Goal: Transaction & Acquisition: Purchase product/service

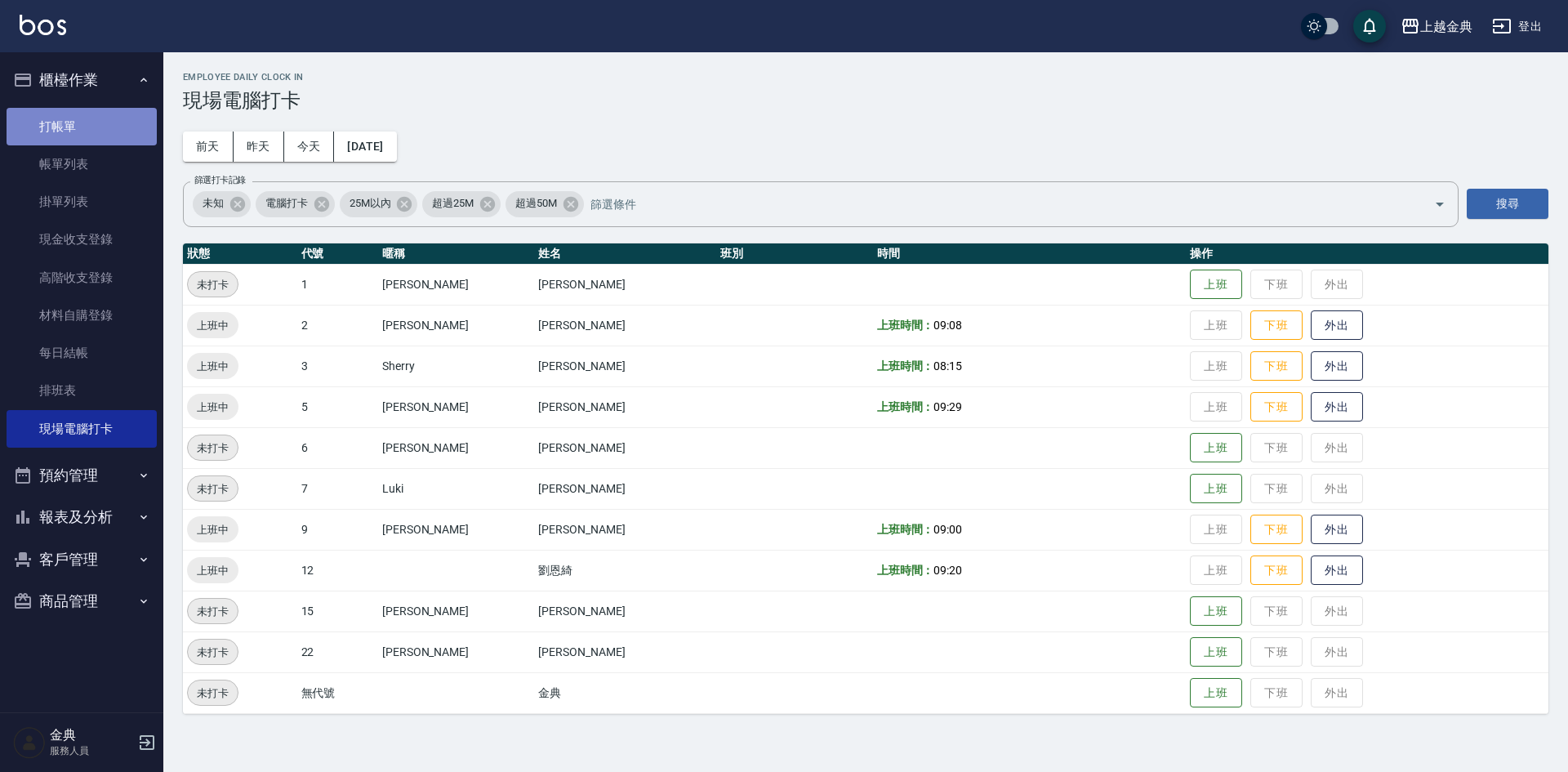
click at [88, 122] on link "打帳單" at bounding box center [81, 127] width 151 height 37
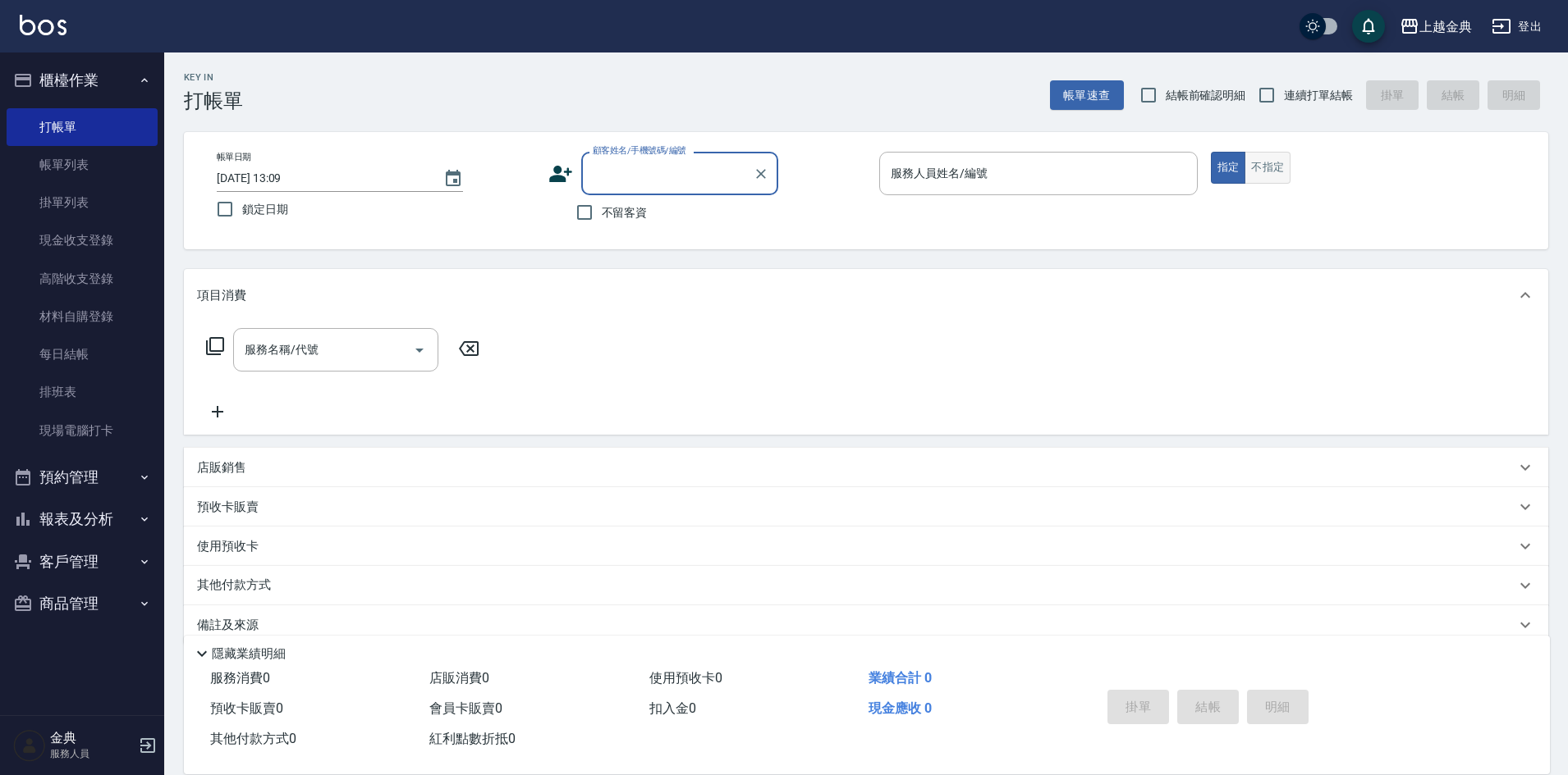
click at [1266, 166] on button "不指定" at bounding box center [1267, 168] width 46 height 32
click at [1118, 166] on input "服務人員姓名/編號" at bounding box center [1038, 174] width 304 height 29
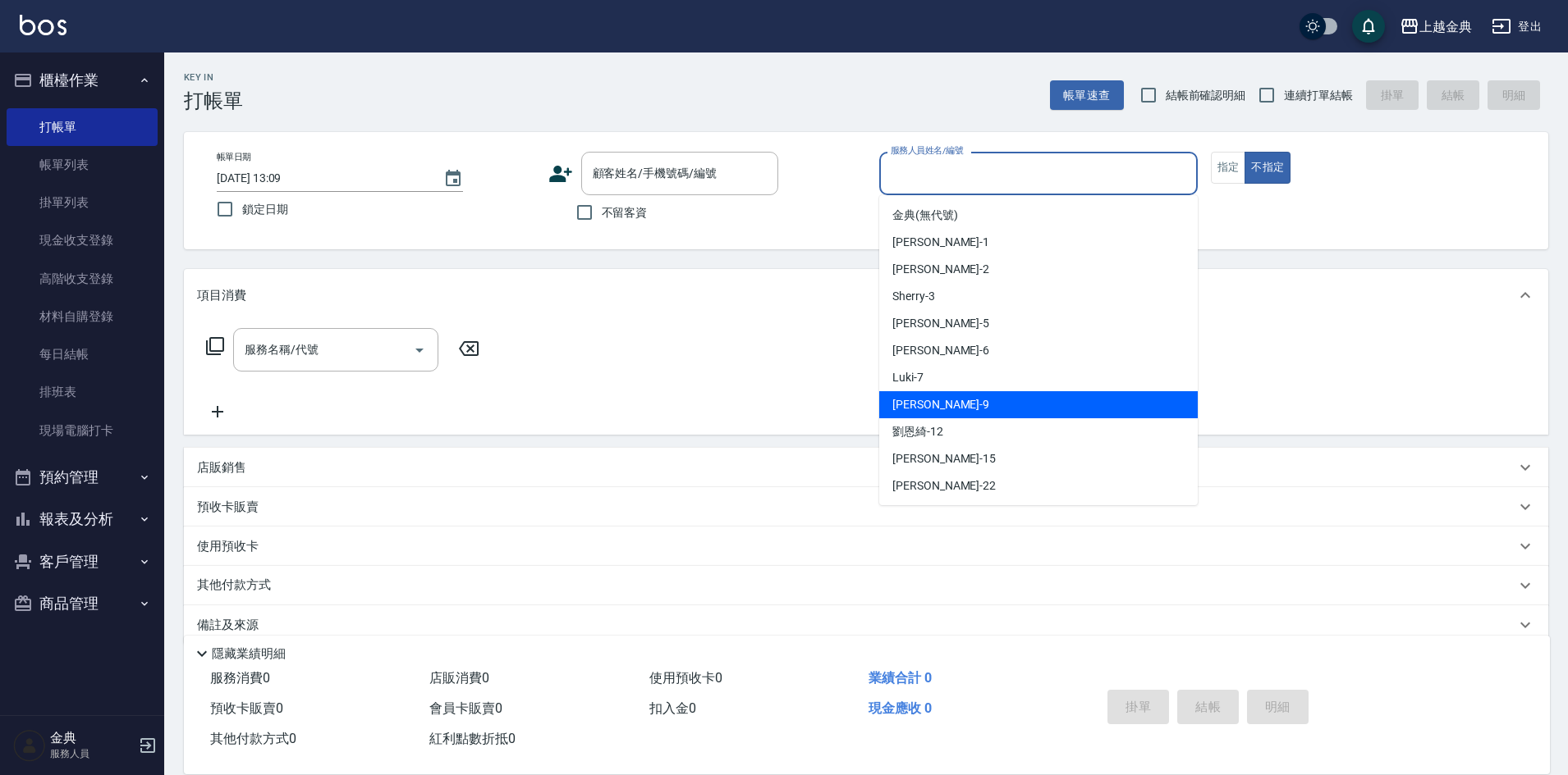
click at [953, 404] on div "[PERSON_NAME] -9" at bounding box center [1039, 405] width 319 height 27
type input "[PERSON_NAME]-9"
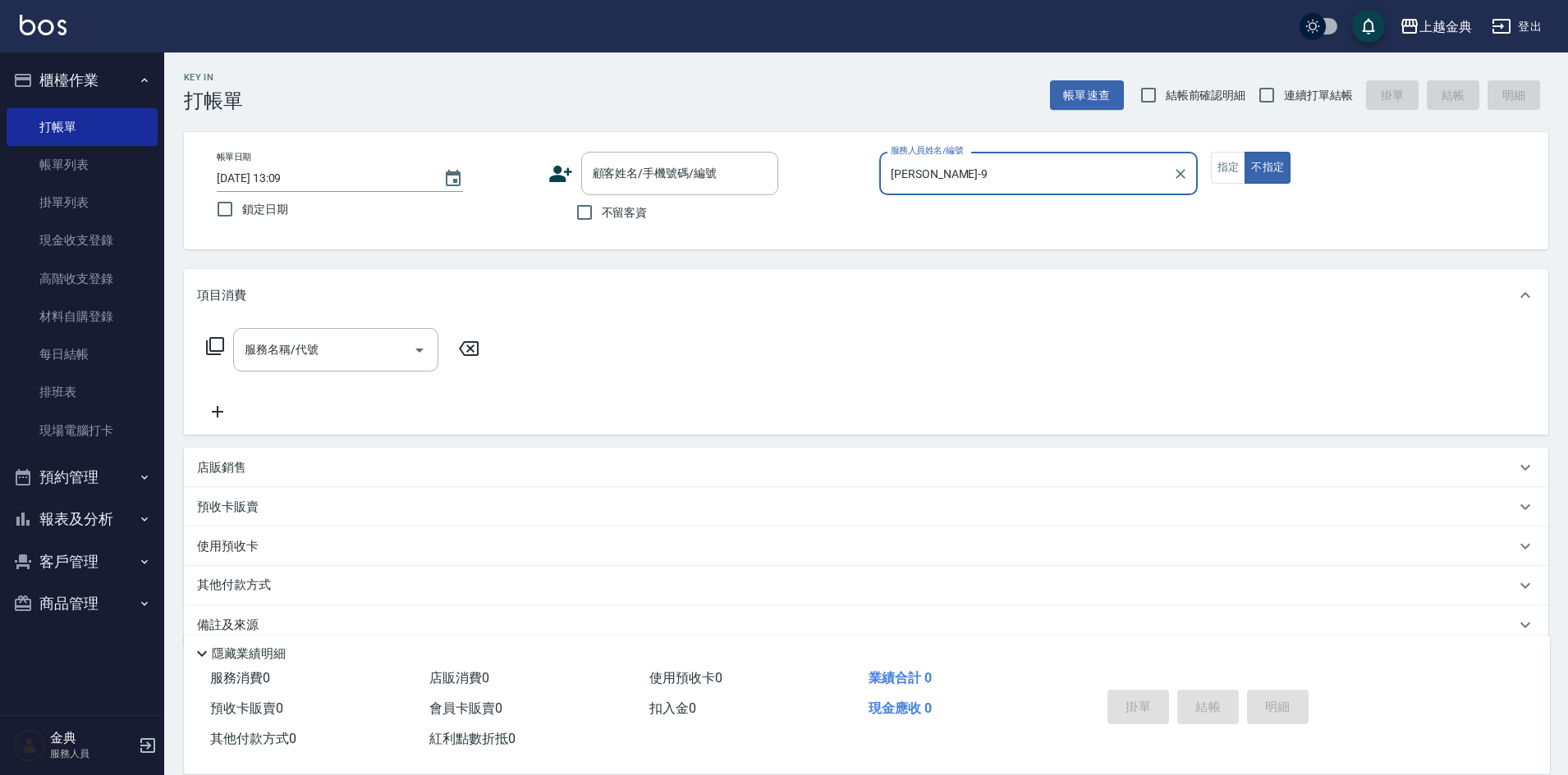
click at [217, 347] on icon at bounding box center [215, 346] width 20 height 20
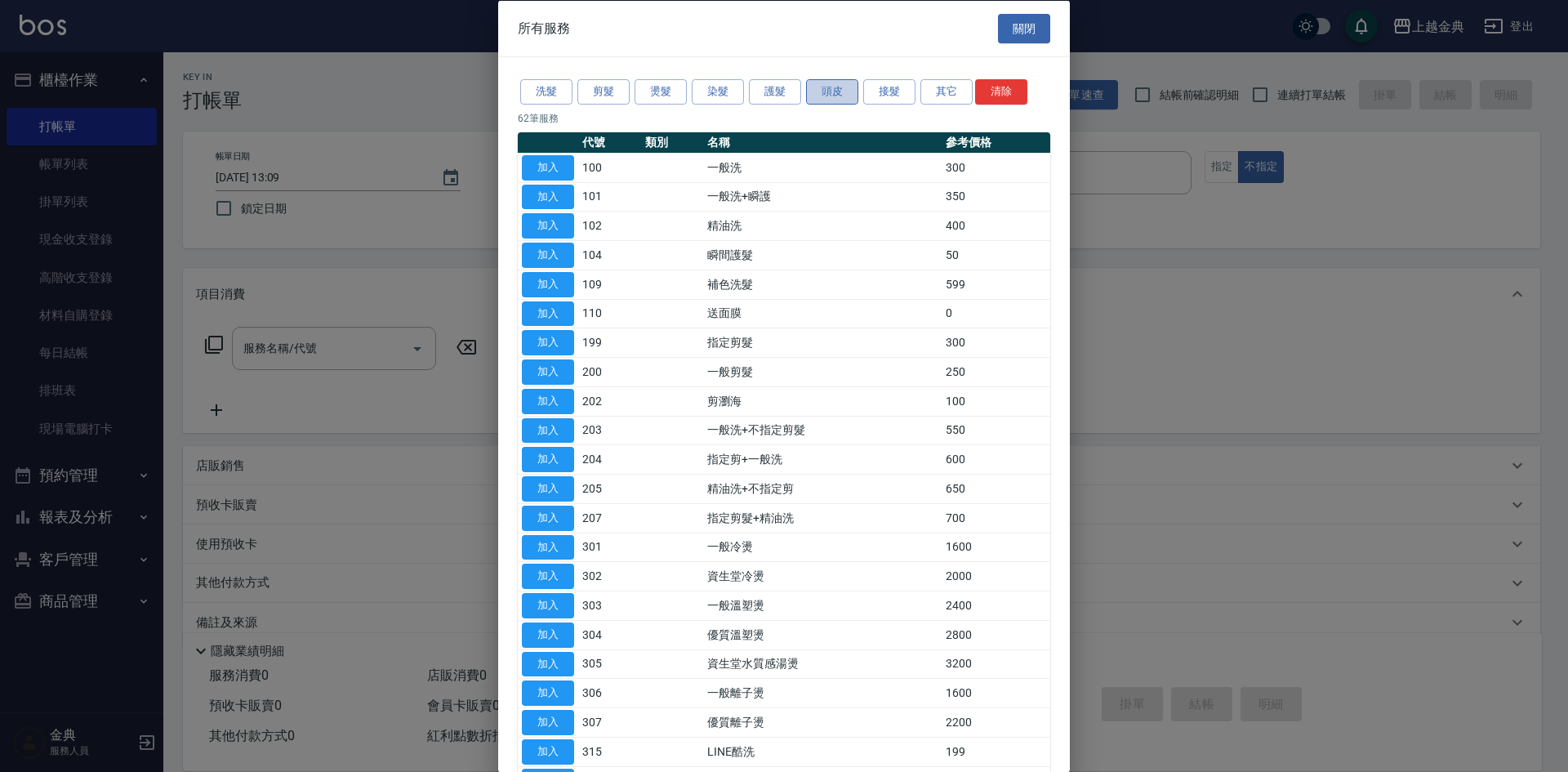
click at [829, 95] on button "頭皮" at bounding box center [832, 92] width 53 height 25
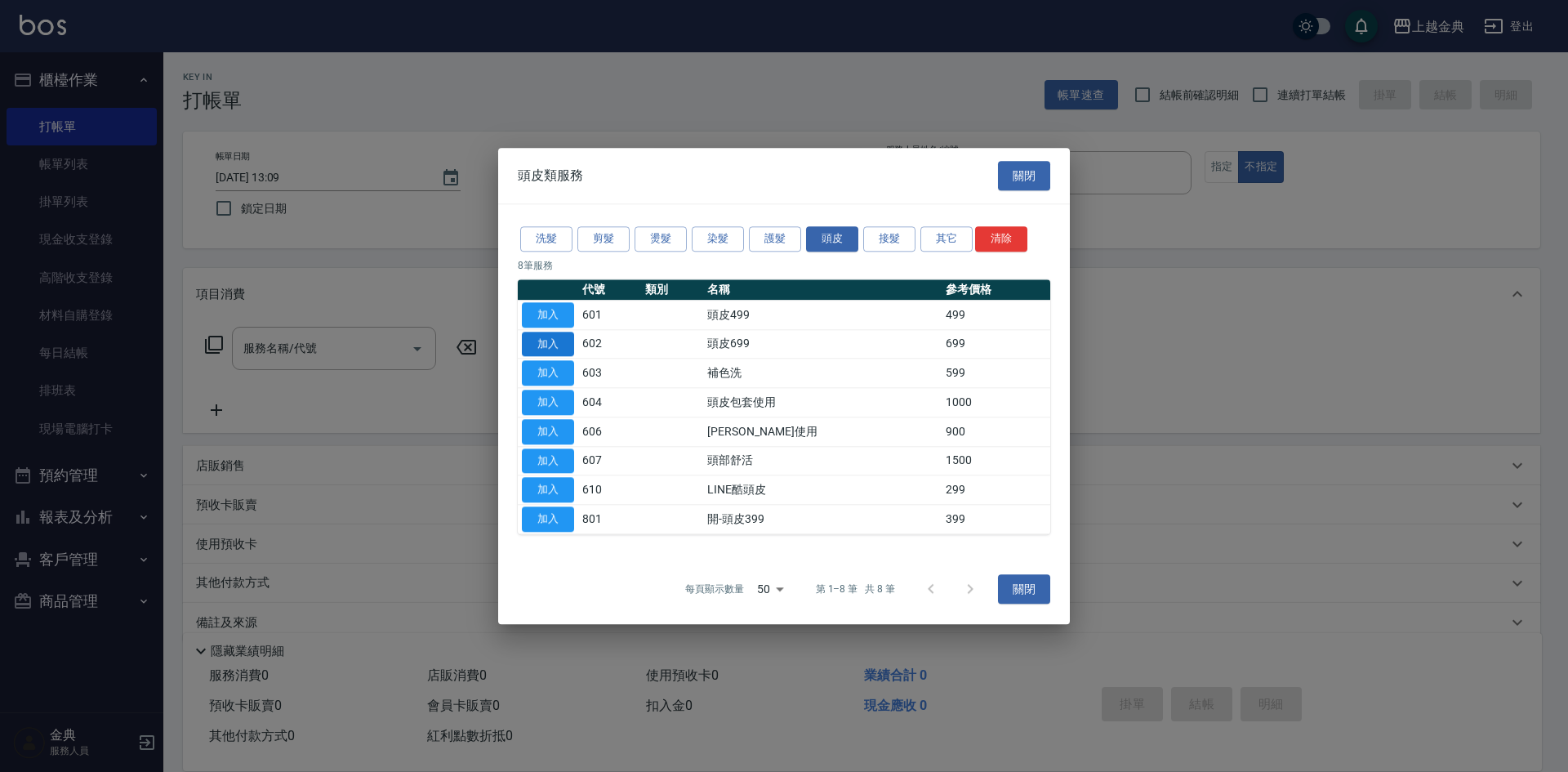
click at [527, 343] on button "加入" at bounding box center [548, 344] width 53 height 25
type input "頭皮699(602)"
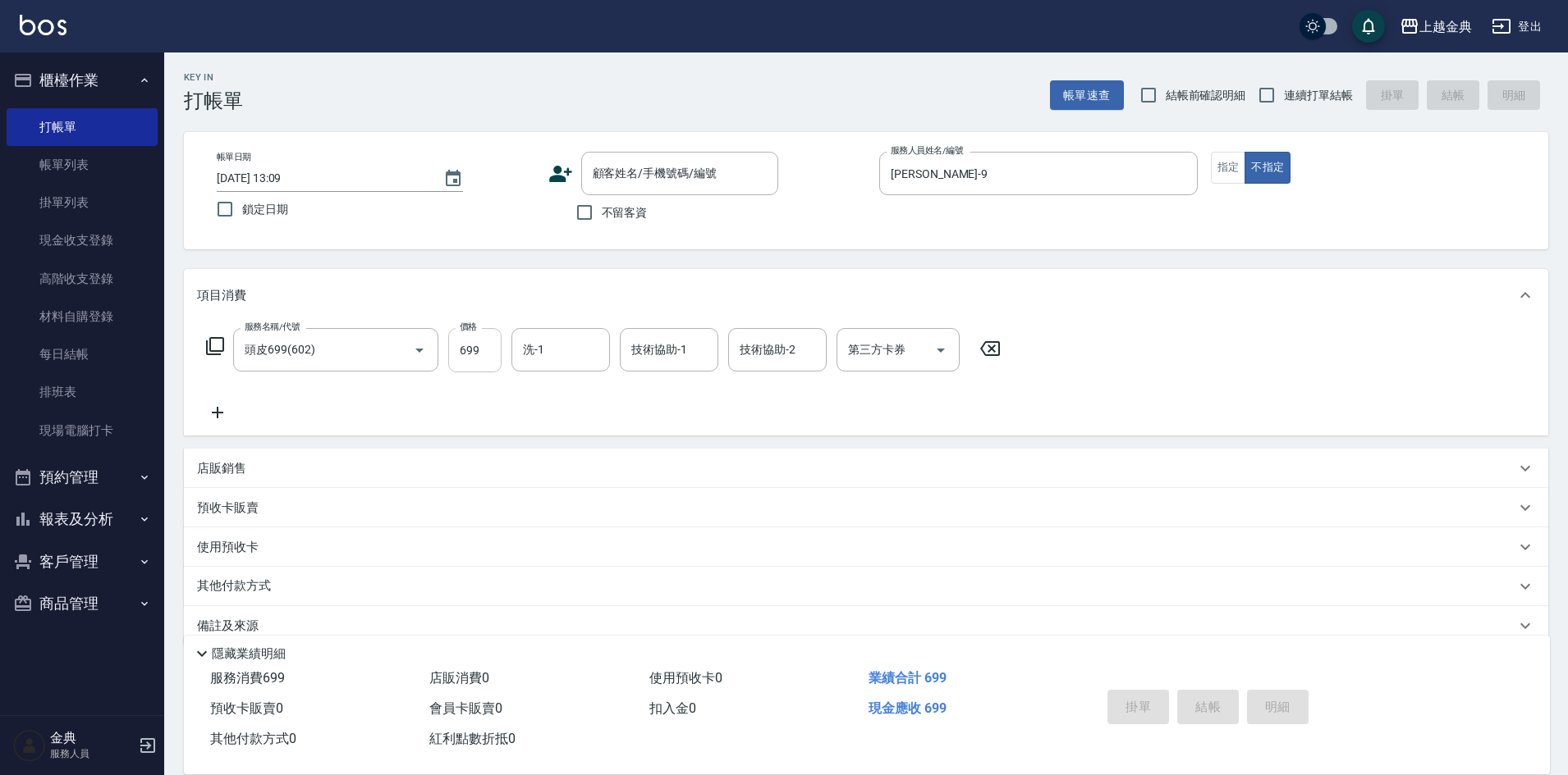
click at [484, 348] on input "699" at bounding box center [475, 350] width 54 height 44
type input "949"
click at [586, 210] on input "不留客資" at bounding box center [584, 212] width 34 height 34
checkbox input "true"
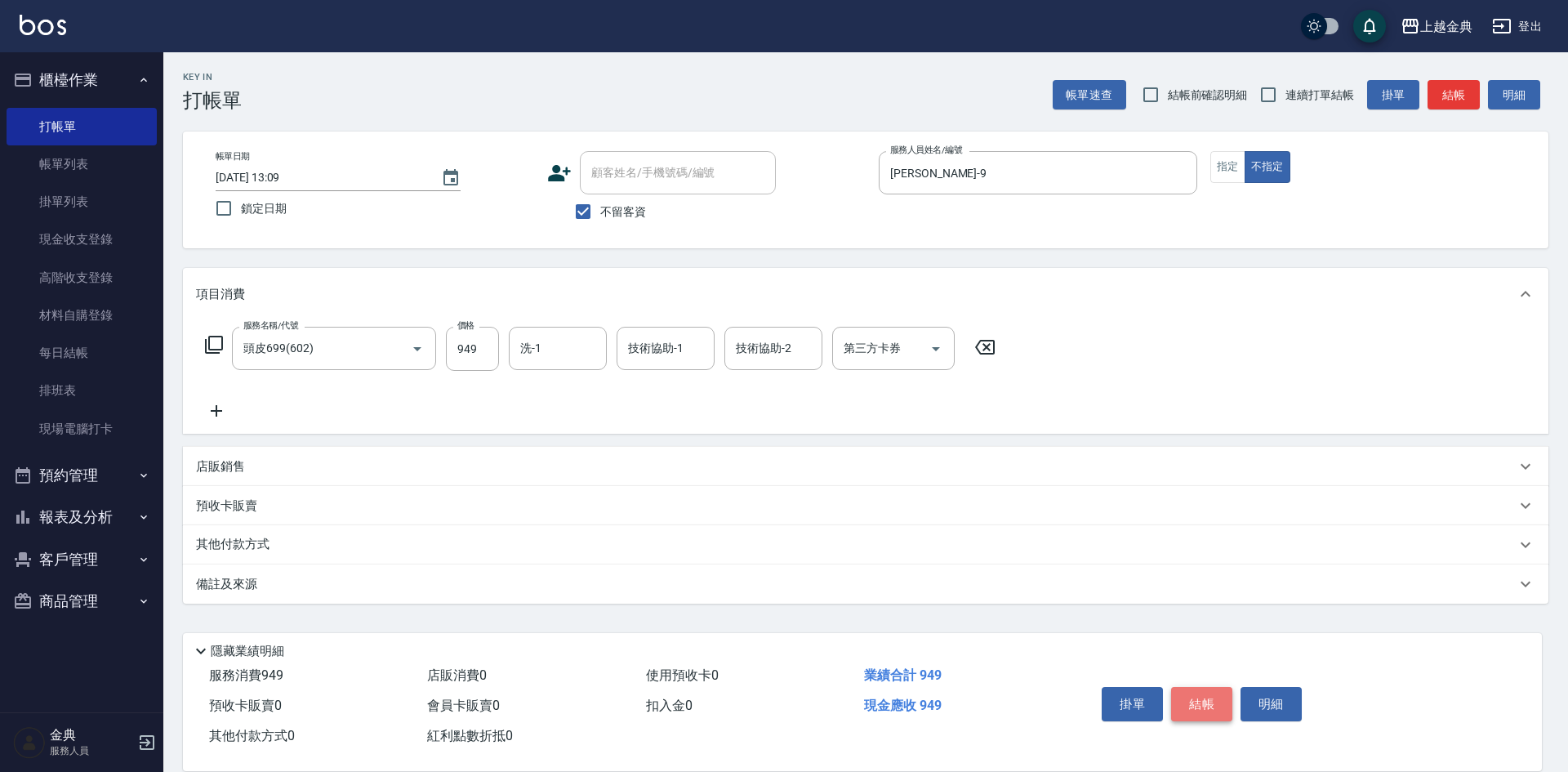
click at [1210, 703] on button "結帳" at bounding box center [1201, 704] width 61 height 34
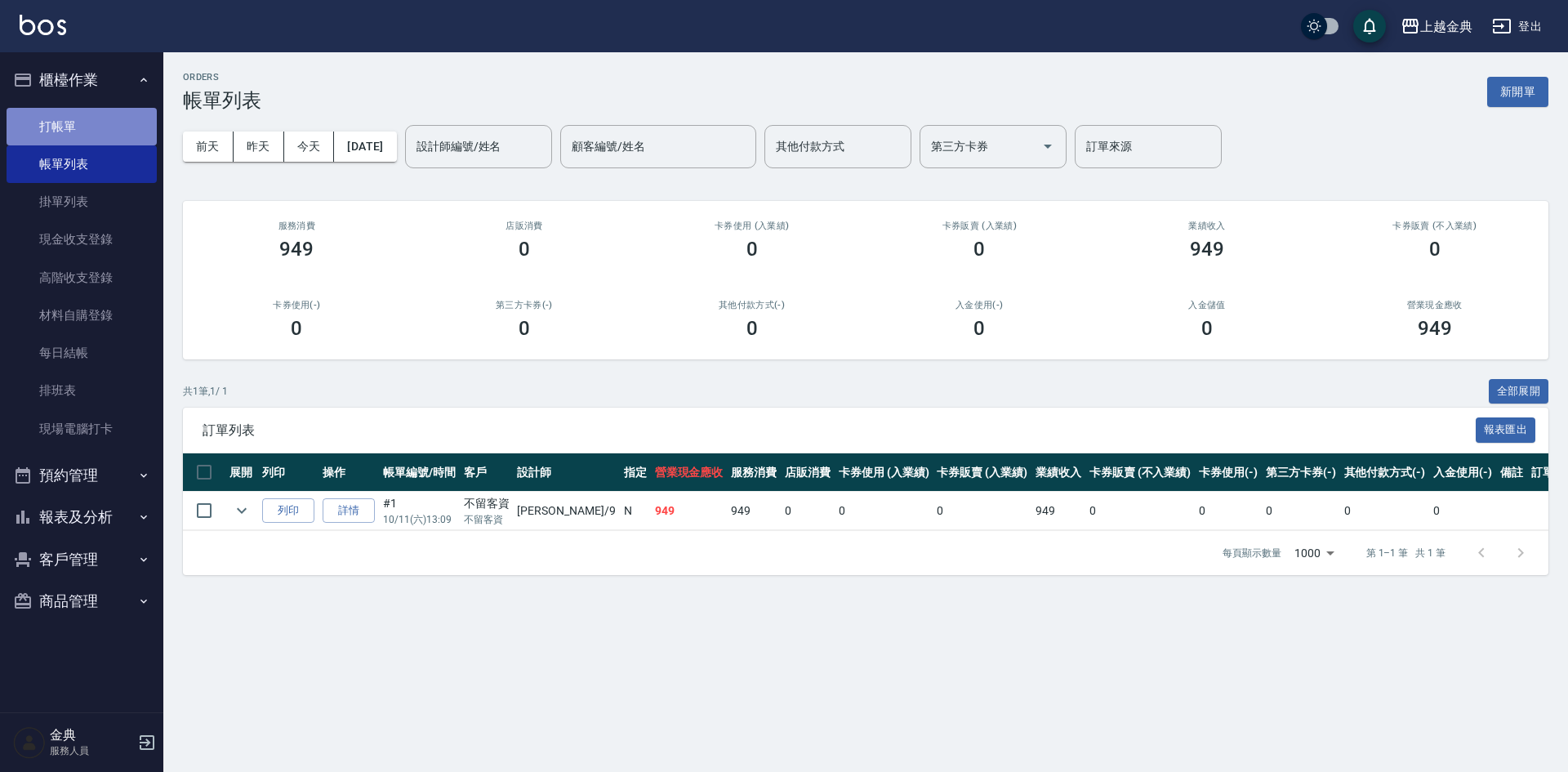
click at [93, 123] on link "打帳單" at bounding box center [81, 127] width 151 height 37
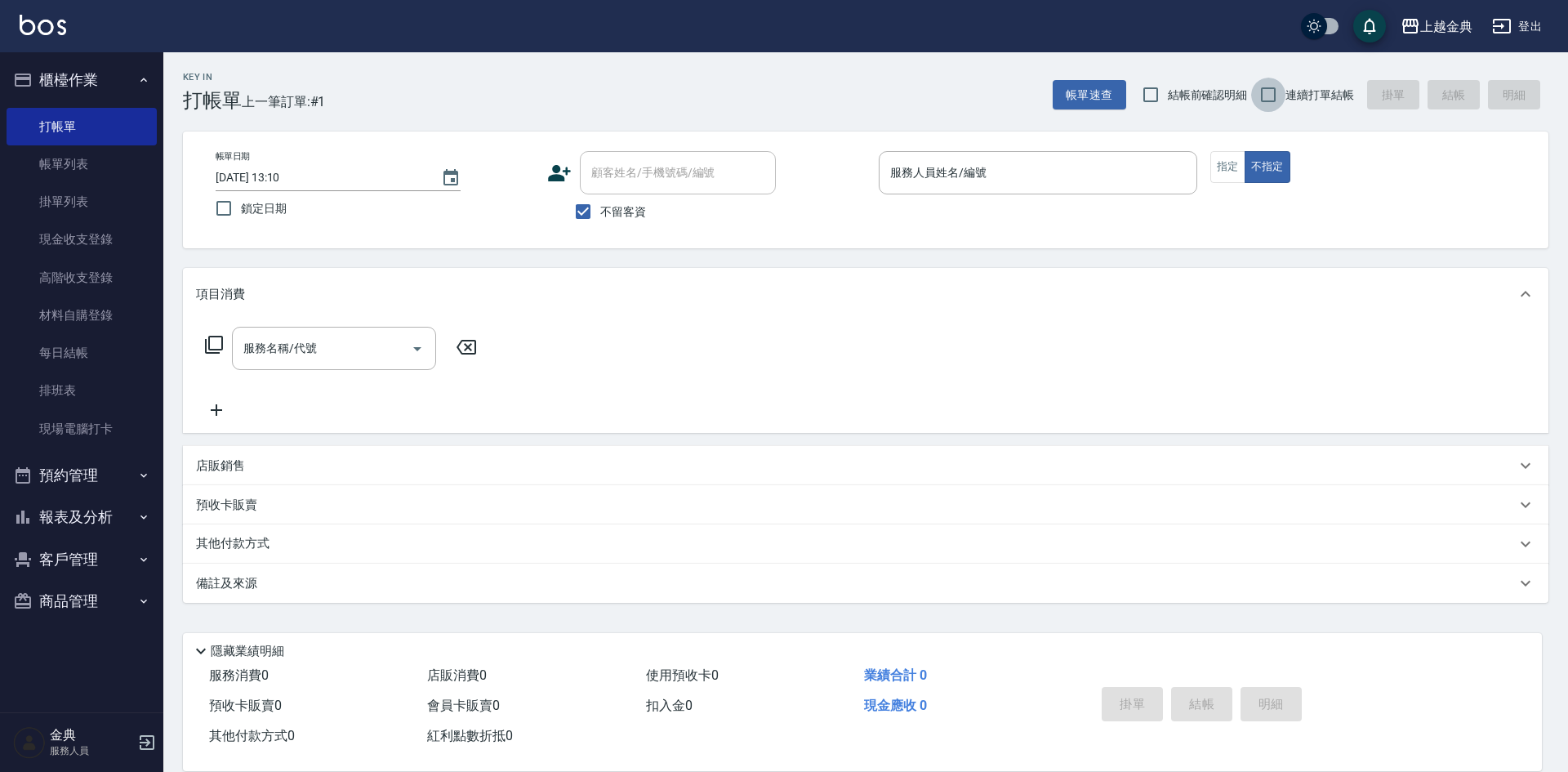
click at [1271, 93] on input "連續打單結帳" at bounding box center [1268, 94] width 34 height 34
checkbox input "true"
click at [1083, 156] on div "服務人員姓名/編號" at bounding box center [1037, 173] width 318 height 44
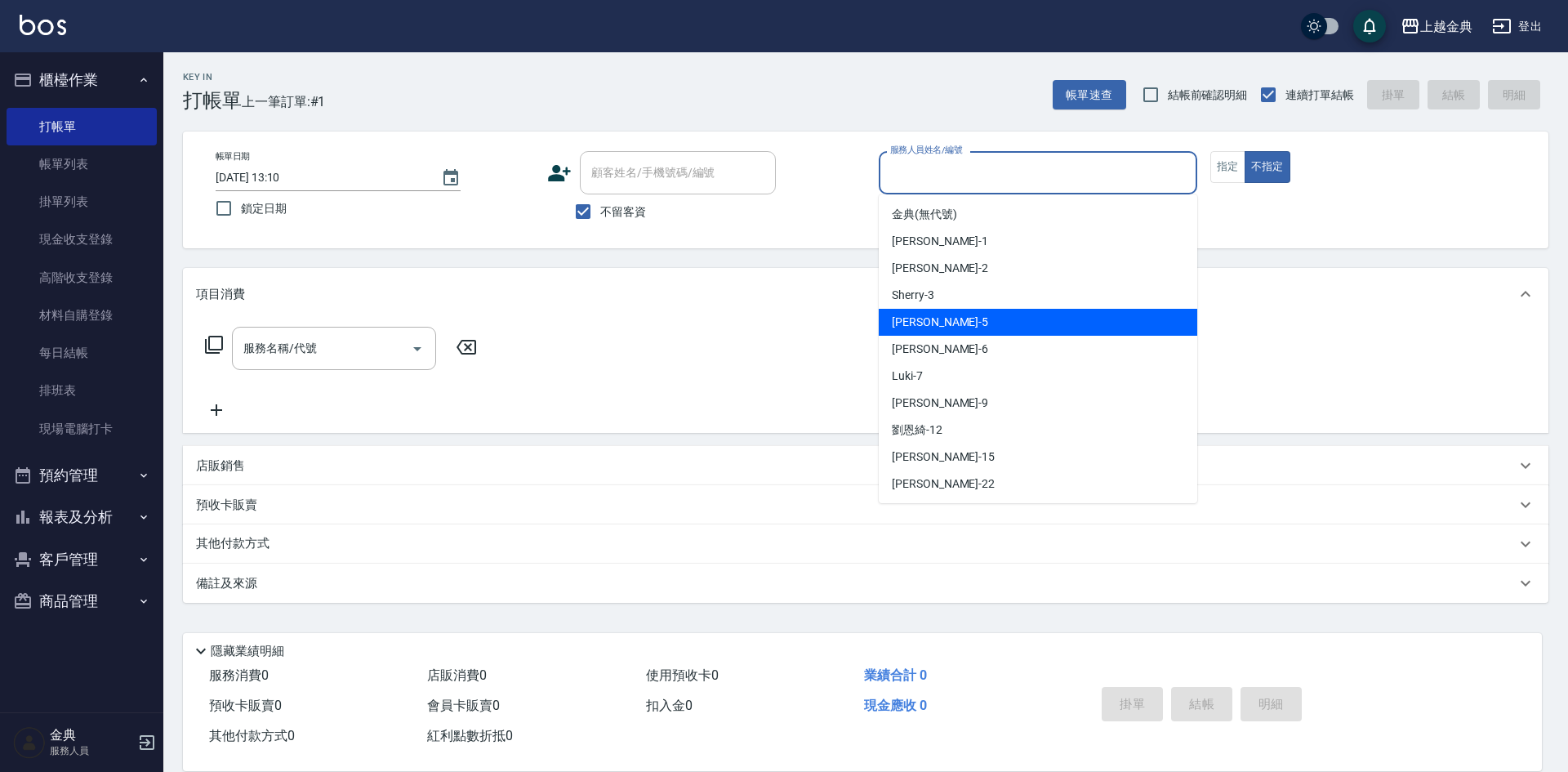
click at [1043, 314] on div "[PERSON_NAME] -5" at bounding box center [1037, 322] width 318 height 27
type input "[PERSON_NAME]-5"
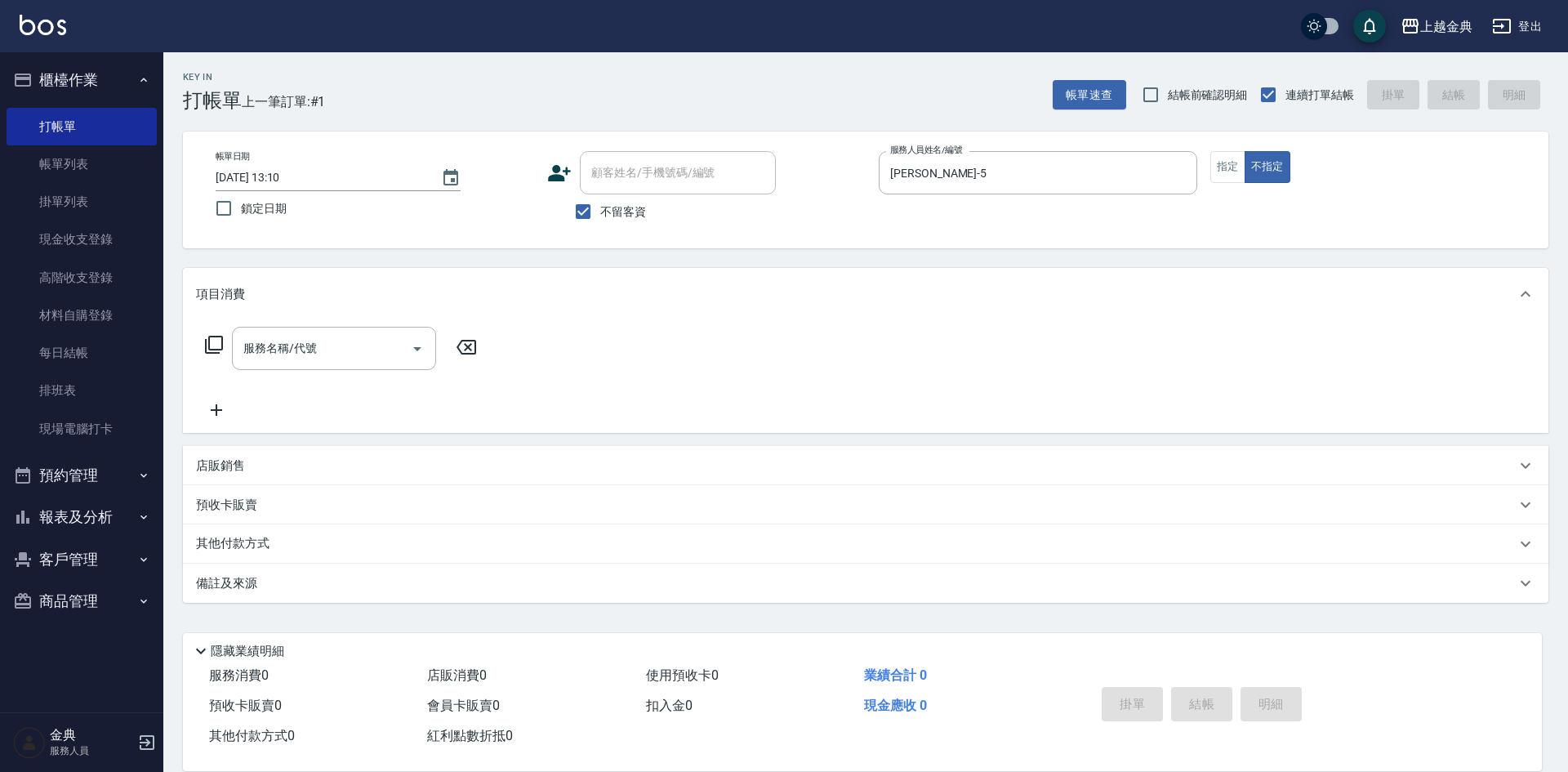
click at [208, 338] on icon at bounding box center [214, 345] width 20 height 20
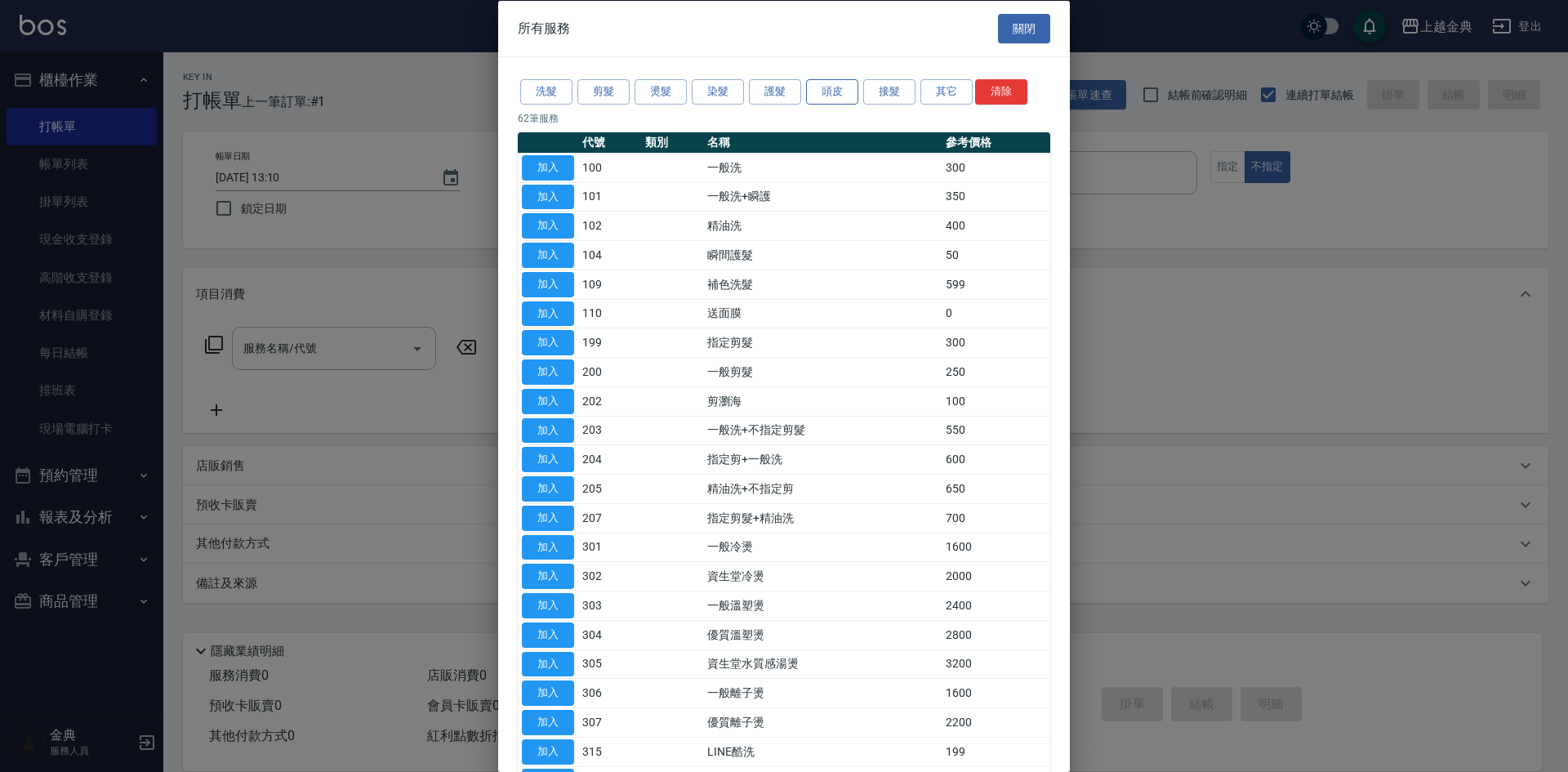
click at [833, 95] on button "頭皮" at bounding box center [832, 92] width 53 height 25
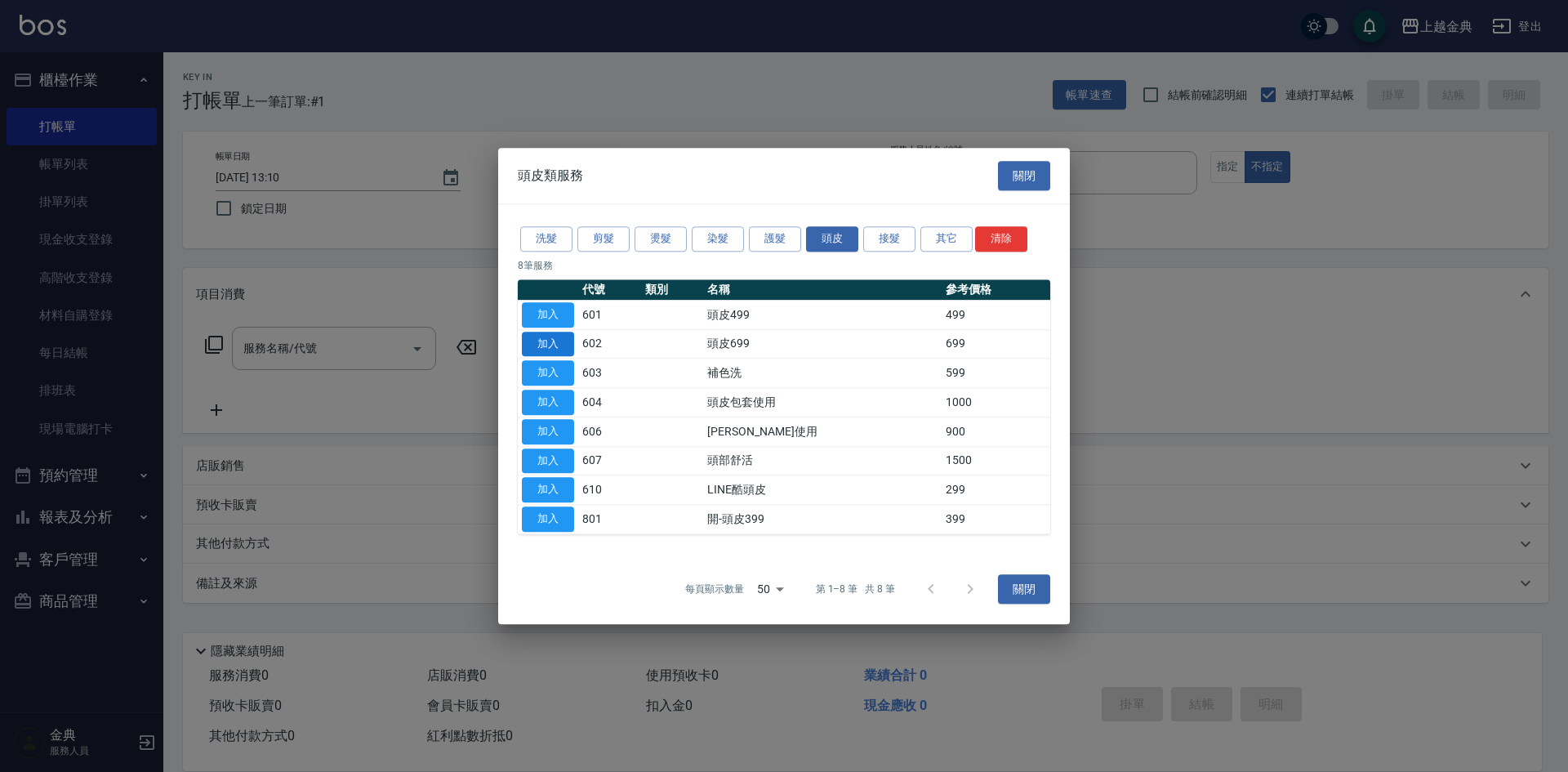
click at [549, 343] on button "加入" at bounding box center [548, 344] width 53 height 25
type input "頭皮699(602)"
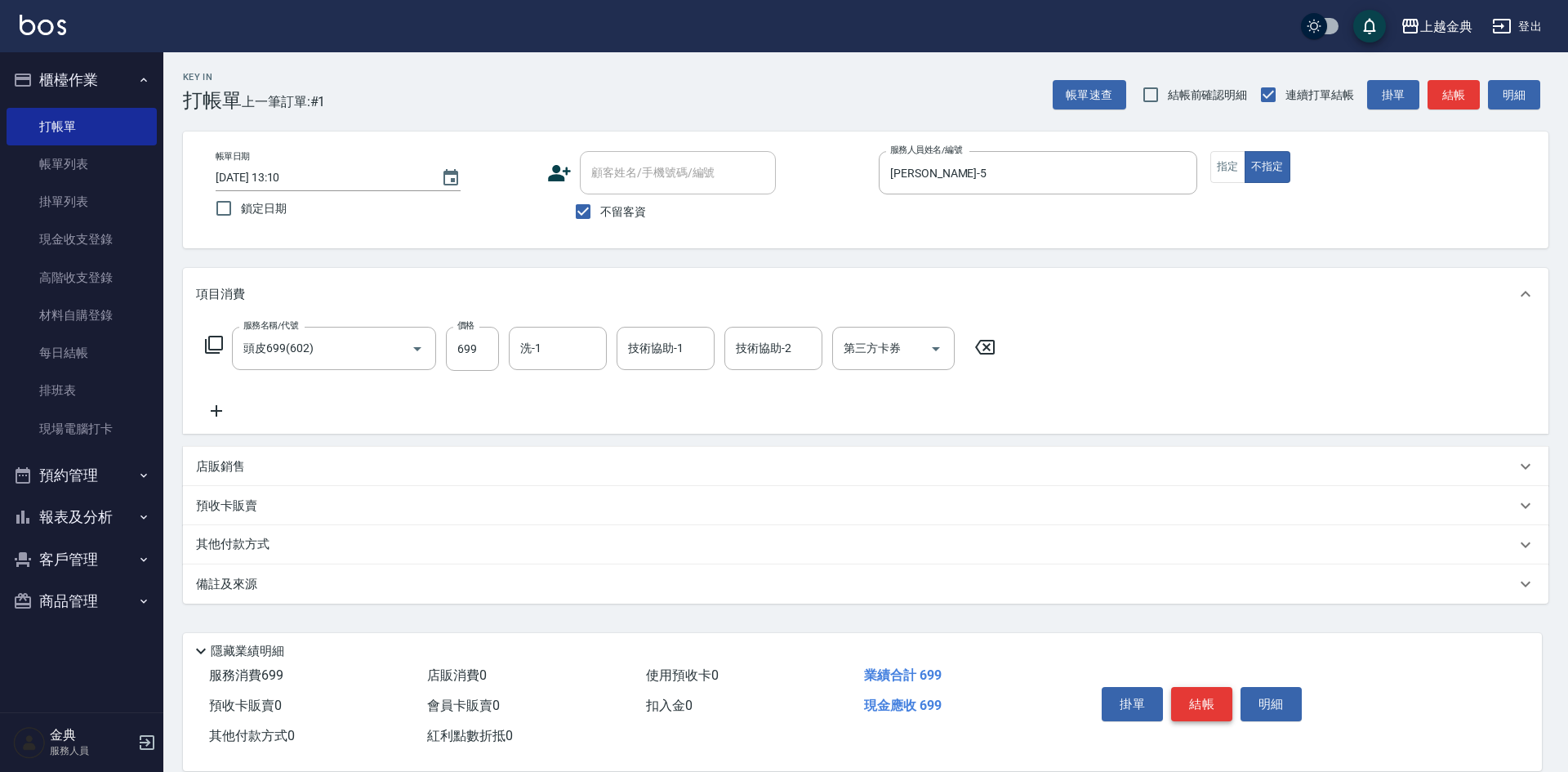
click at [1193, 697] on button "結帳" at bounding box center [1201, 704] width 61 height 34
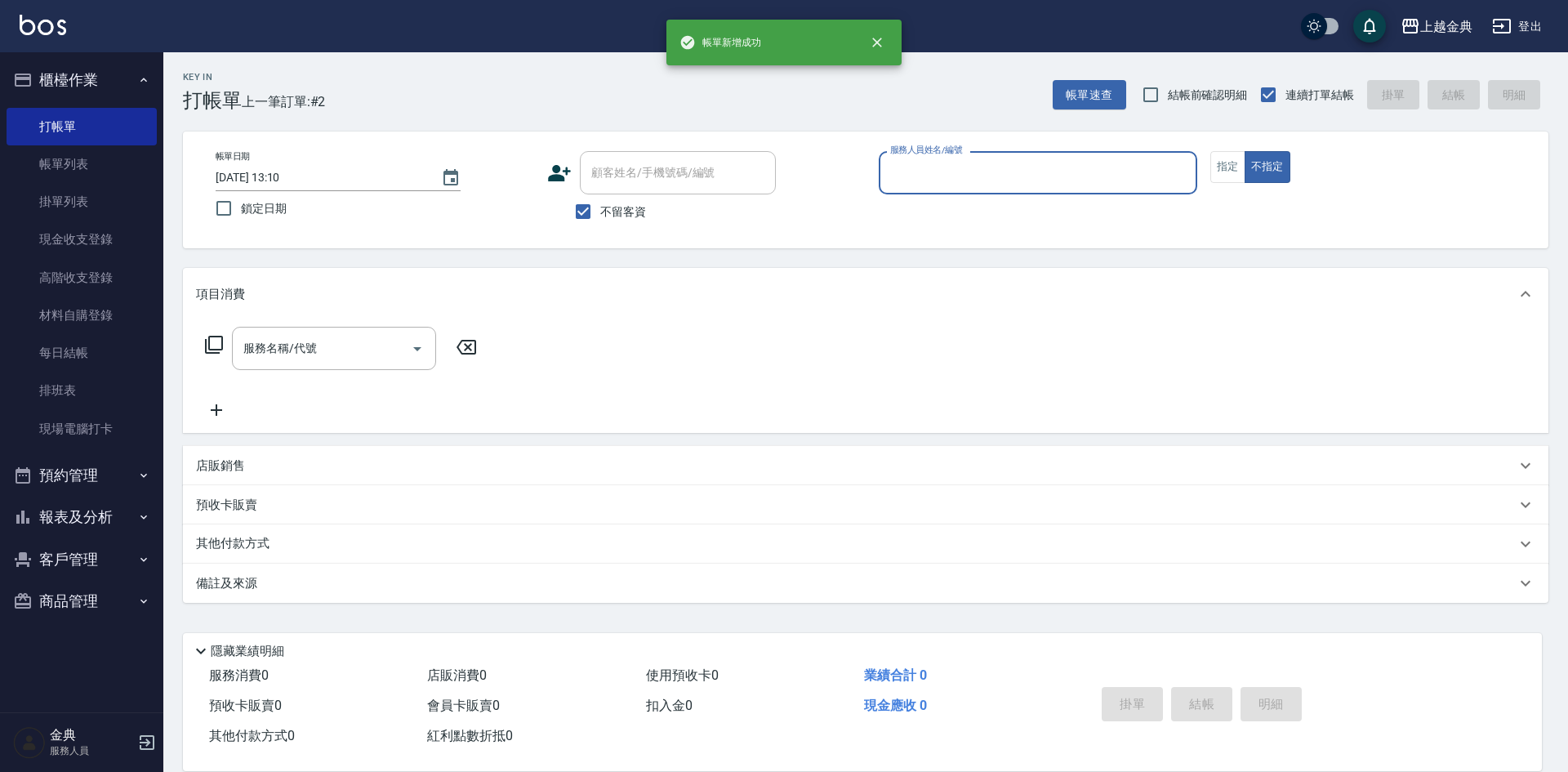
click at [1123, 181] on input "服務人員姓名/編號" at bounding box center [1038, 173] width 304 height 29
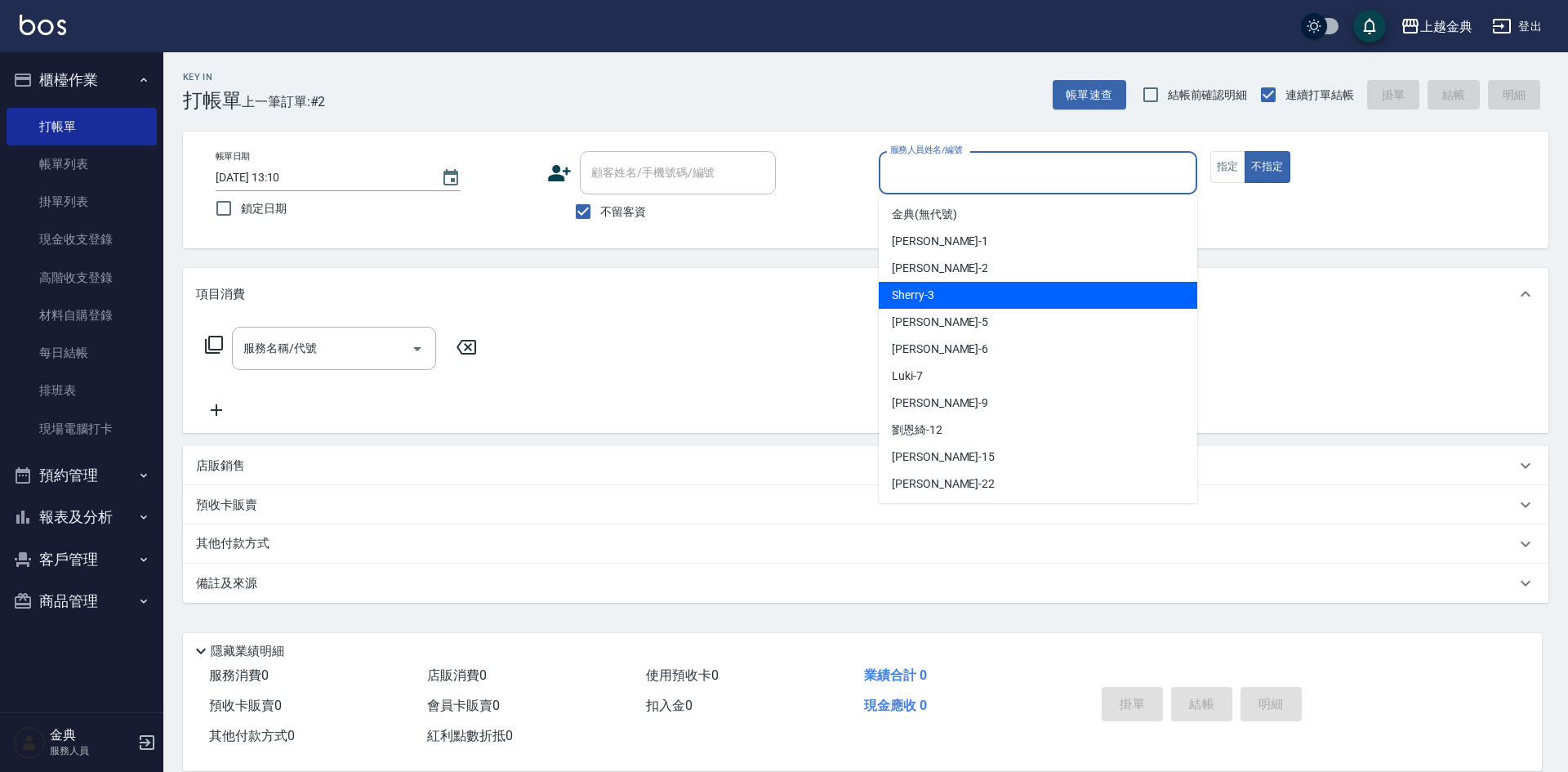
click at [1078, 292] on div "Sherry -3" at bounding box center [1037, 295] width 318 height 27
type input "Sherry-3"
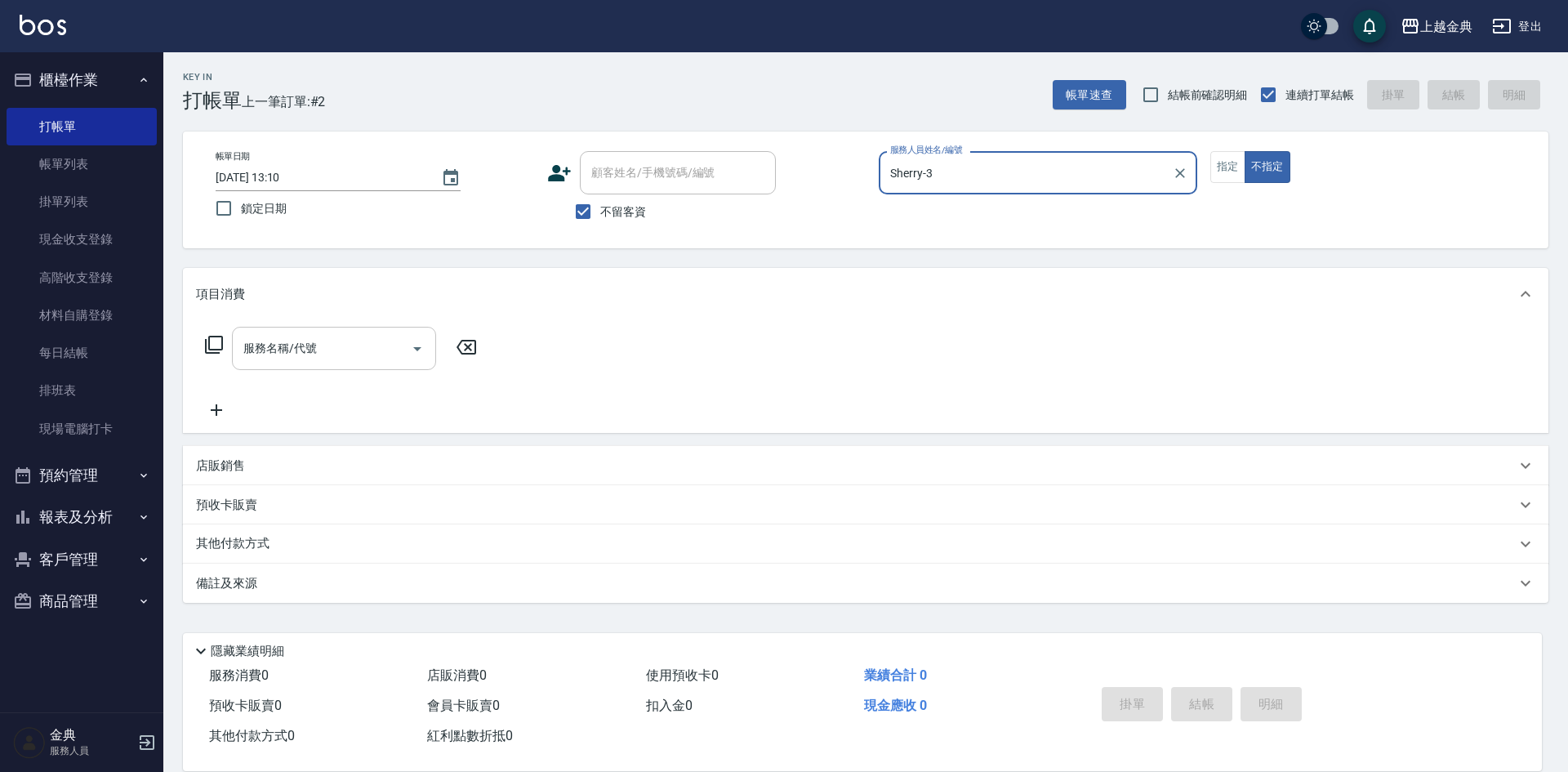
click at [424, 354] on icon "Open" at bounding box center [417, 349] width 20 height 20
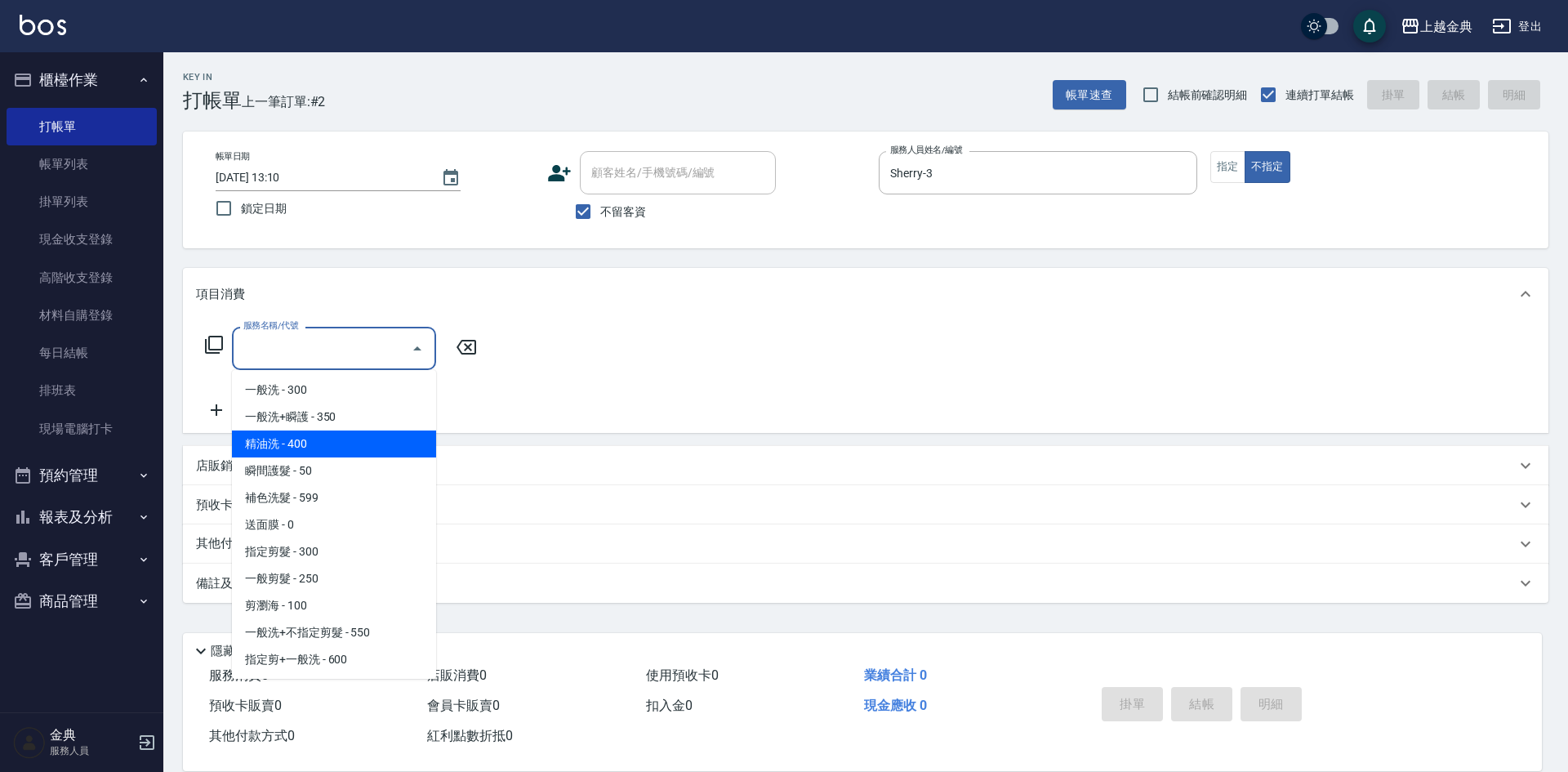
click at [389, 452] on span "精油洗 - 400" at bounding box center [333, 444] width 204 height 27
type input "精油洗(102)"
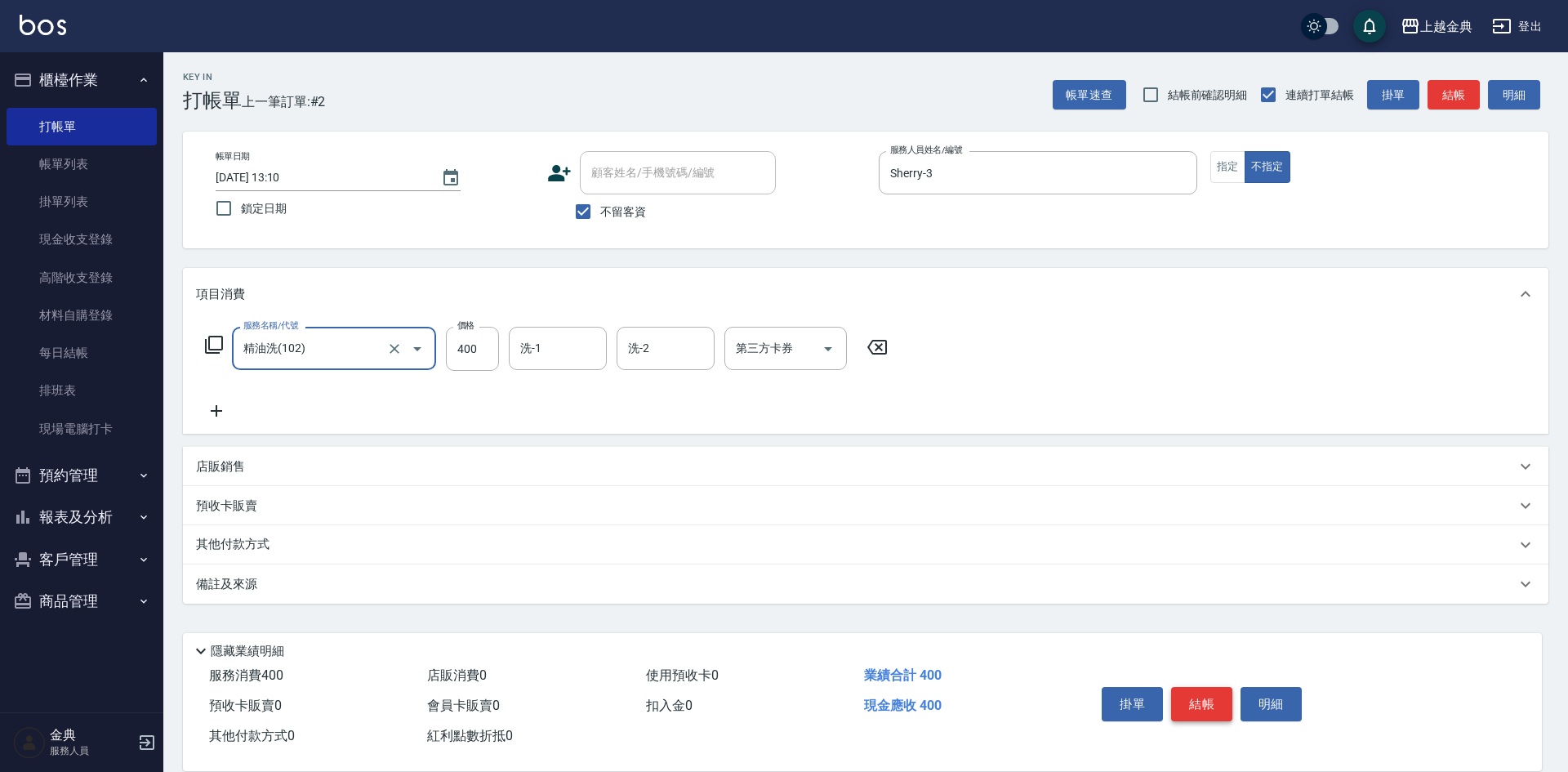
click at [1209, 689] on button "結帳" at bounding box center [1201, 704] width 61 height 34
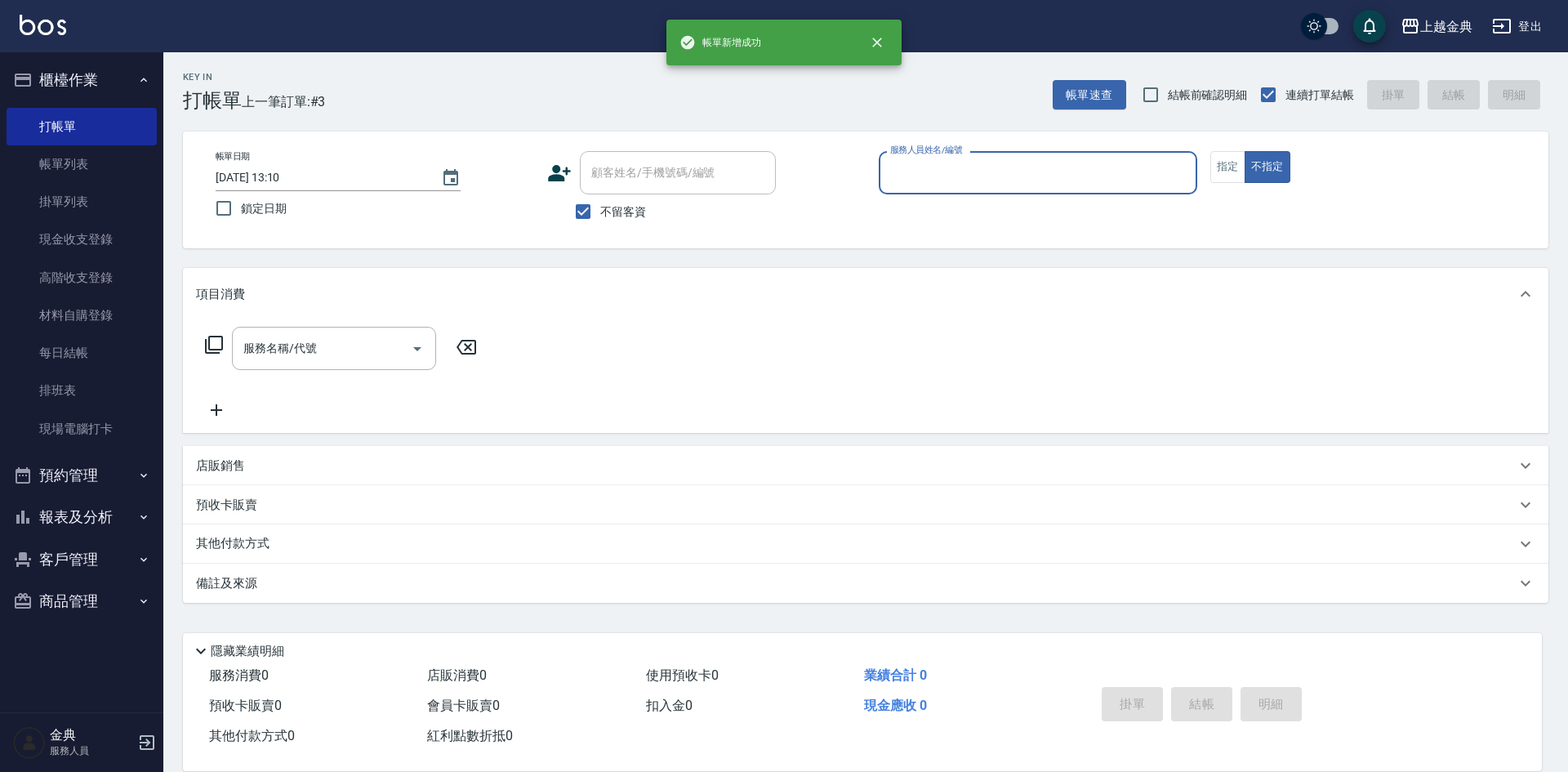
click at [1115, 182] on input "服務人員姓名/編號" at bounding box center [1038, 173] width 304 height 29
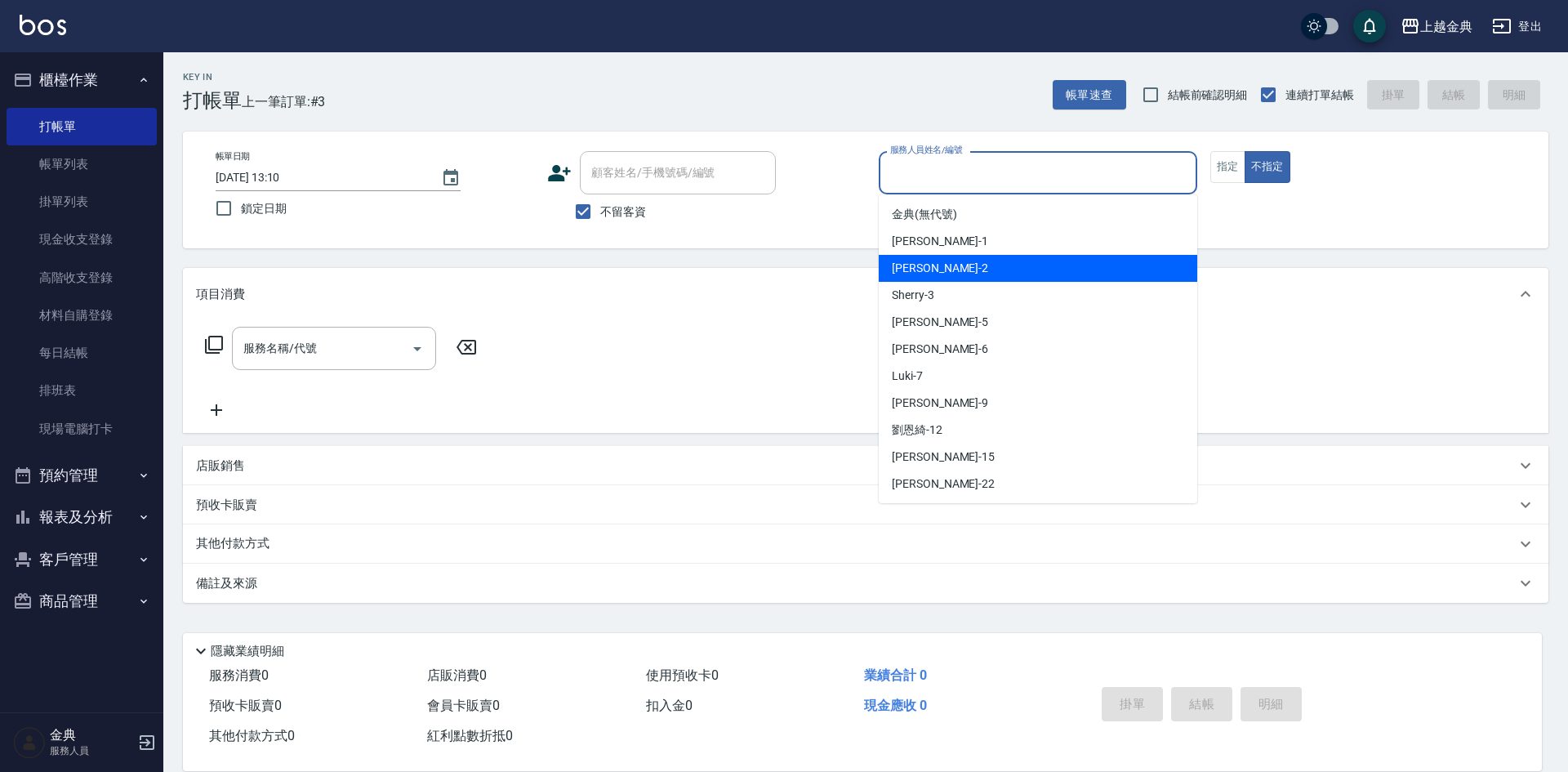
click at [1049, 280] on div "Cindy -2" at bounding box center [1037, 268] width 318 height 27
type input "Cindy-2"
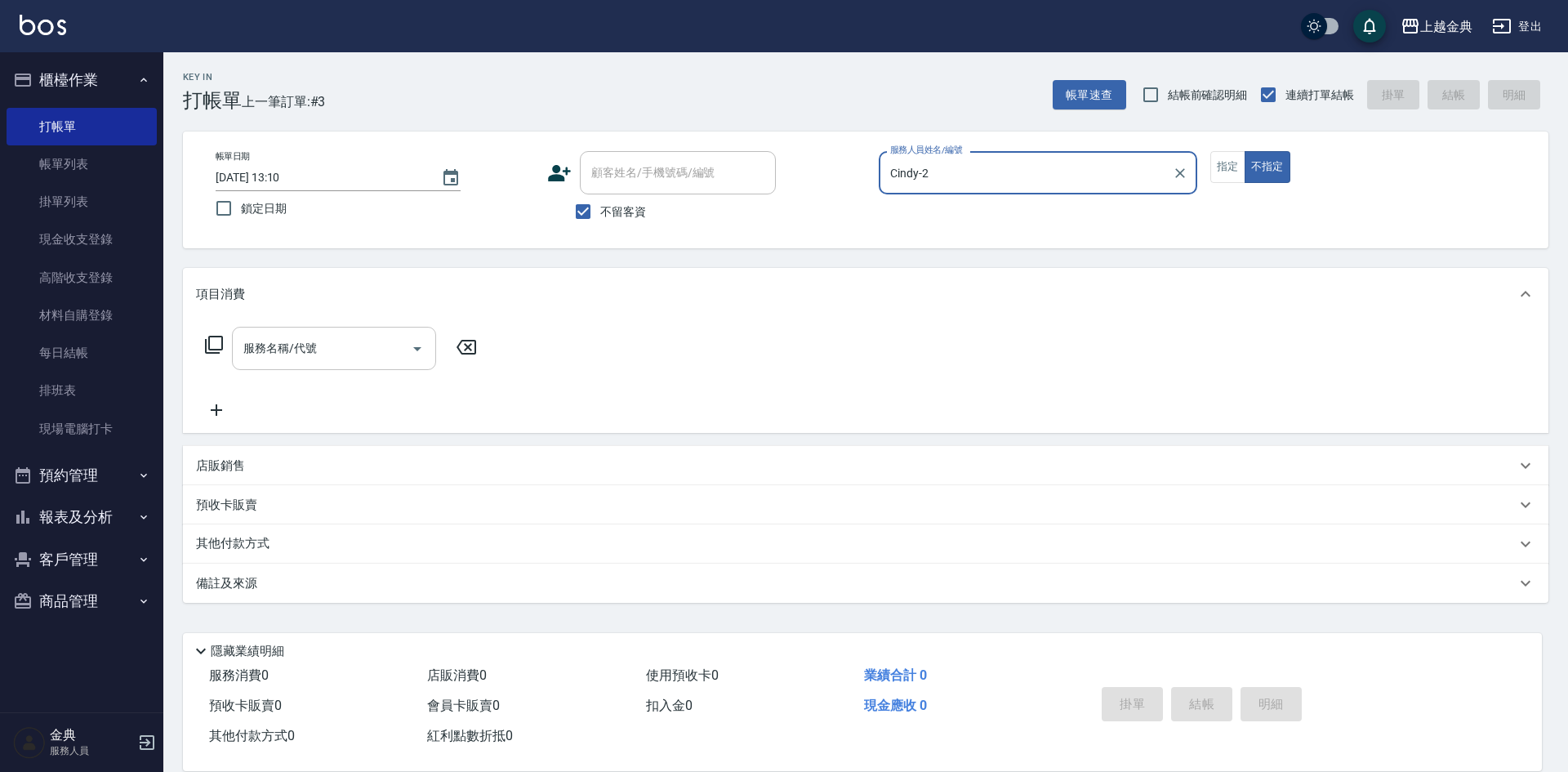
click at [420, 348] on icon "Open" at bounding box center [417, 349] width 8 height 4
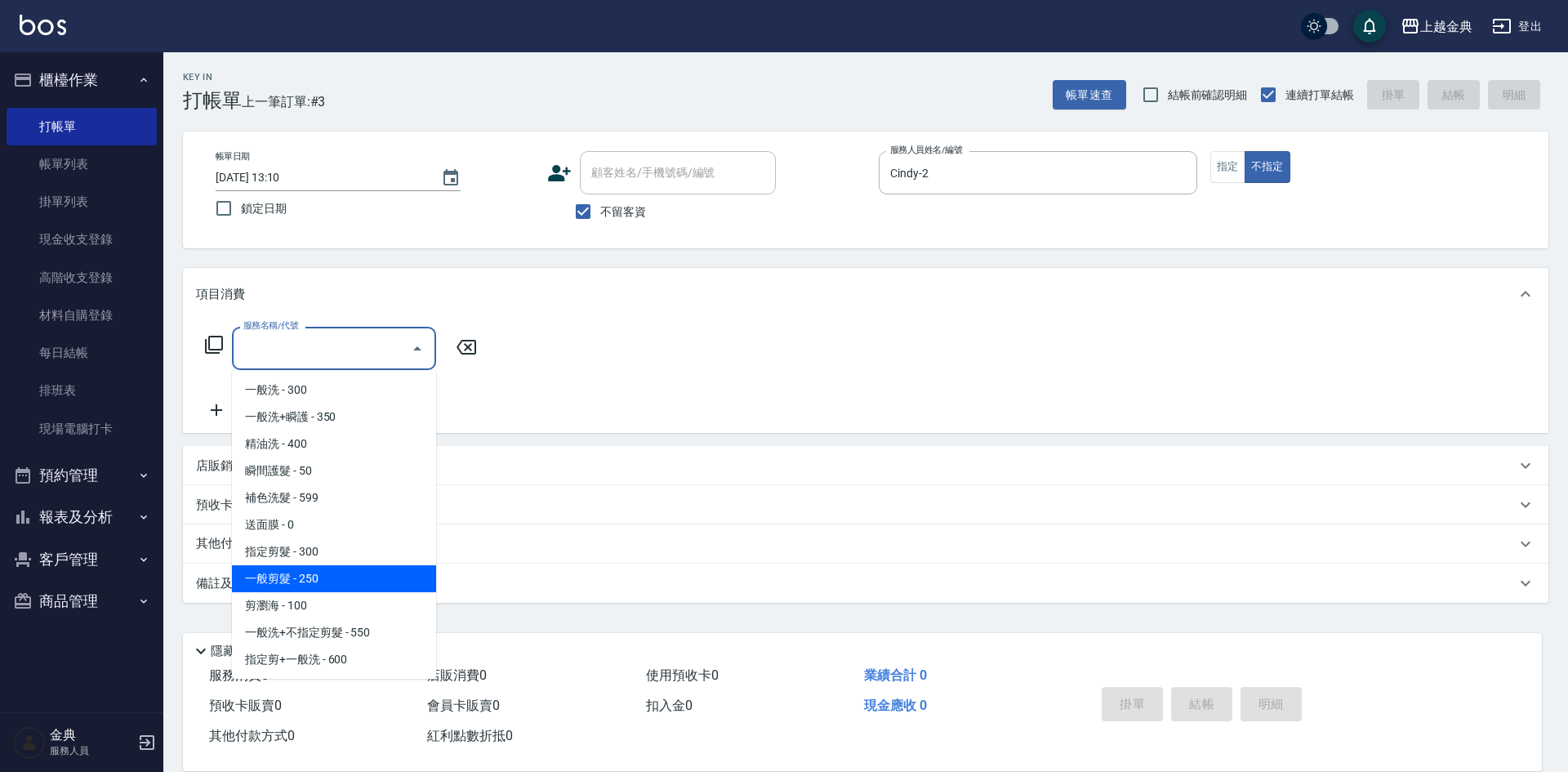
click at [372, 575] on span "一般剪髮 - 250" at bounding box center [333, 579] width 204 height 27
type input "一般剪髮(200)"
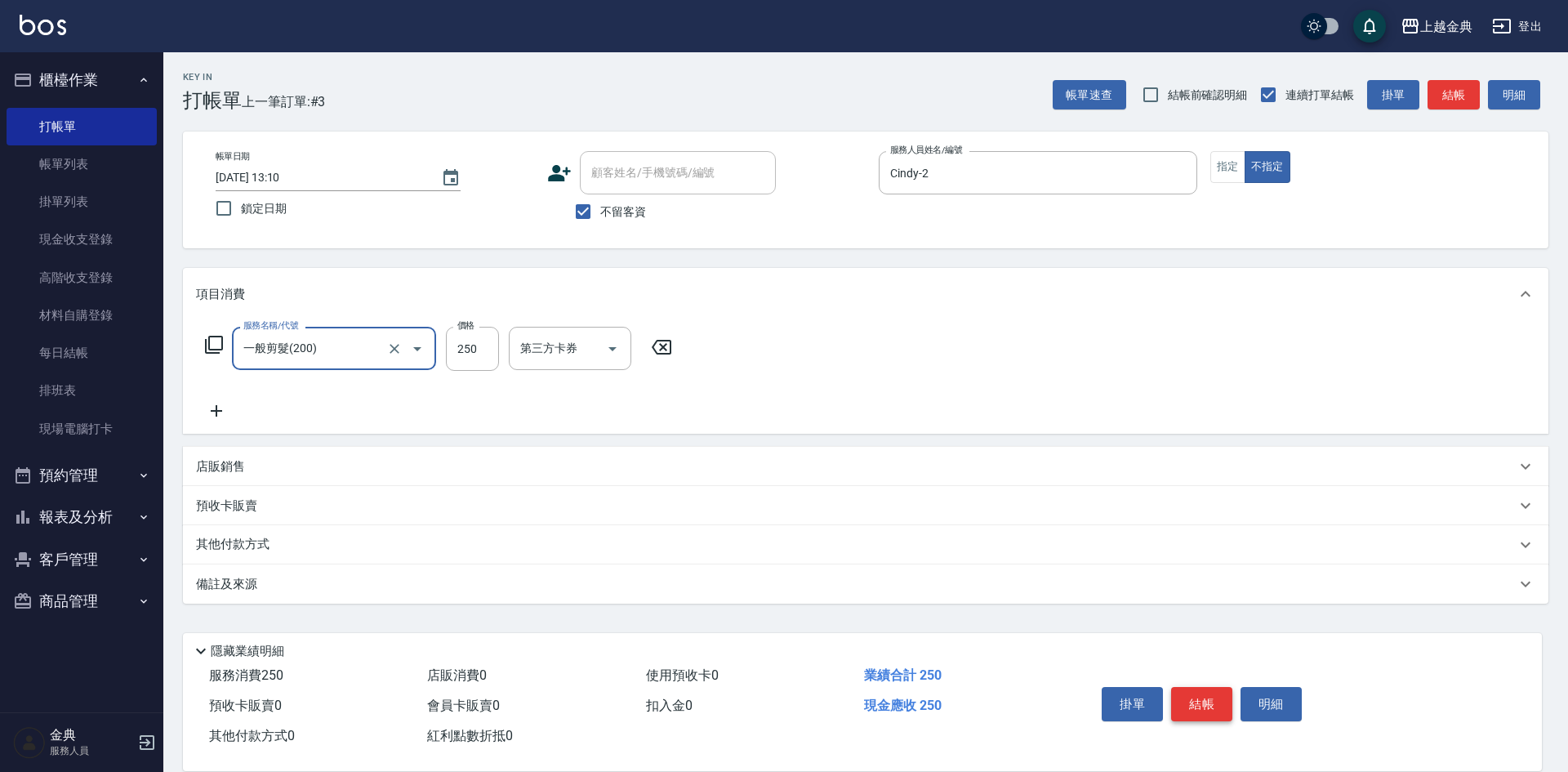
click at [1198, 696] on button "結帳" at bounding box center [1201, 704] width 61 height 34
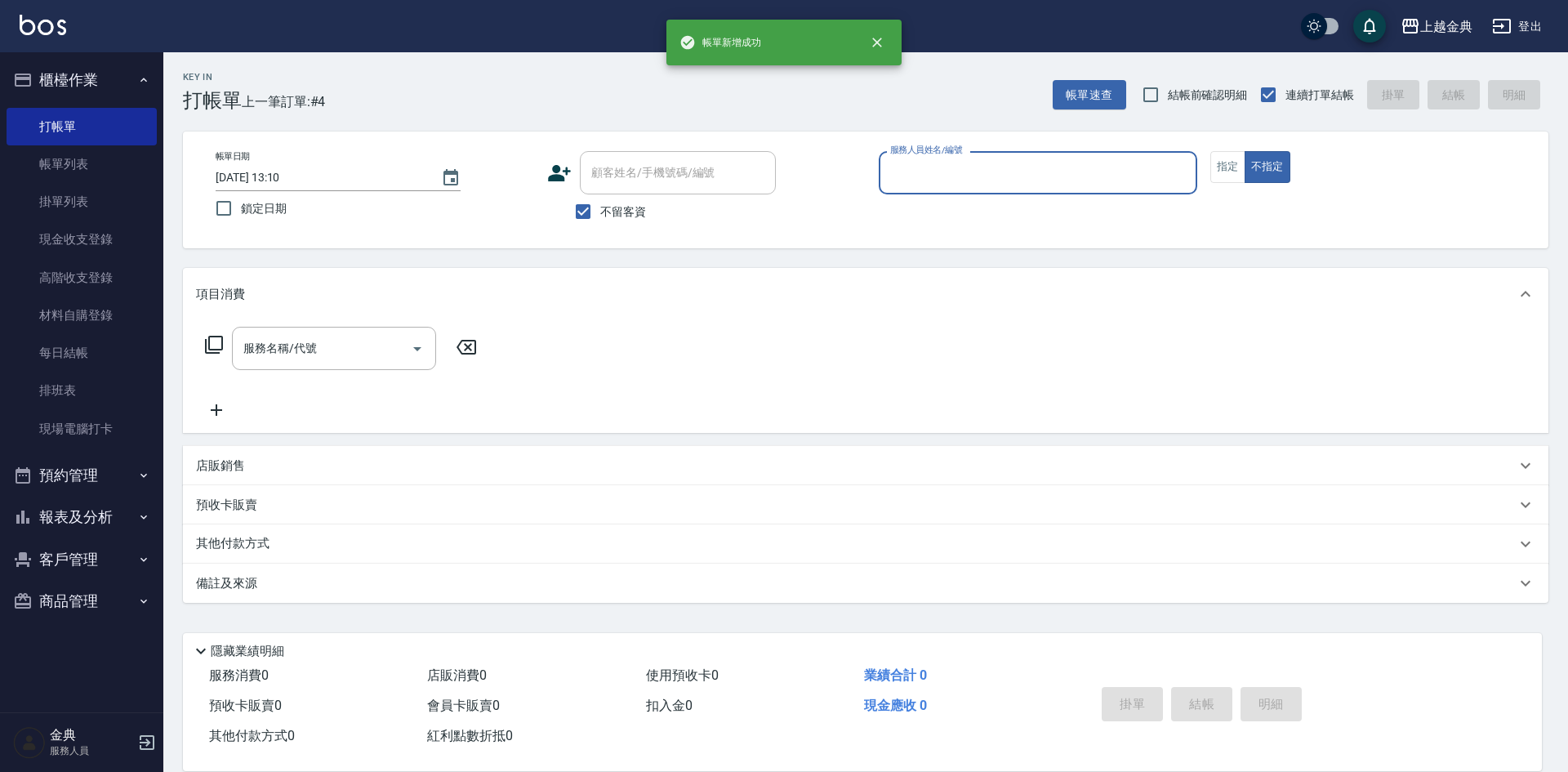
click at [1043, 149] on div "帳單日期 [DATE] 13:10 鎖定日期 顧客姓名/手機號碼/編號 顧客姓名/手機號碼/編號 不留客資 服務人員姓名/編號 服務人員姓名/編號 指定 不指定" at bounding box center [865, 190] width 1366 height 117
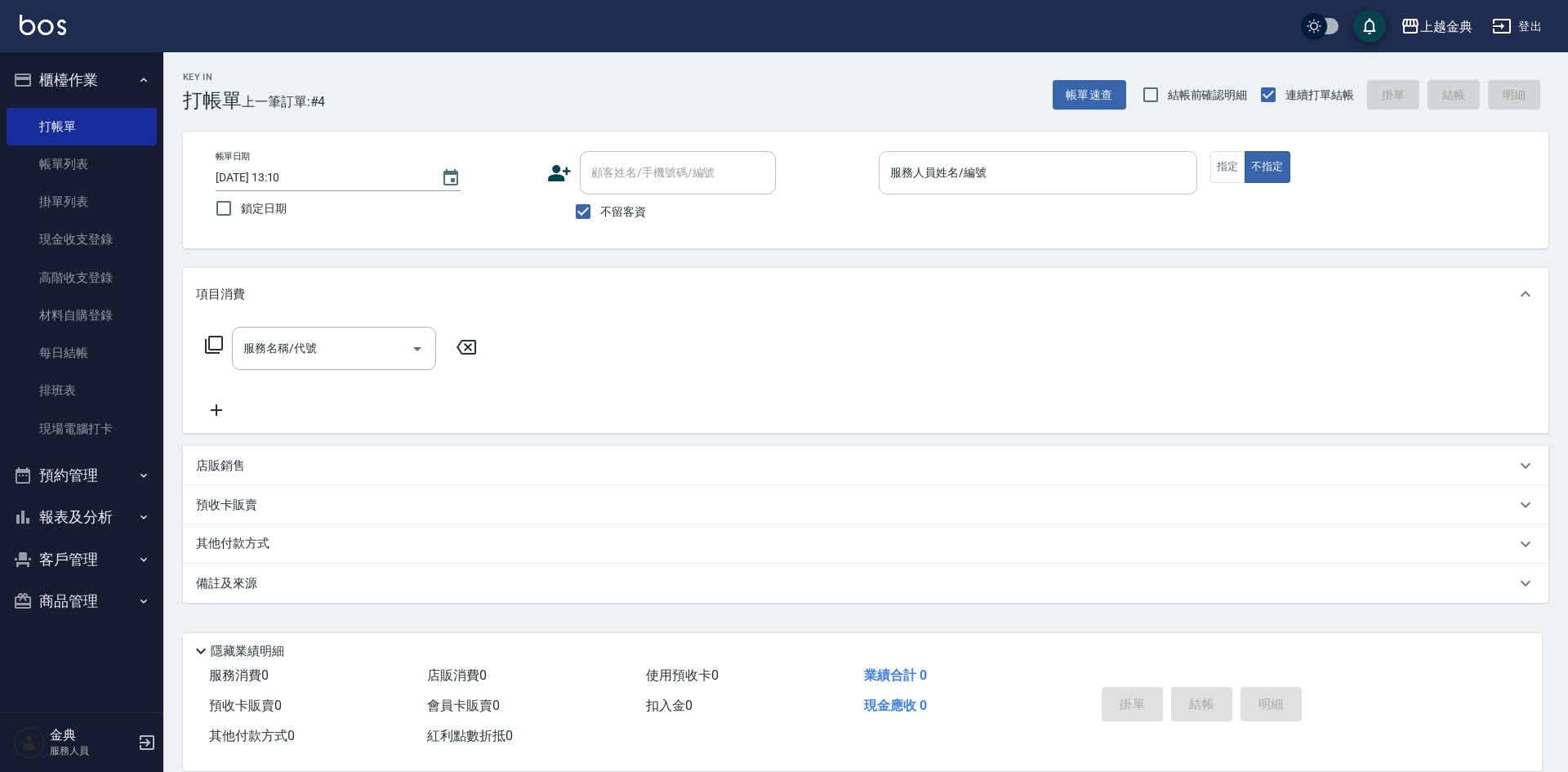
click at [1041, 182] on input "服務人員姓名/編號" at bounding box center [1038, 173] width 304 height 29
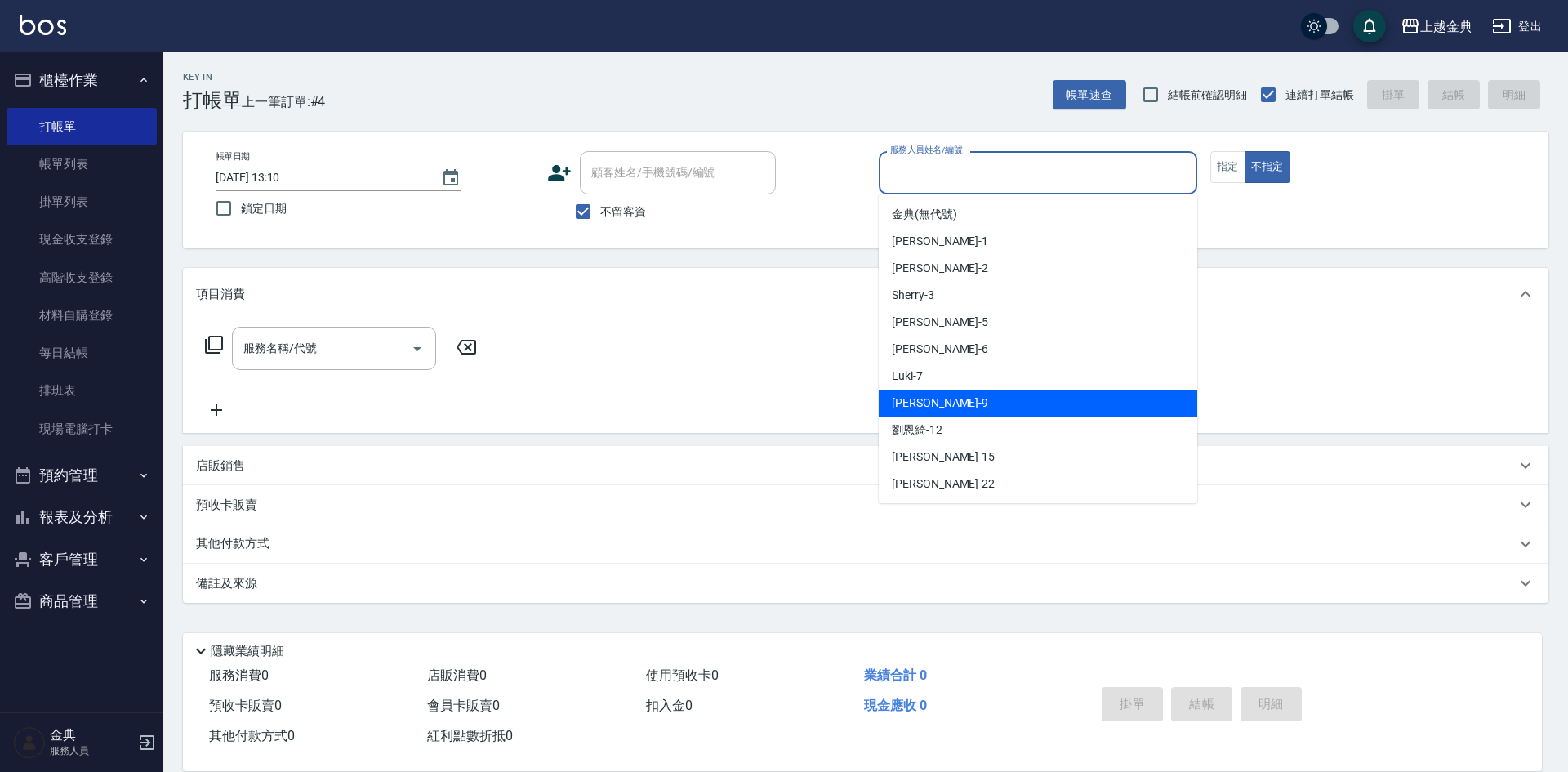
click at [1019, 400] on div "[PERSON_NAME] -9" at bounding box center [1037, 403] width 318 height 27
type input "[PERSON_NAME]-9"
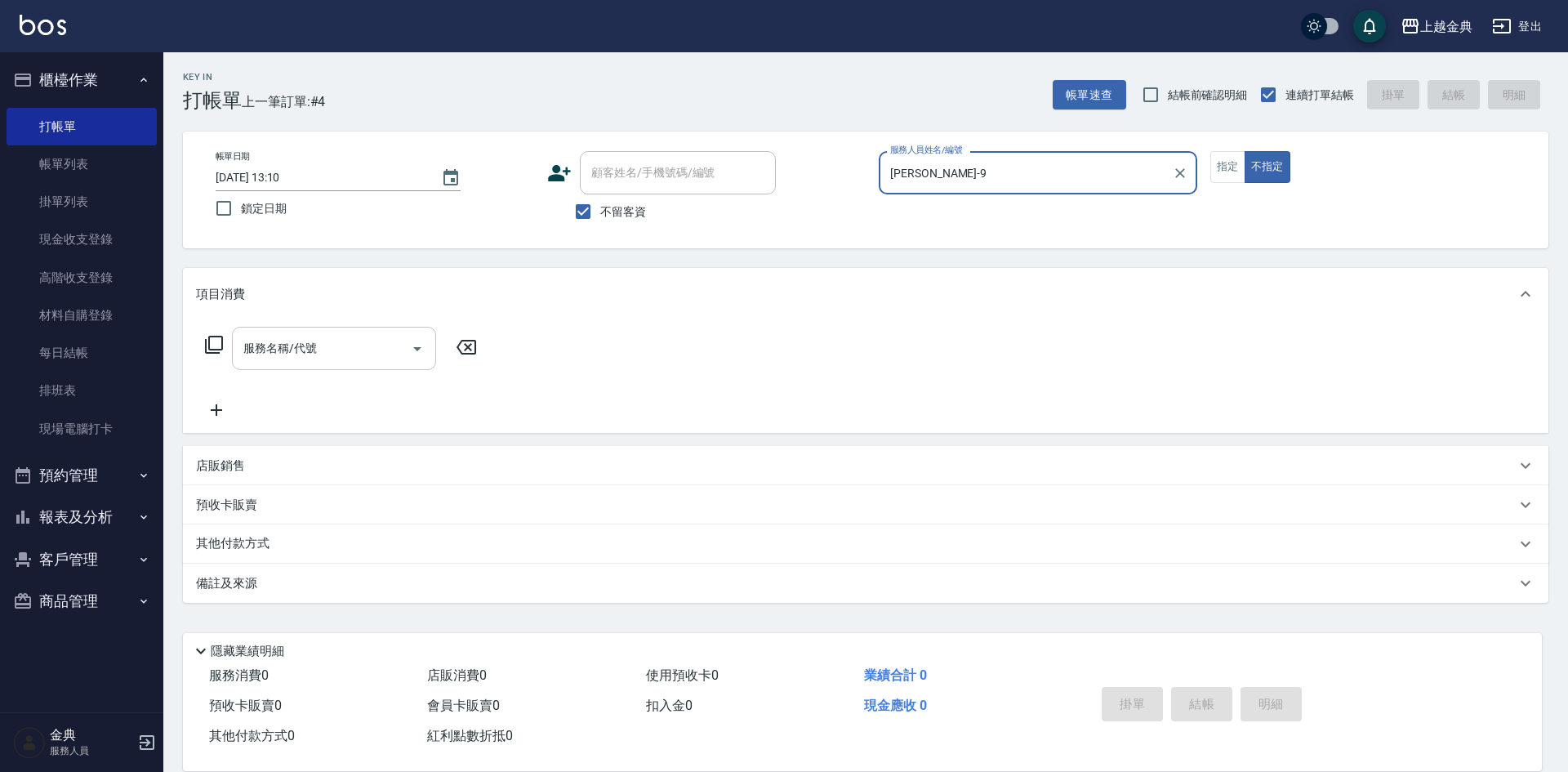
click at [412, 347] on icon "Open" at bounding box center [417, 349] width 20 height 20
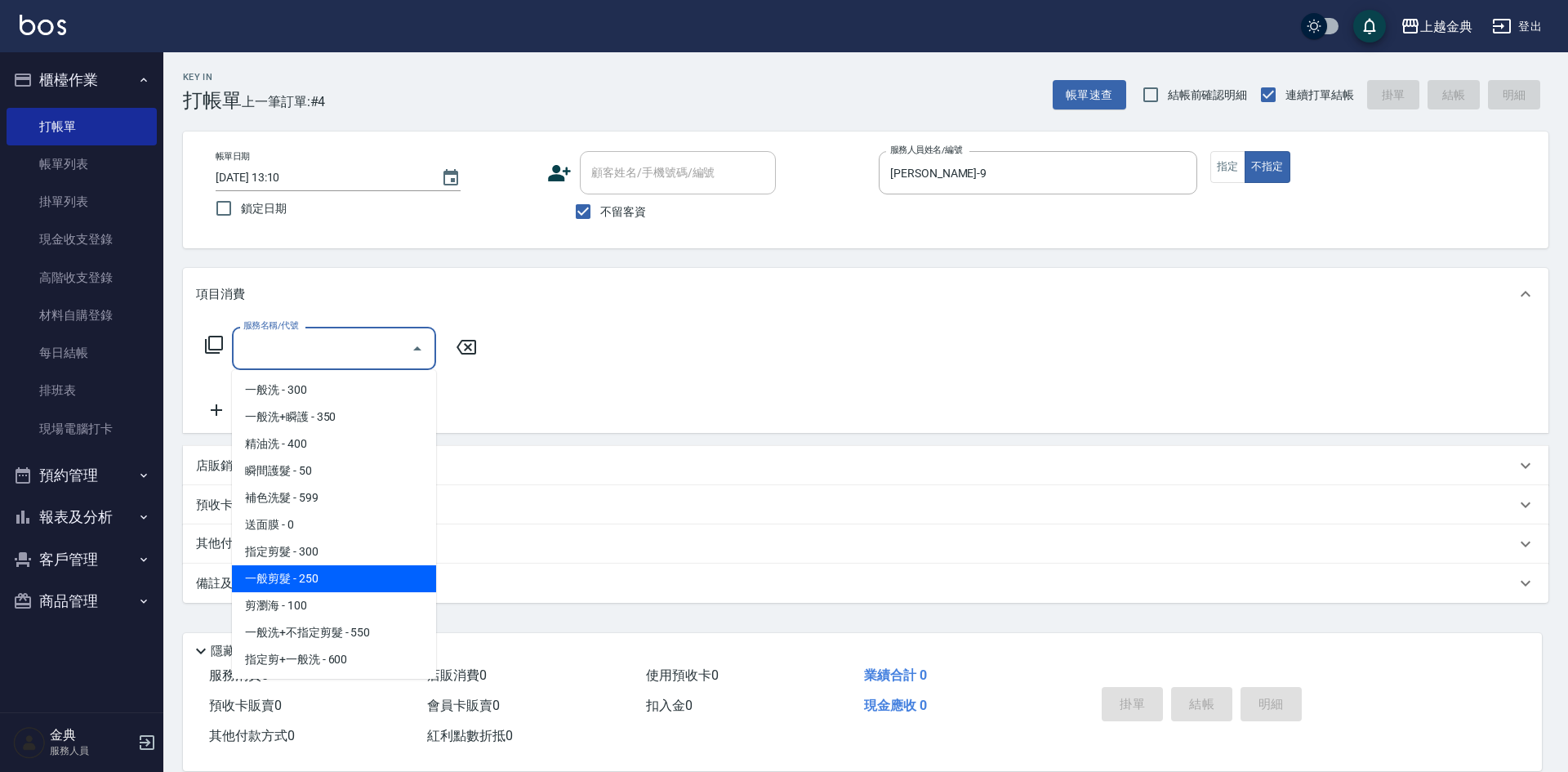
click at [395, 577] on span "一般剪髮 - 250" at bounding box center [333, 579] width 204 height 27
type input "一般剪髮(200)"
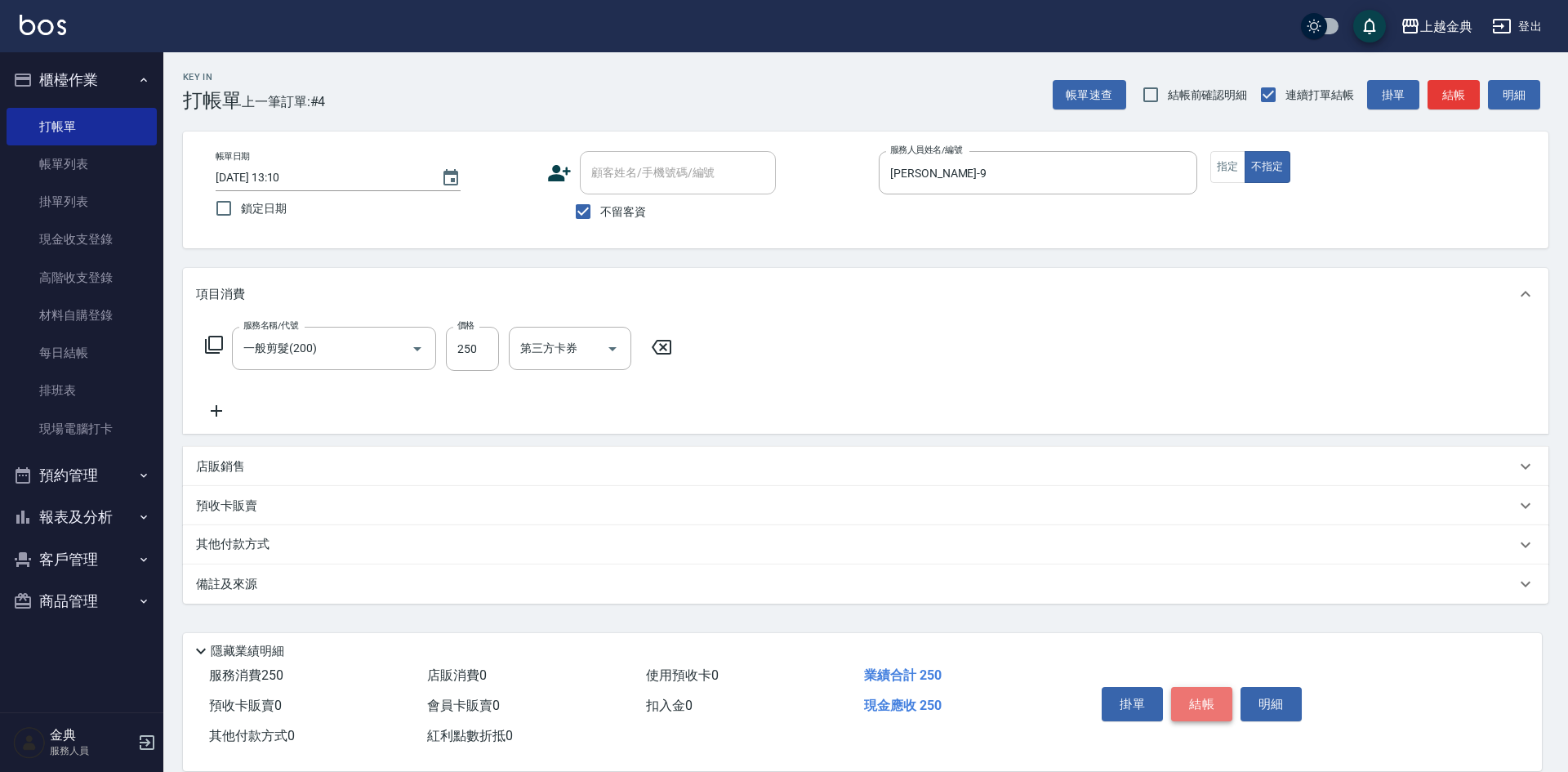
click at [1175, 708] on button "結帳" at bounding box center [1201, 704] width 61 height 34
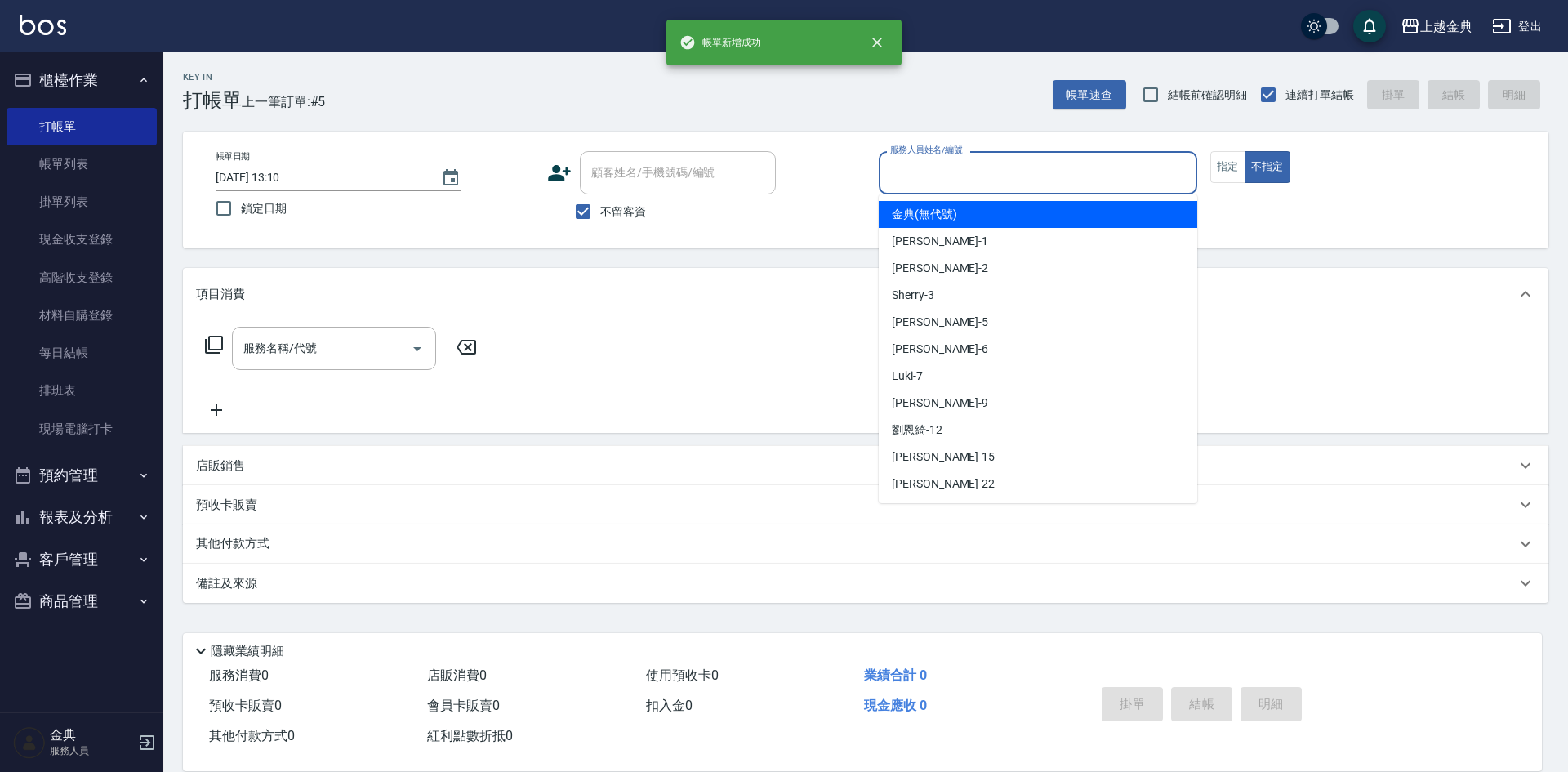
click at [1079, 179] on input "服務人員姓名/編號" at bounding box center [1038, 173] width 304 height 29
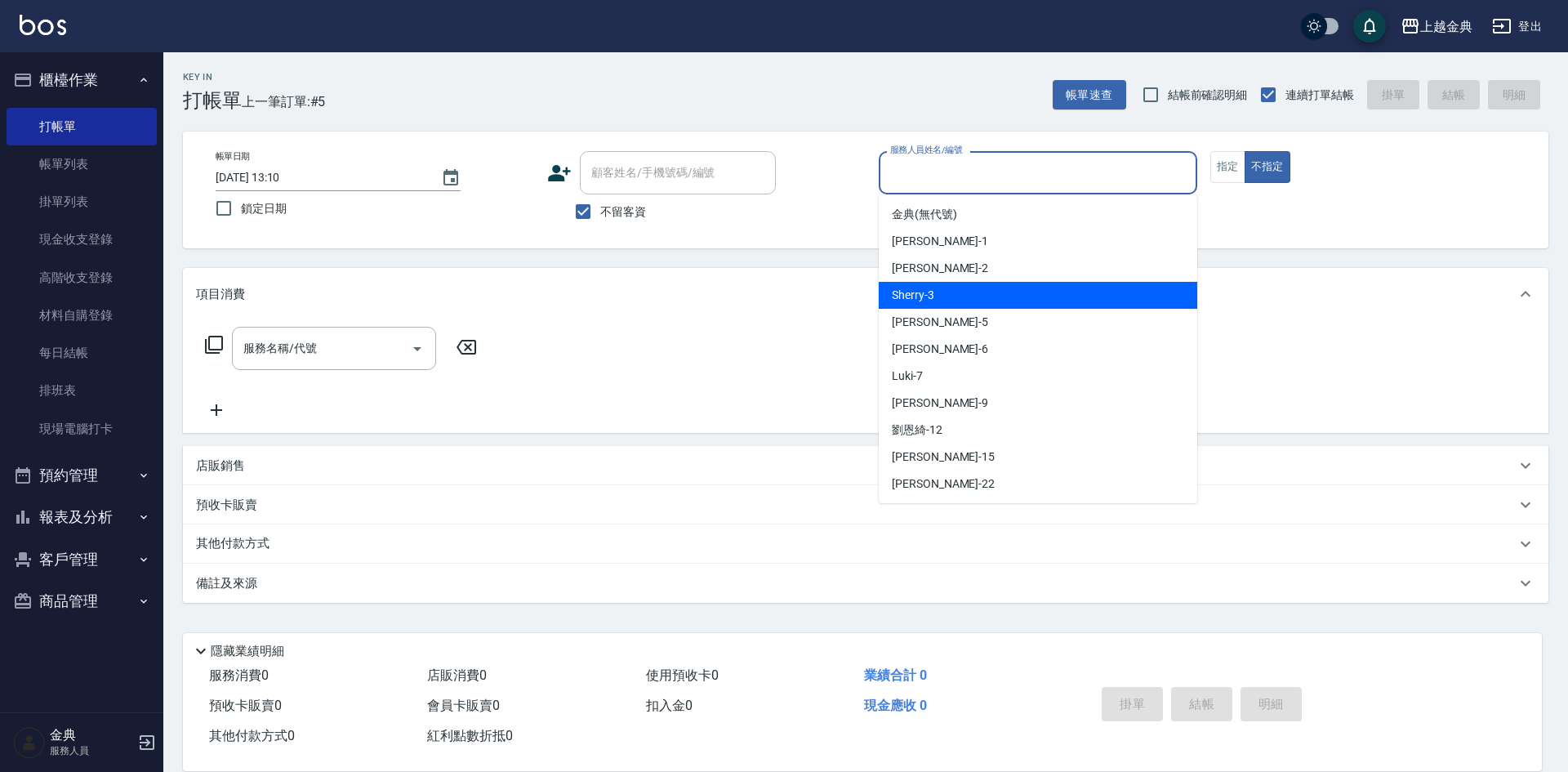
click at [984, 306] on div "Sherry -3" at bounding box center [1037, 295] width 318 height 27
type input "Sherry-3"
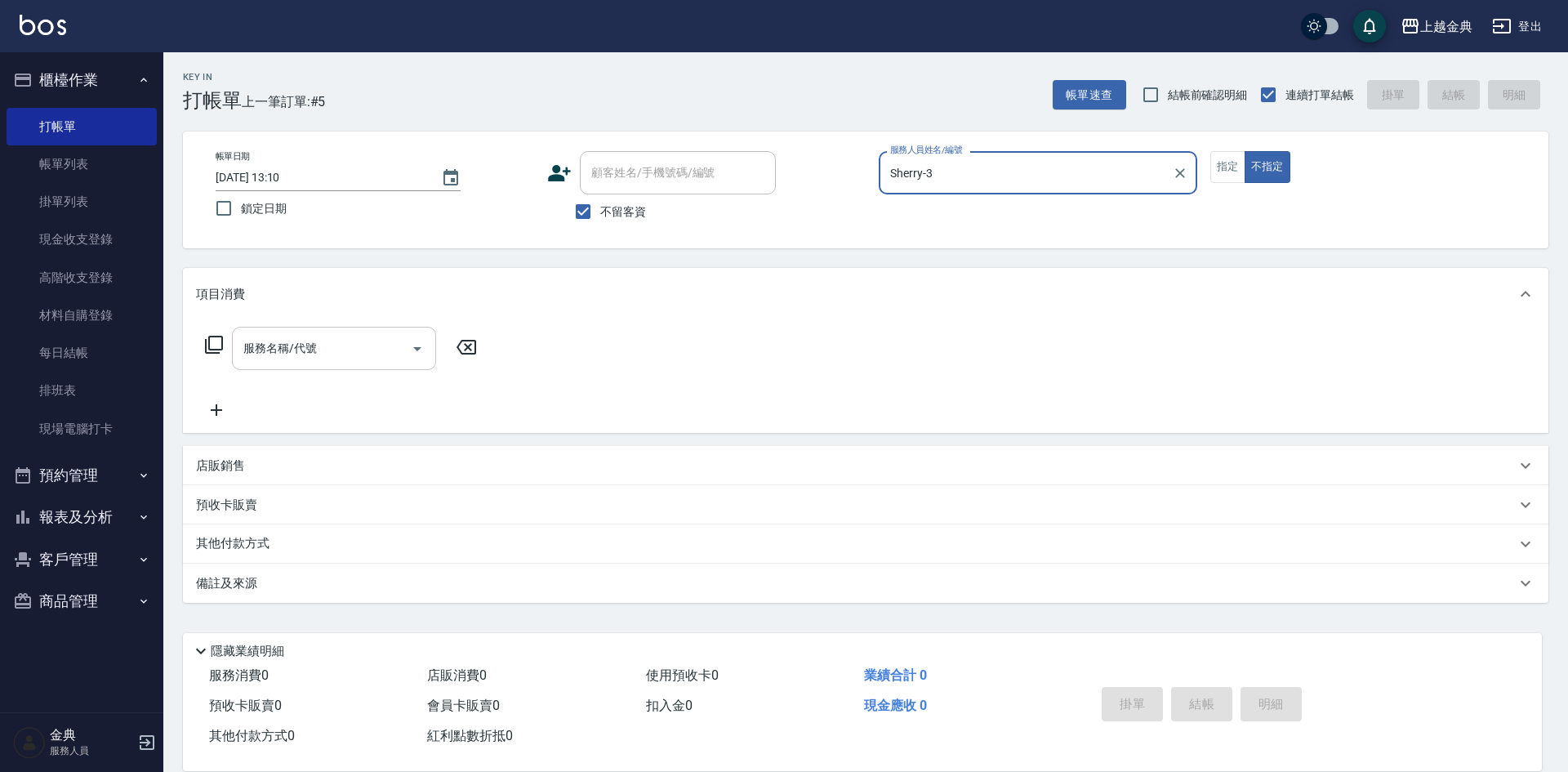
click at [416, 357] on icon "Open" at bounding box center [417, 349] width 20 height 20
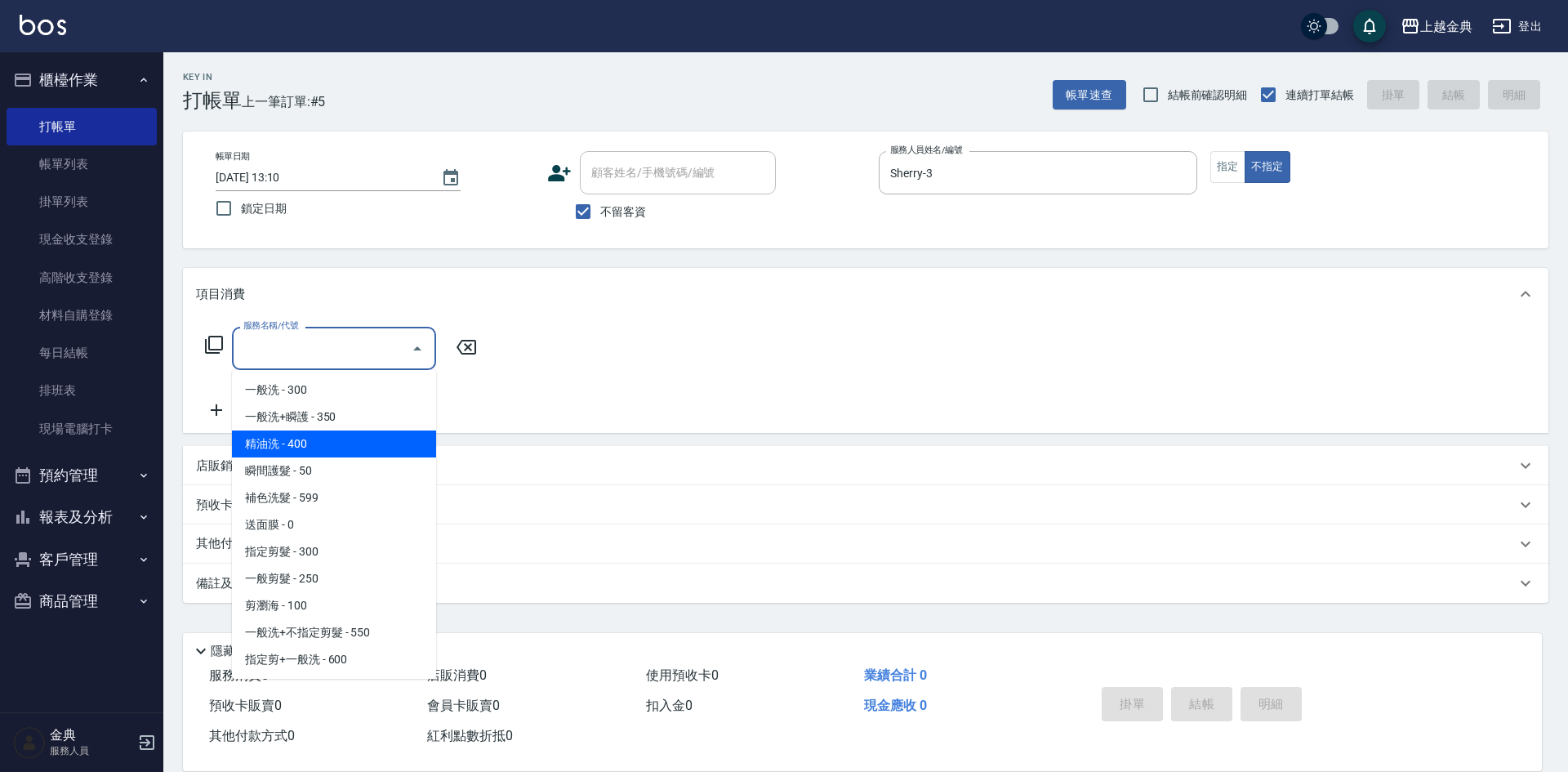
click at [352, 455] on span "精油洗 - 400" at bounding box center [333, 444] width 204 height 27
type input "精油洗(102)"
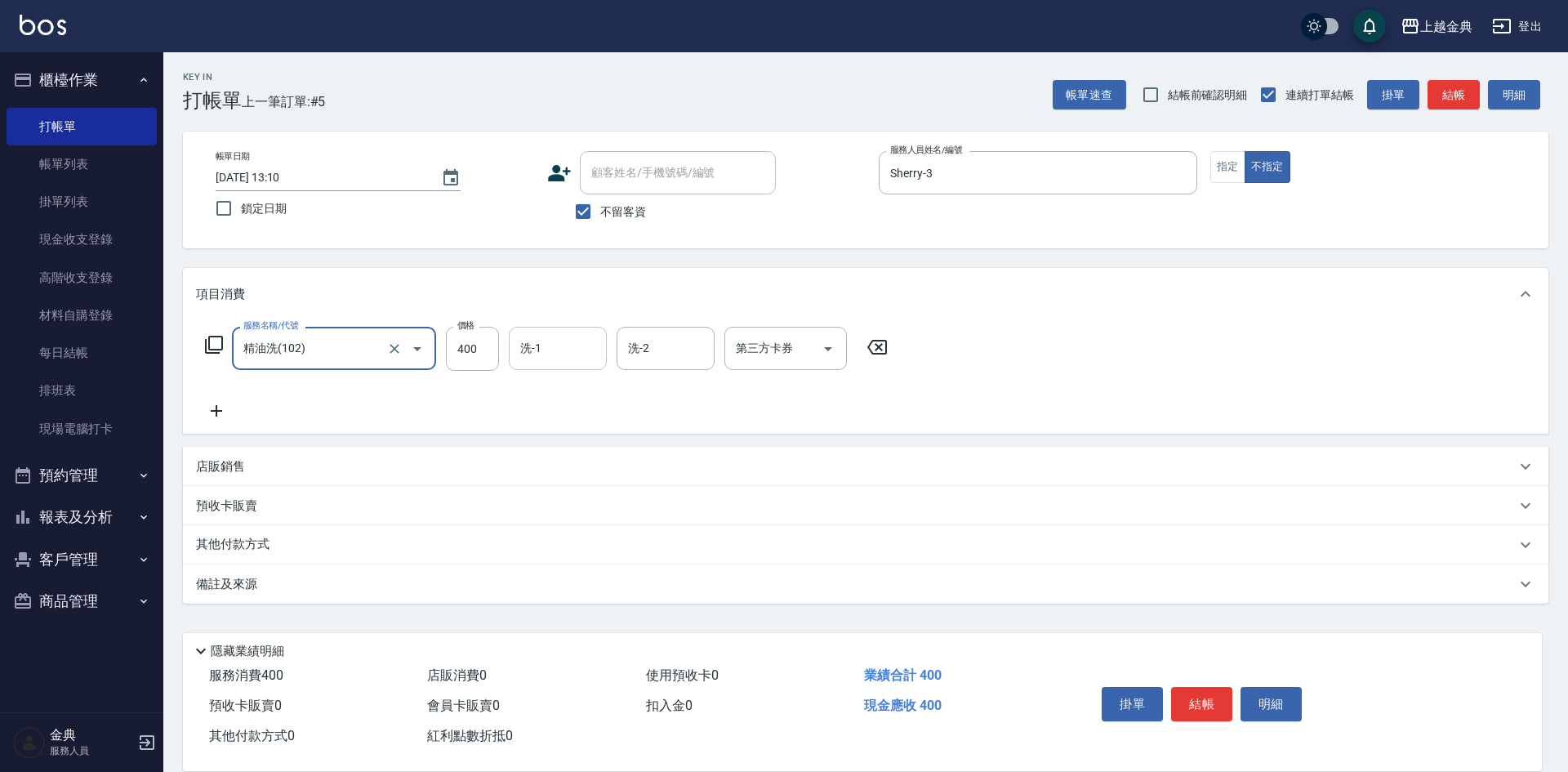
click at [560, 341] on input "洗-1" at bounding box center [557, 349] width 83 height 29
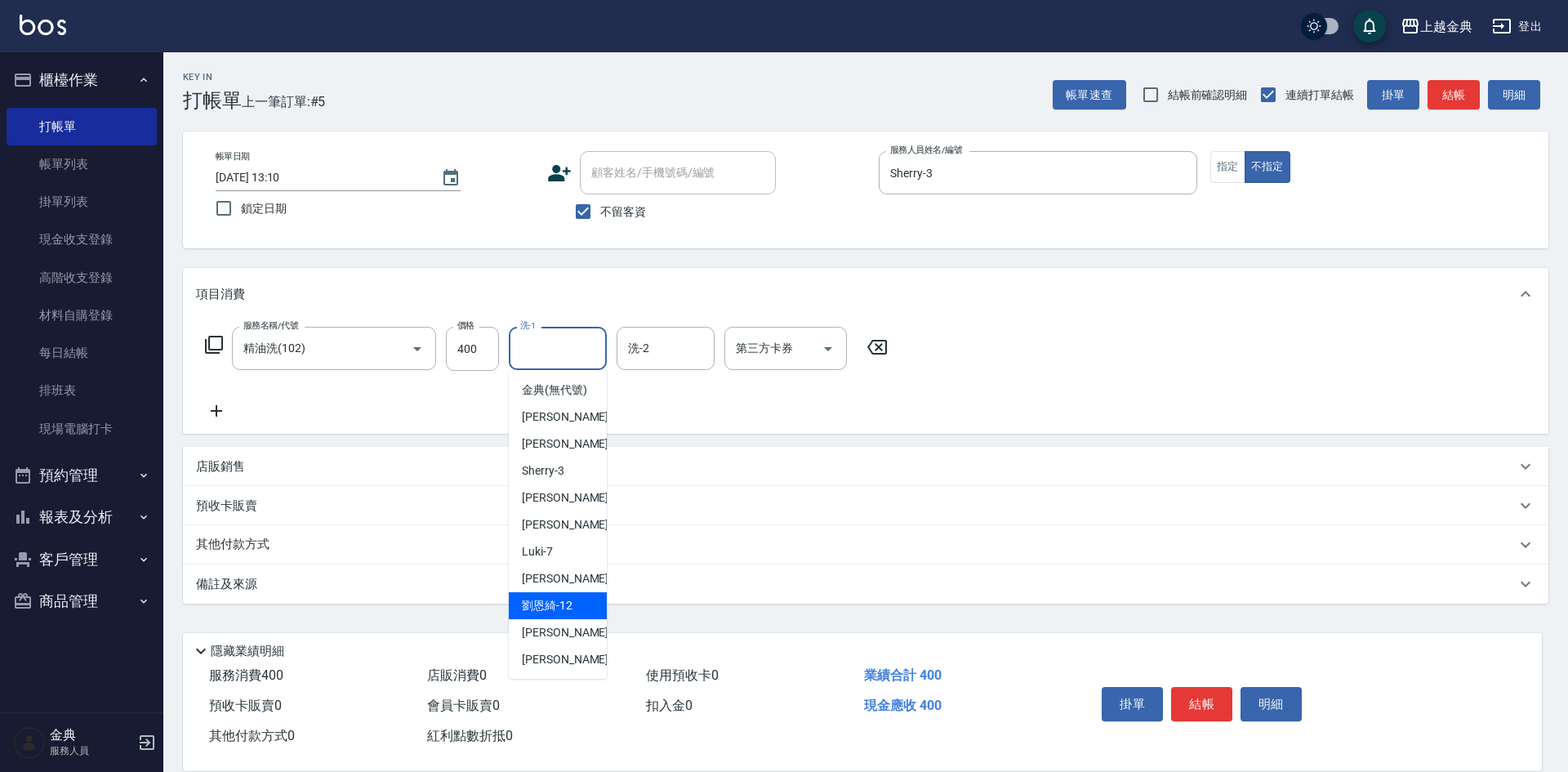
click at [568, 612] on div "[PERSON_NAME]12" at bounding box center [558, 606] width 98 height 27
type input "[PERSON_NAME]-12"
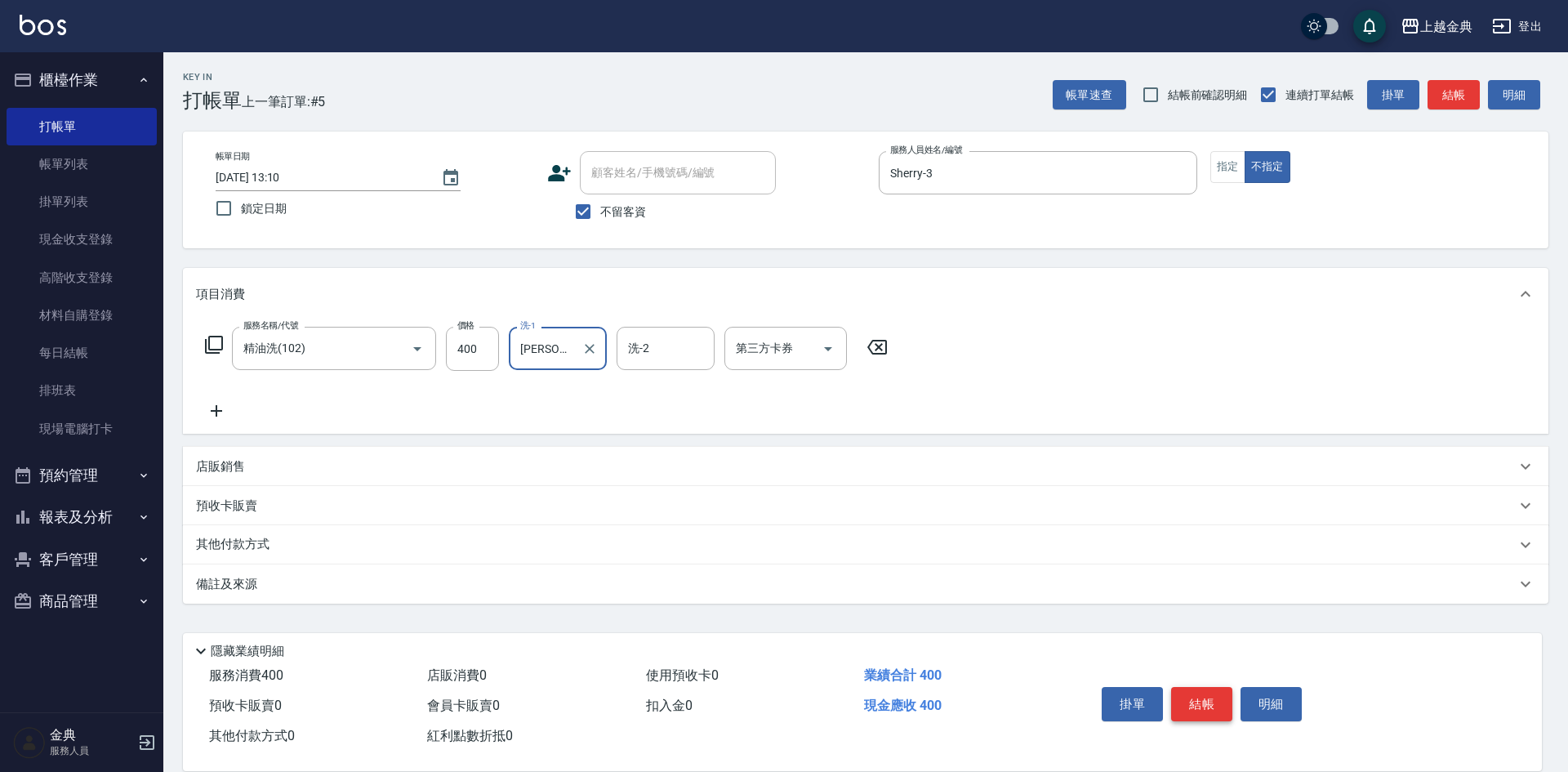
click at [1205, 701] on button "結帳" at bounding box center [1201, 704] width 61 height 34
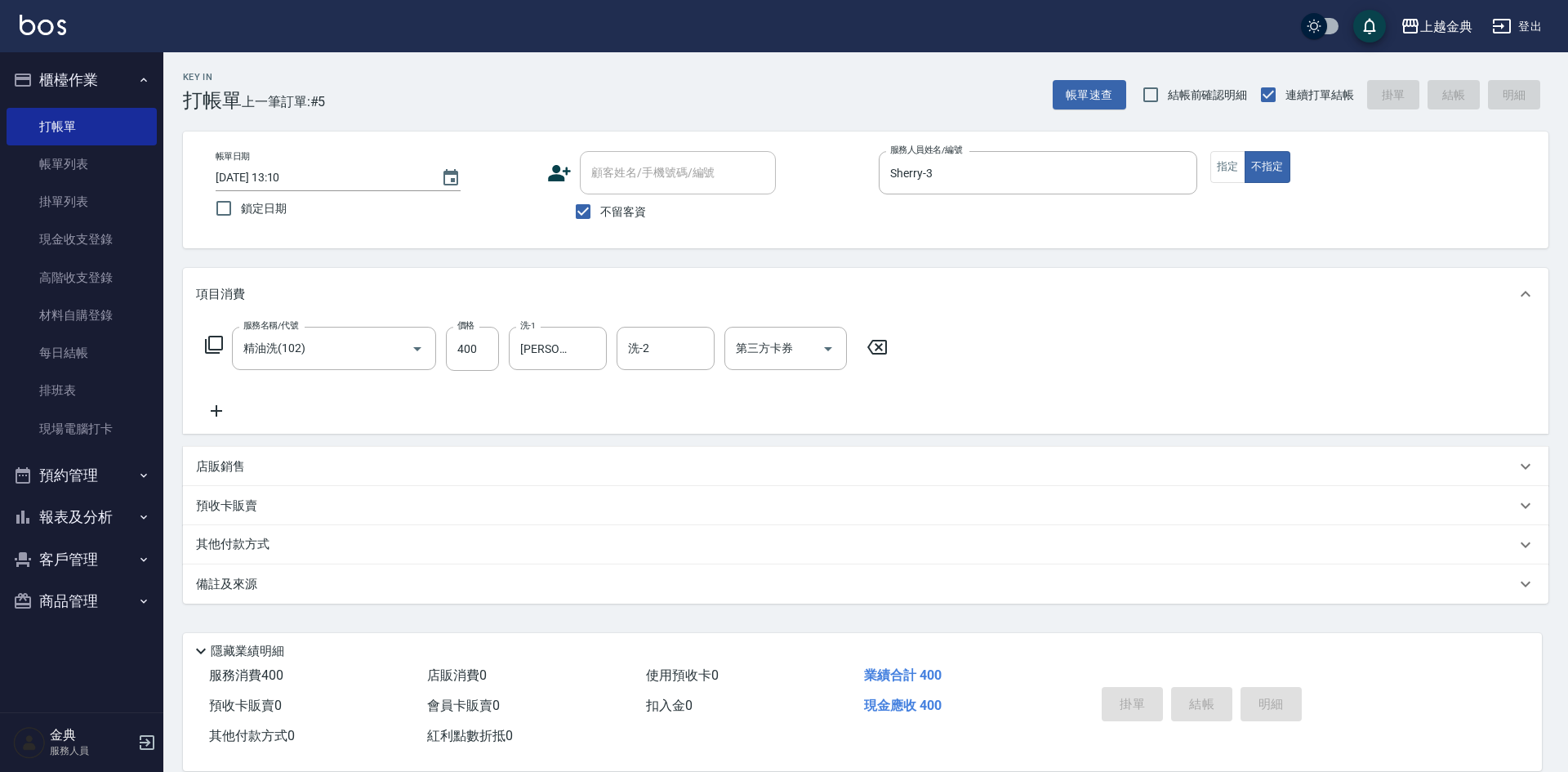
type input "[DATE] 13:11"
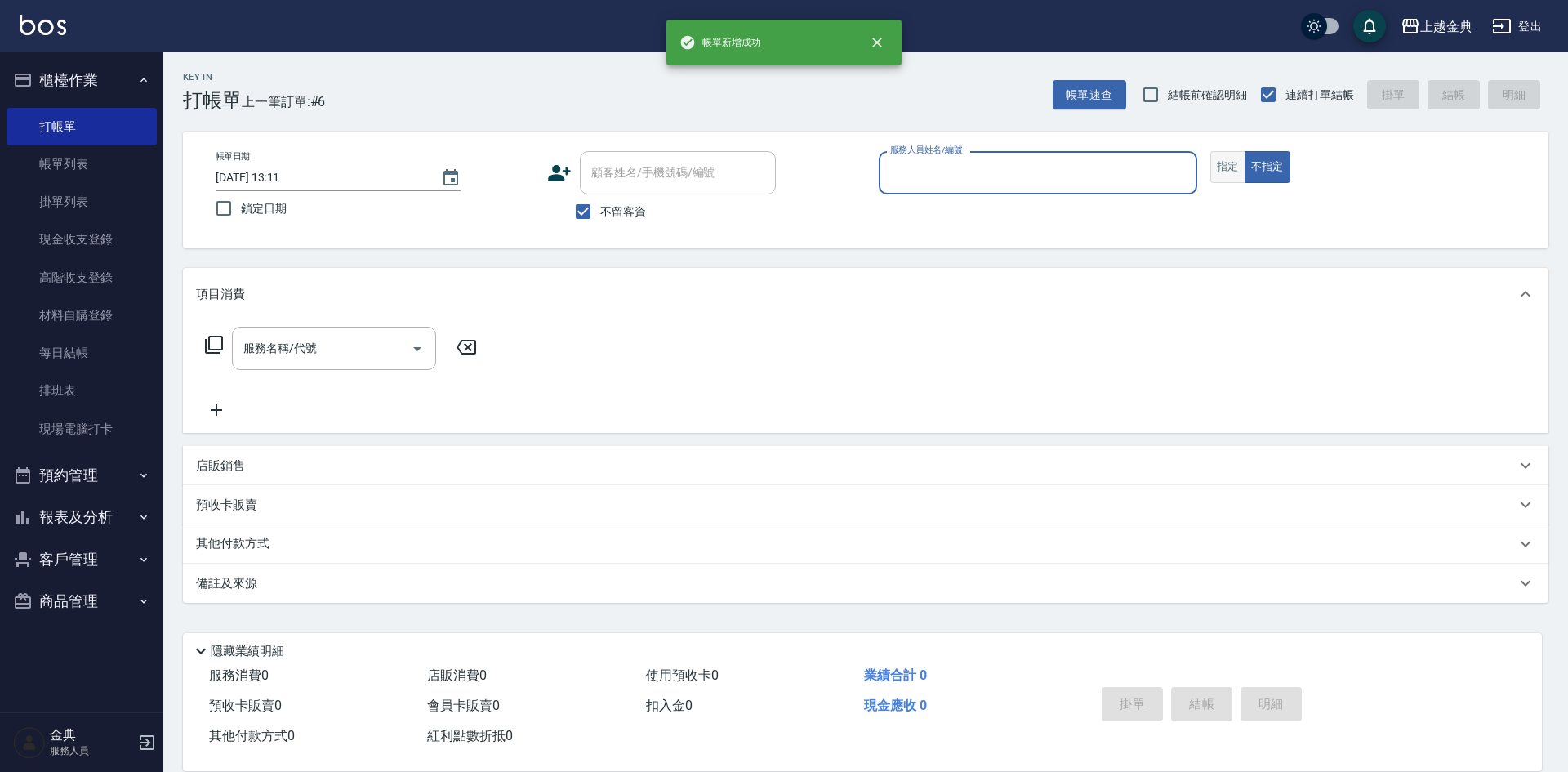
click at [1220, 170] on button "指定" at bounding box center [1227, 168] width 35 height 32
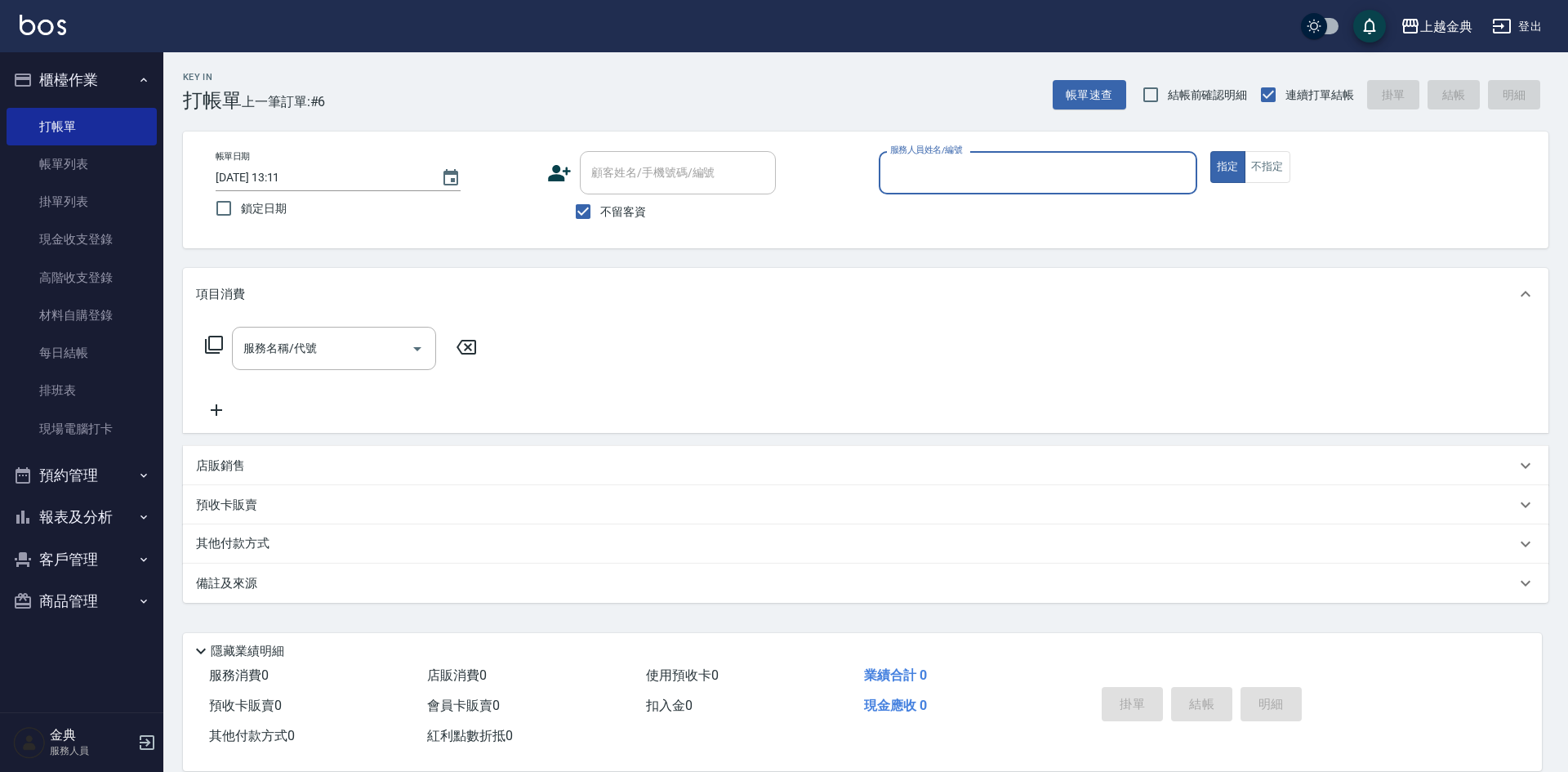
click at [1075, 179] on input "服務人員姓名/編號" at bounding box center [1038, 173] width 304 height 29
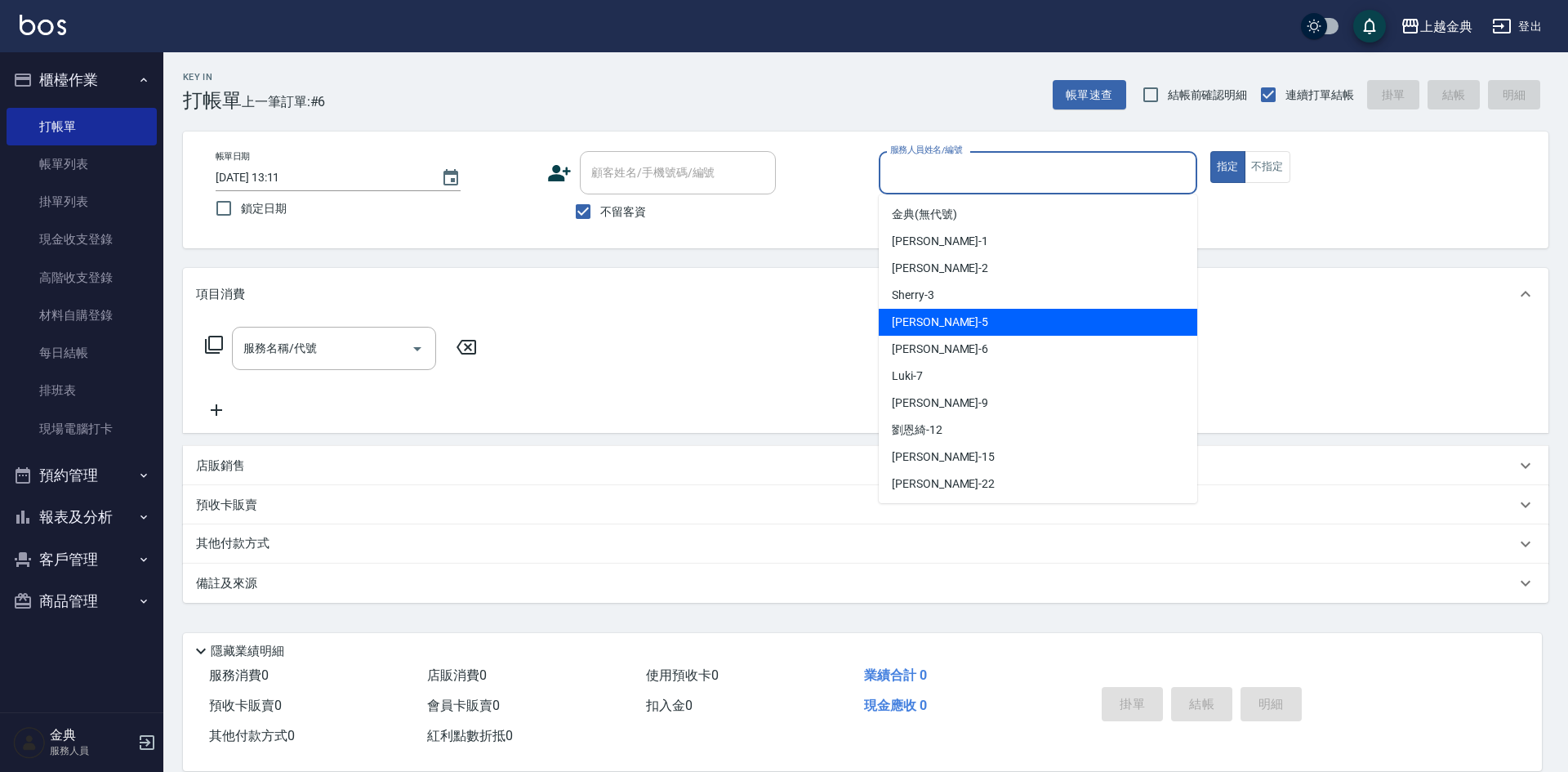
click at [1019, 317] on div "[PERSON_NAME] -5" at bounding box center [1037, 322] width 318 height 27
type input "[PERSON_NAME]-5"
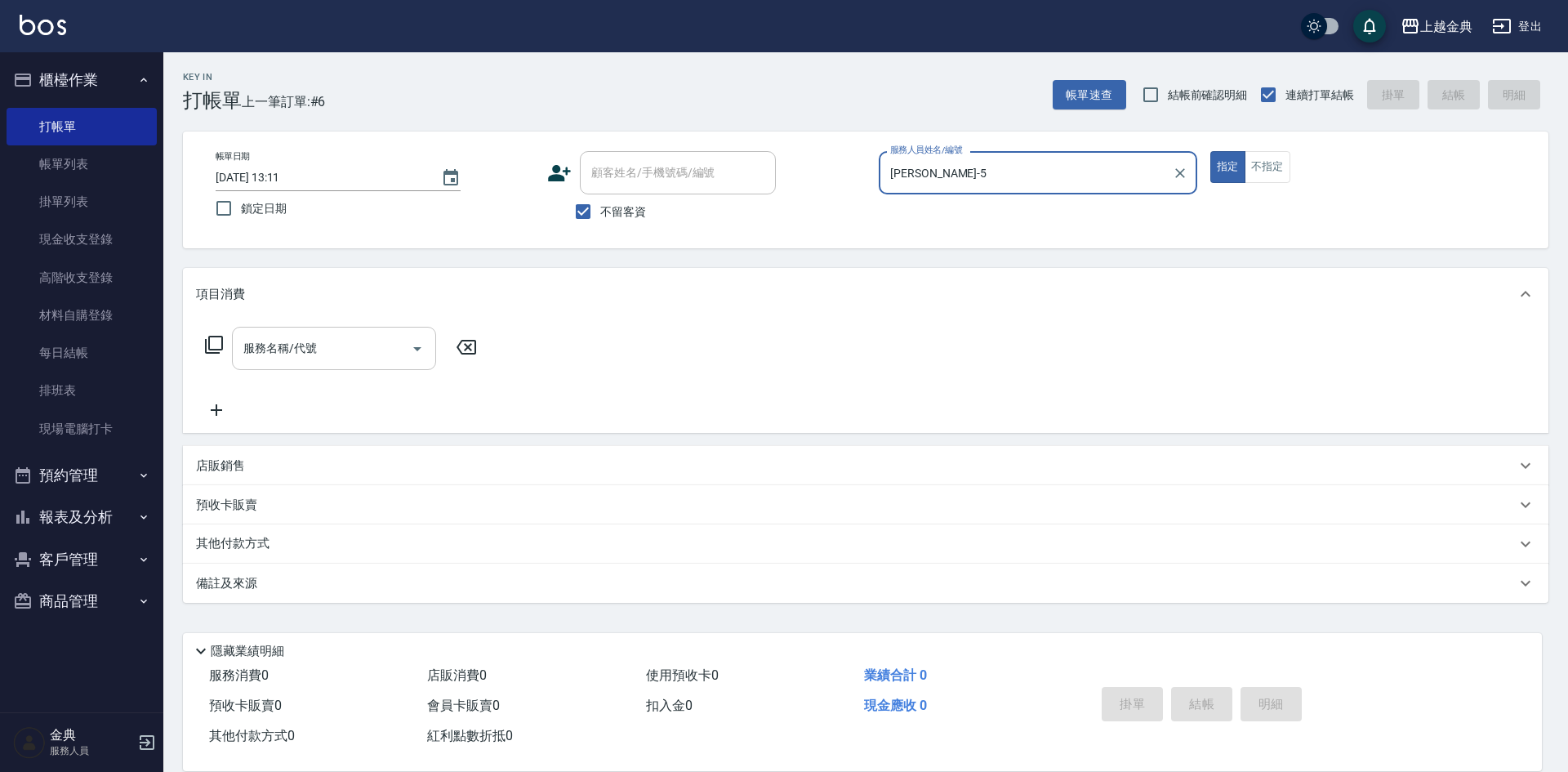
click at [417, 353] on icon "Open" at bounding box center [417, 349] width 20 height 20
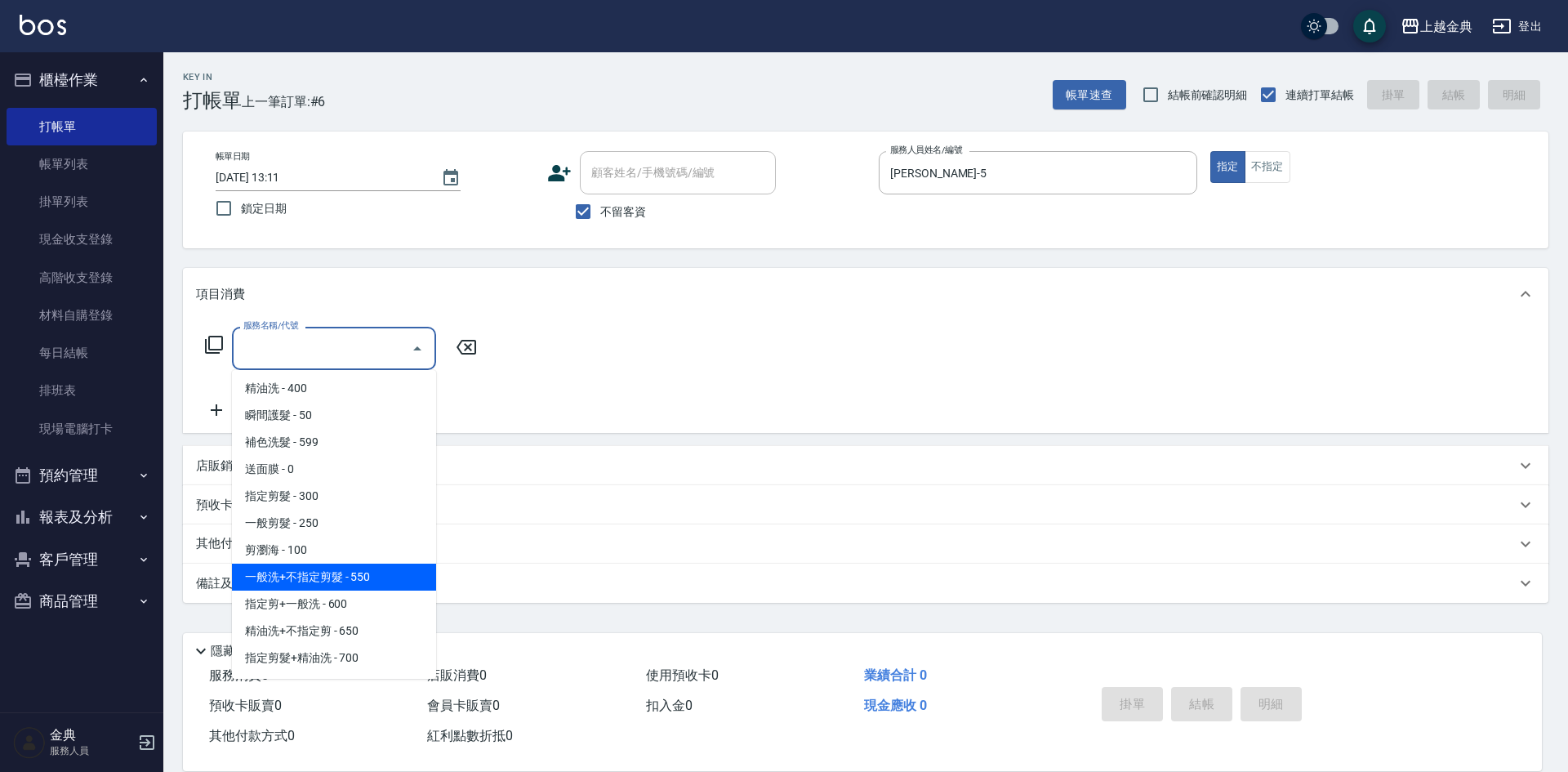
scroll to position [82, 0]
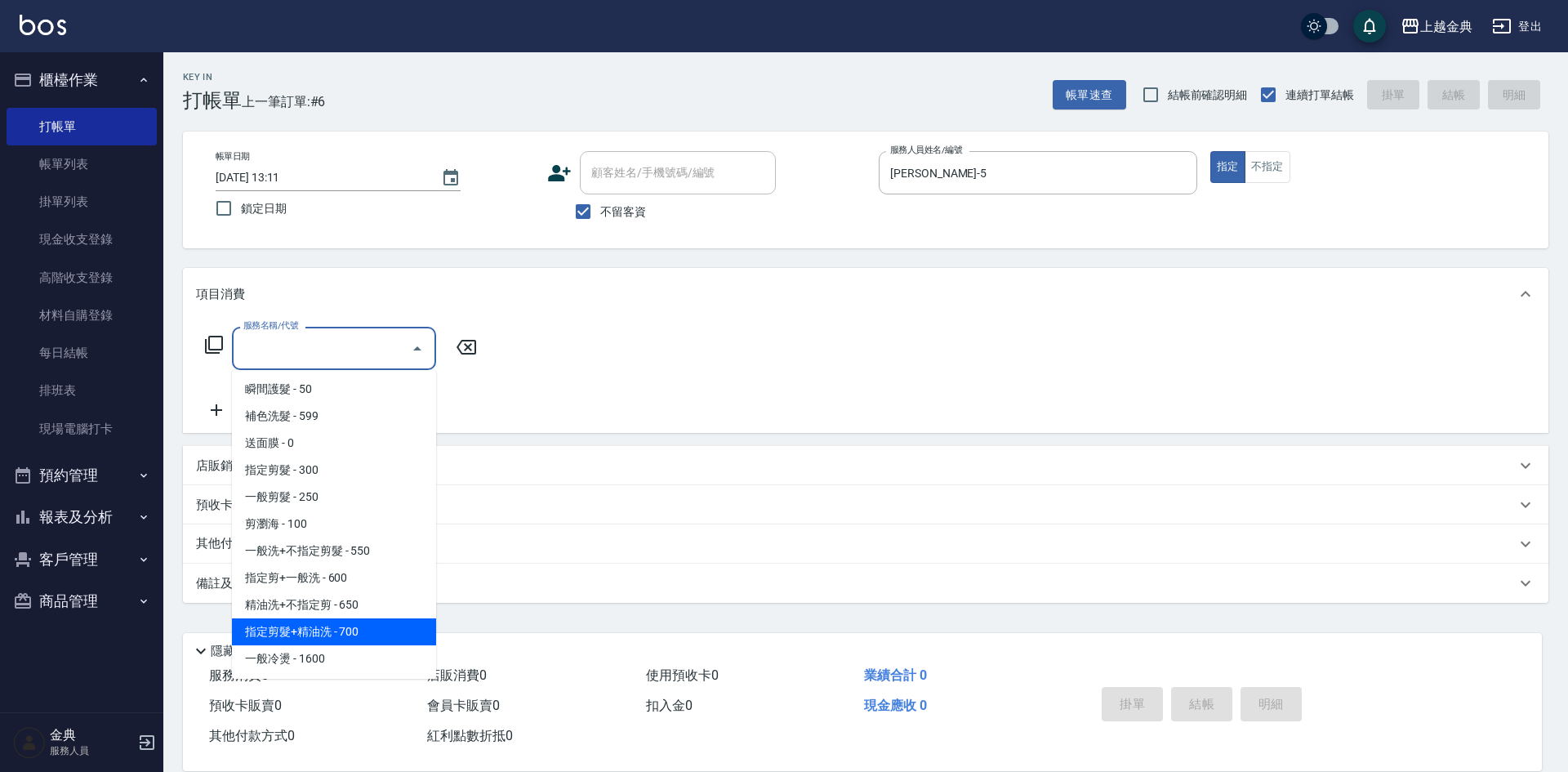
click at [371, 632] on span "指定剪髮+精油洗 - 700" at bounding box center [333, 632] width 204 height 27
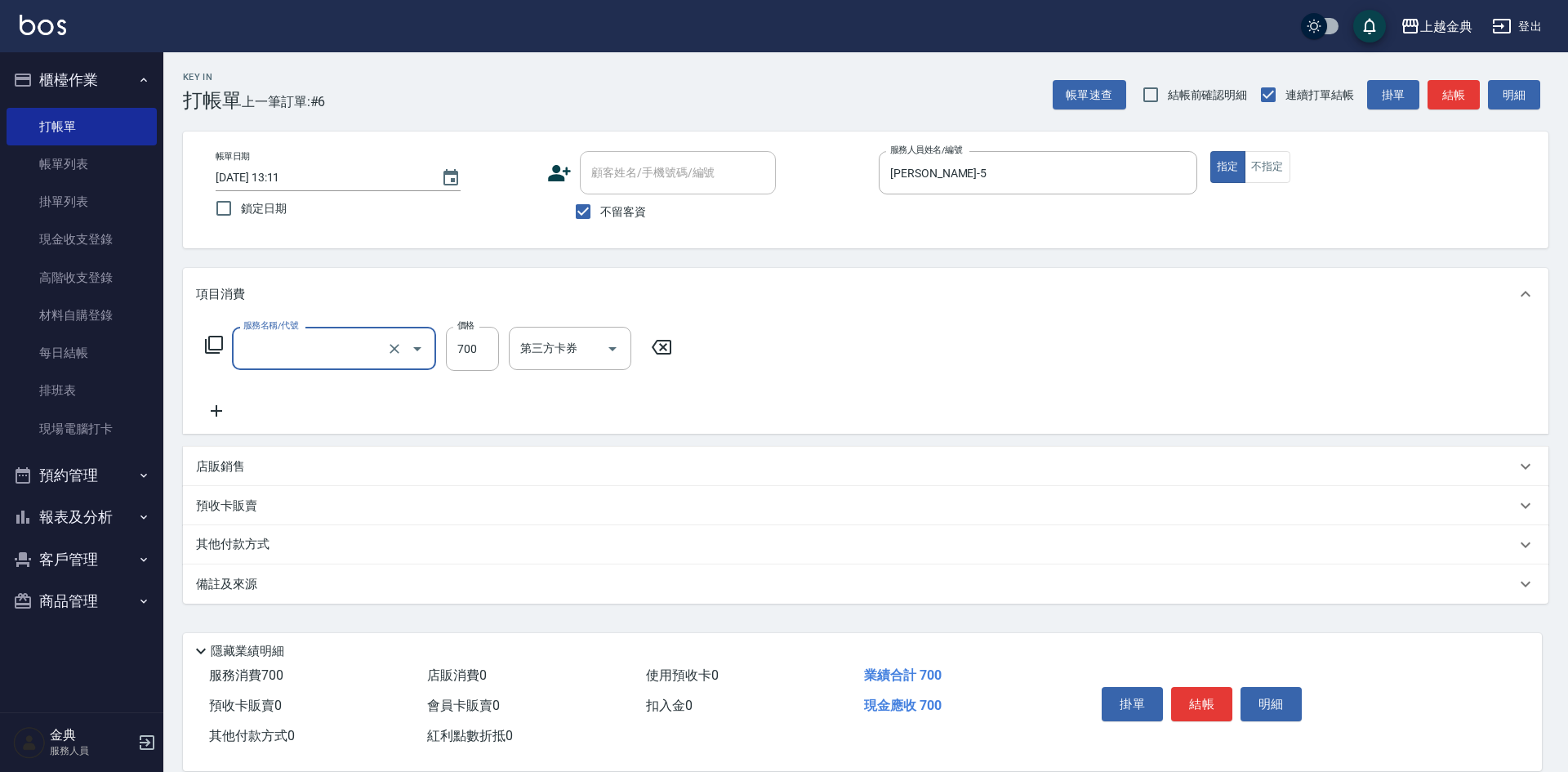
type input "指定剪髮+精油洗(207)"
click at [1215, 700] on button "結帳" at bounding box center [1201, 704] width 61 height 34
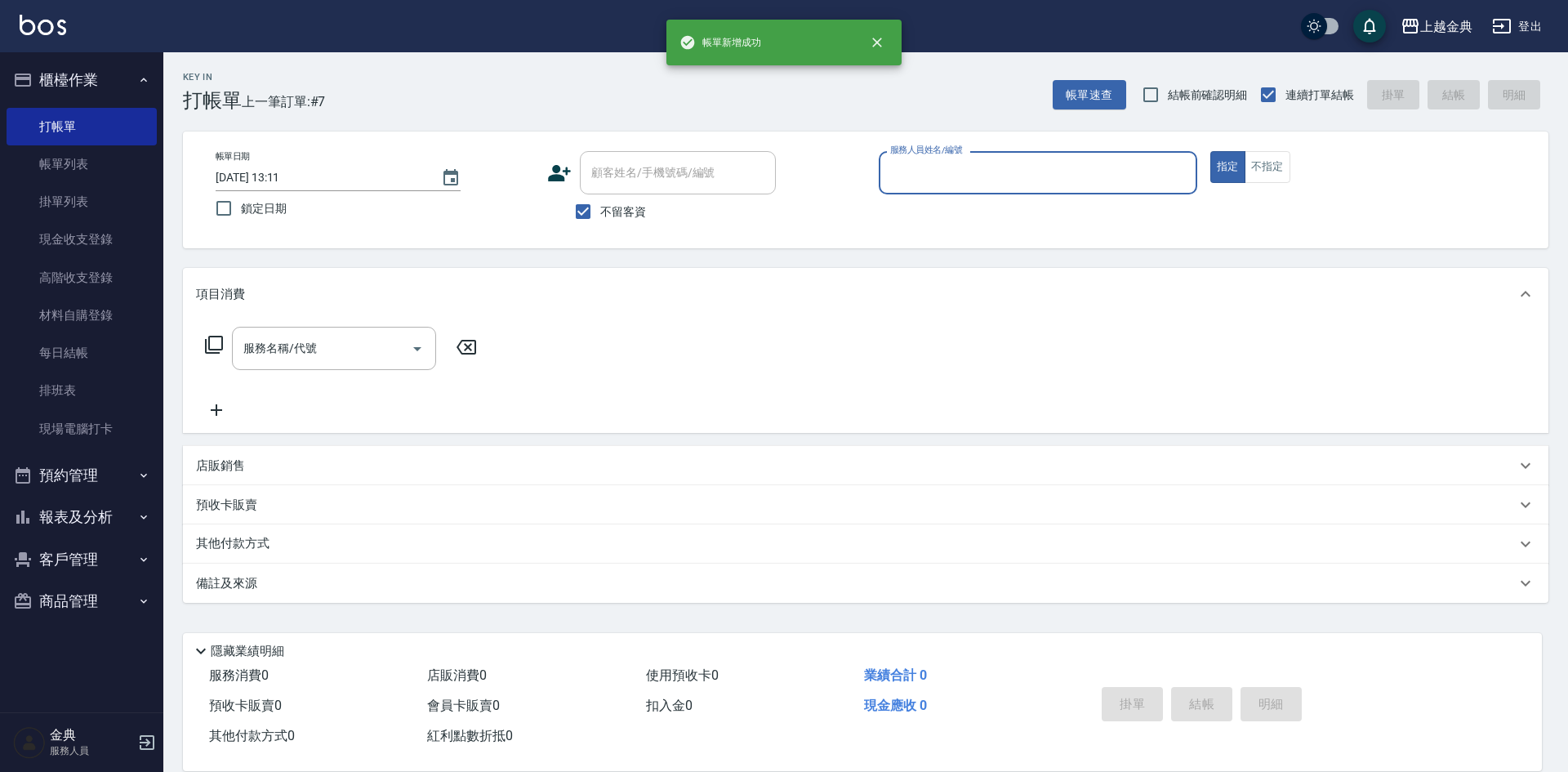
click at [1074, 166] on input "服務人員姓名/編號" at bounding box center [1038, 173] width 304 height 29
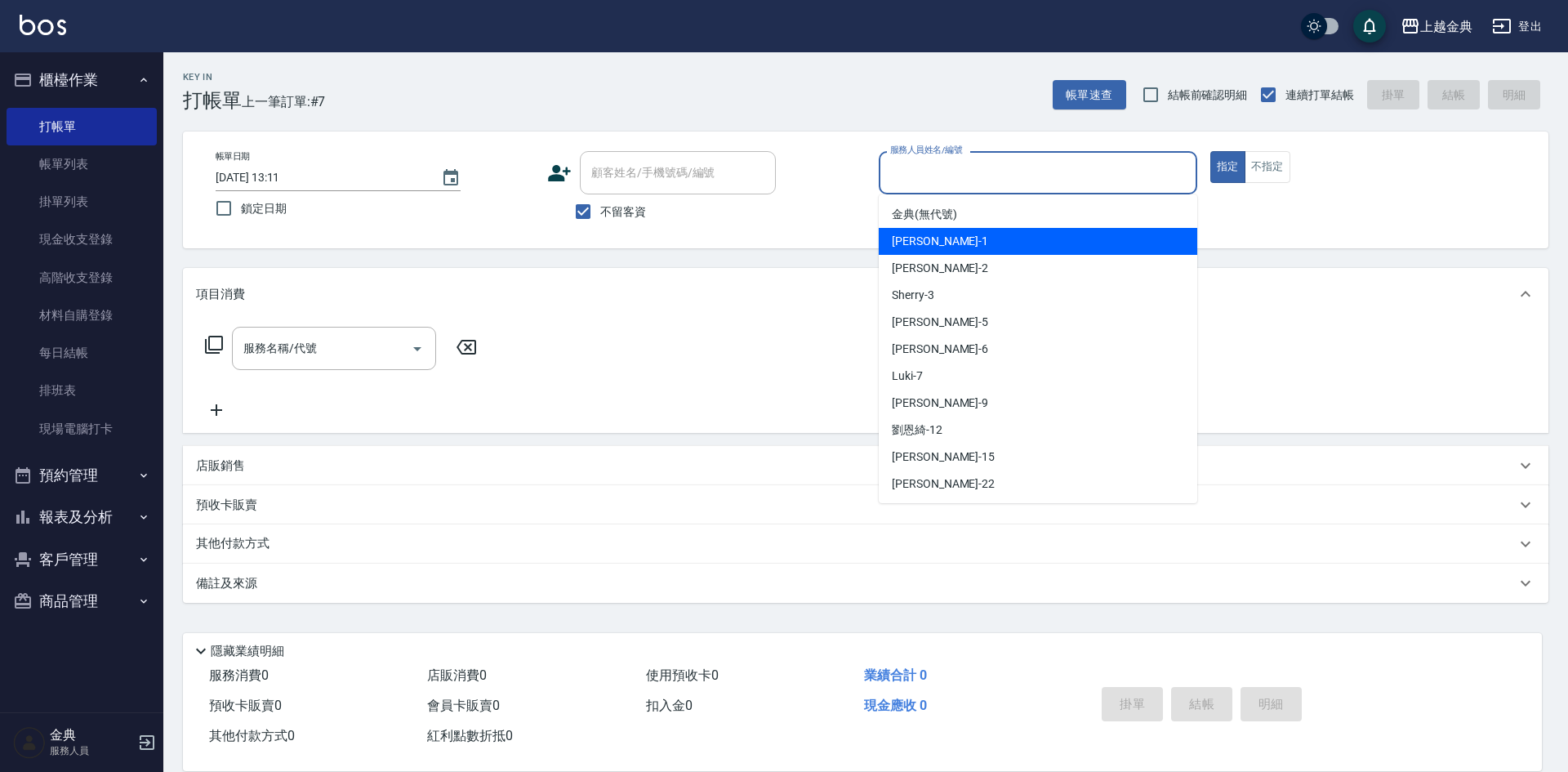
click at [1009, 241] on div "Emma -1" at bounding box center [1037, 242] width 318 height 27
type input "Emma-1"
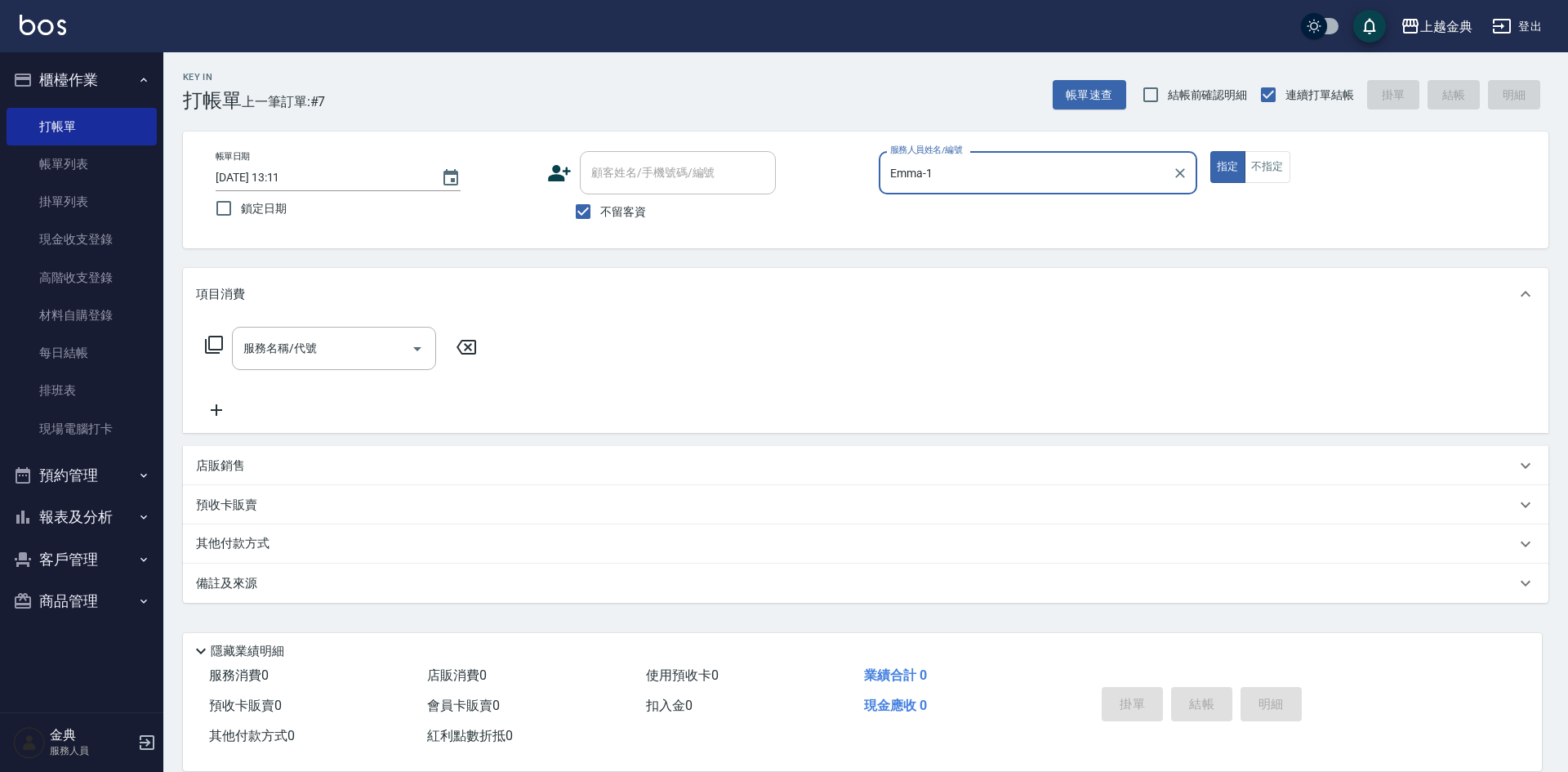
click at [214, 345] on icon at bounding box center [214, 345] width 20 height 20
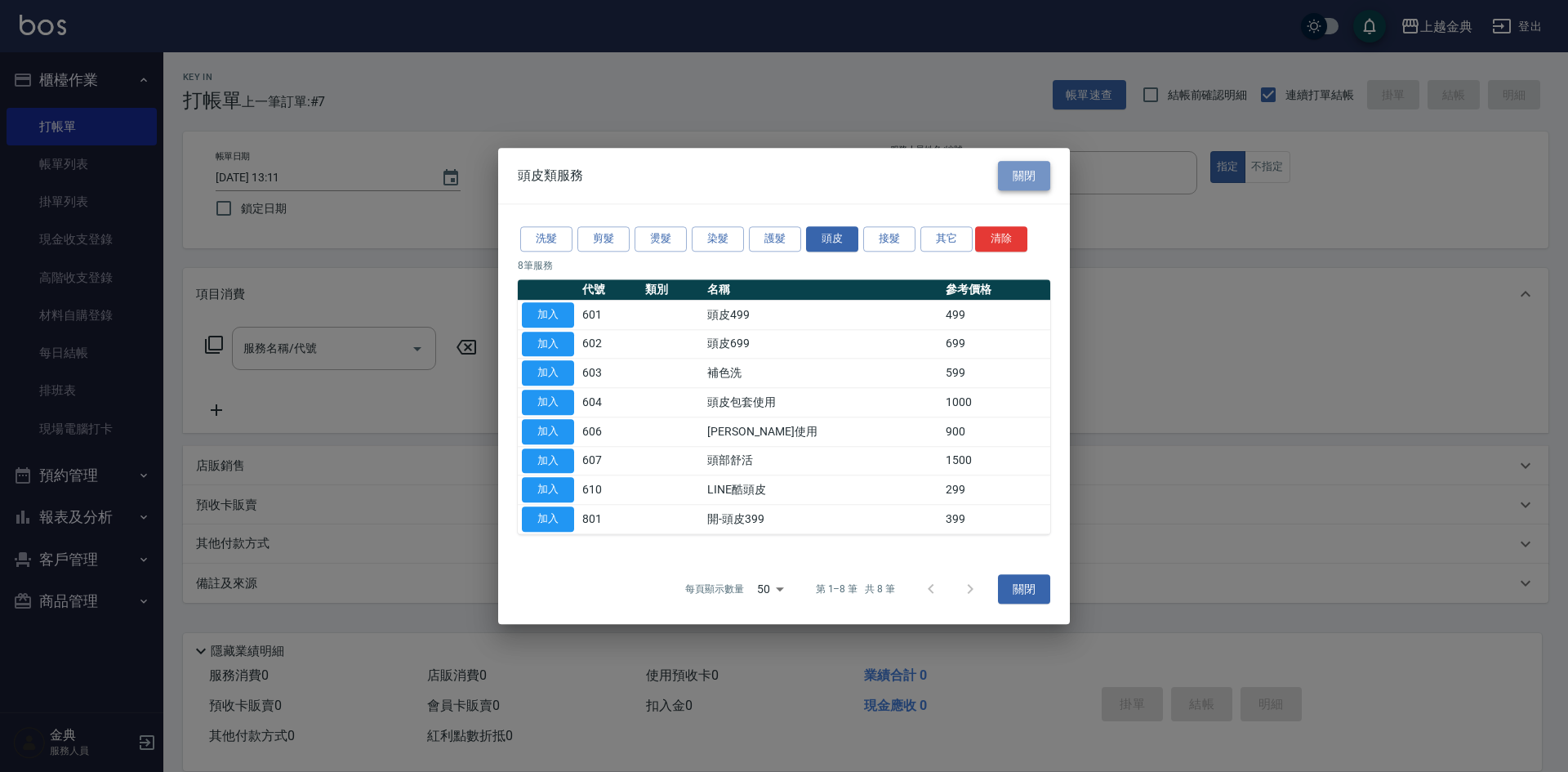
click at [1025, 167] on button "關閉" at bounding box center [1024, 177] width 53 height 30
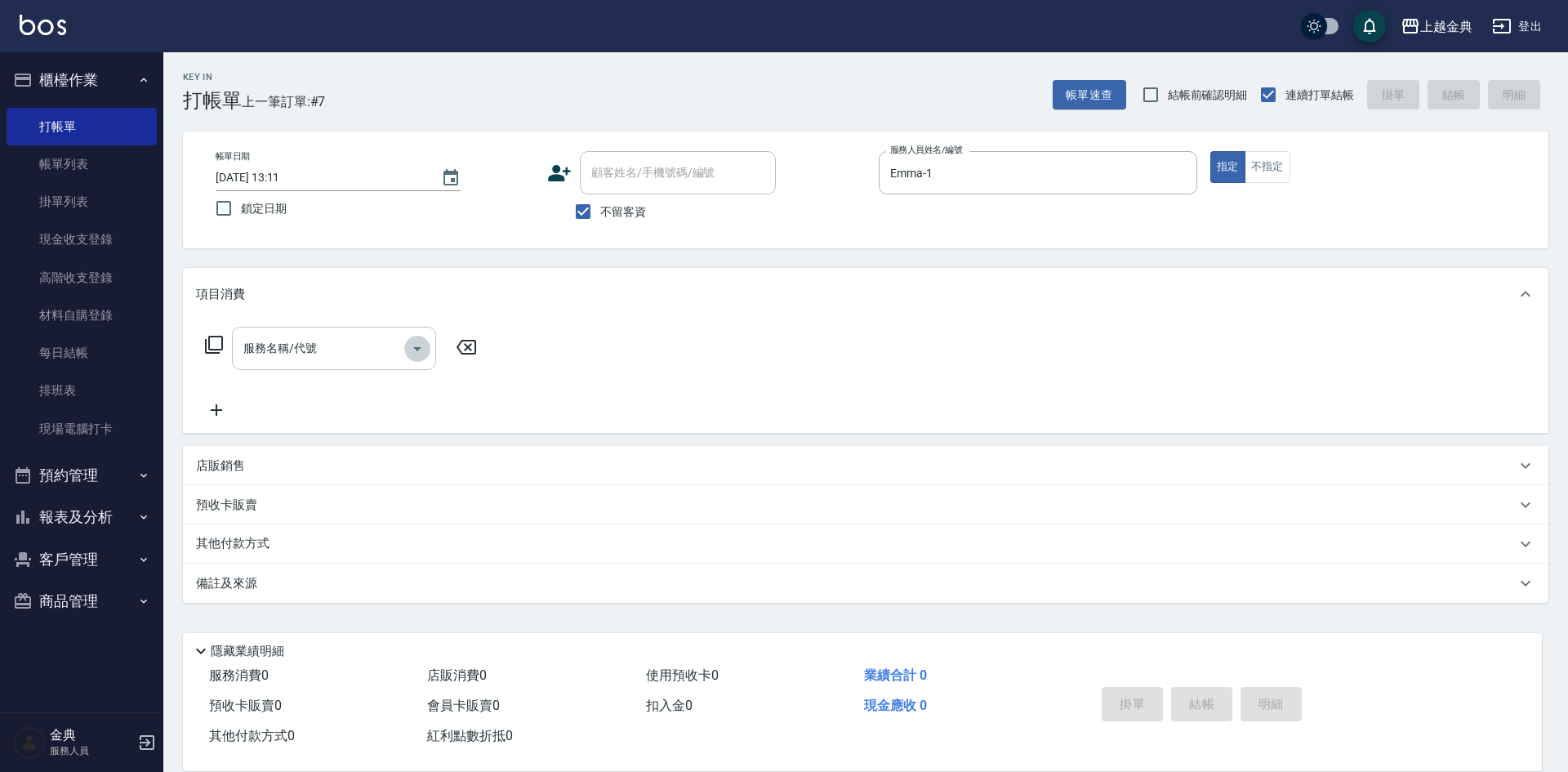
click at [421, 355] on icon "Open" at bounding box center [417, 349] width 20 height 20
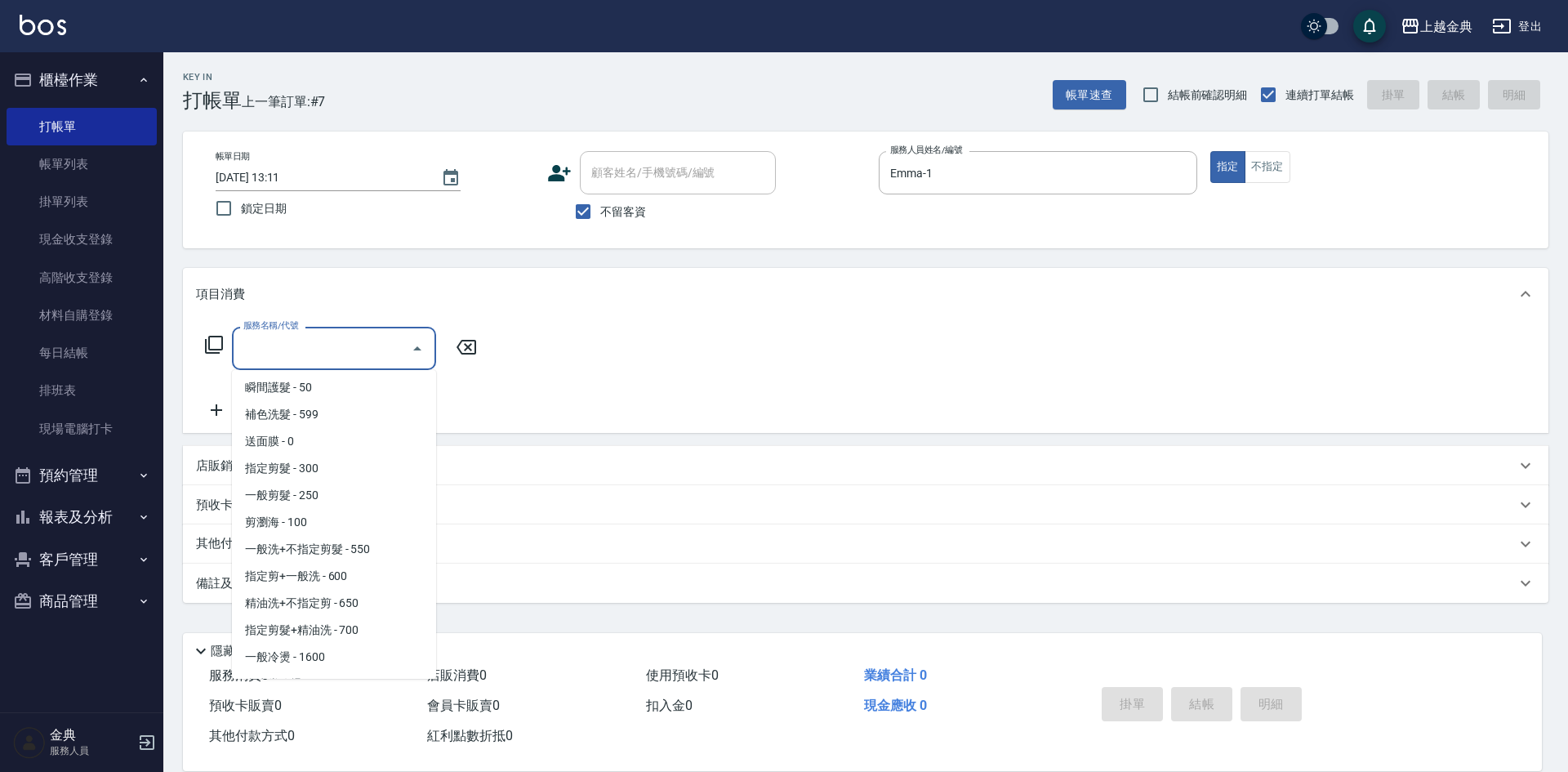
scroll to position [163, 0]
click at [383, 558] on span "指定剪髮+精油洗 - 700" at bounding box center [333, 550] width 204 height 27
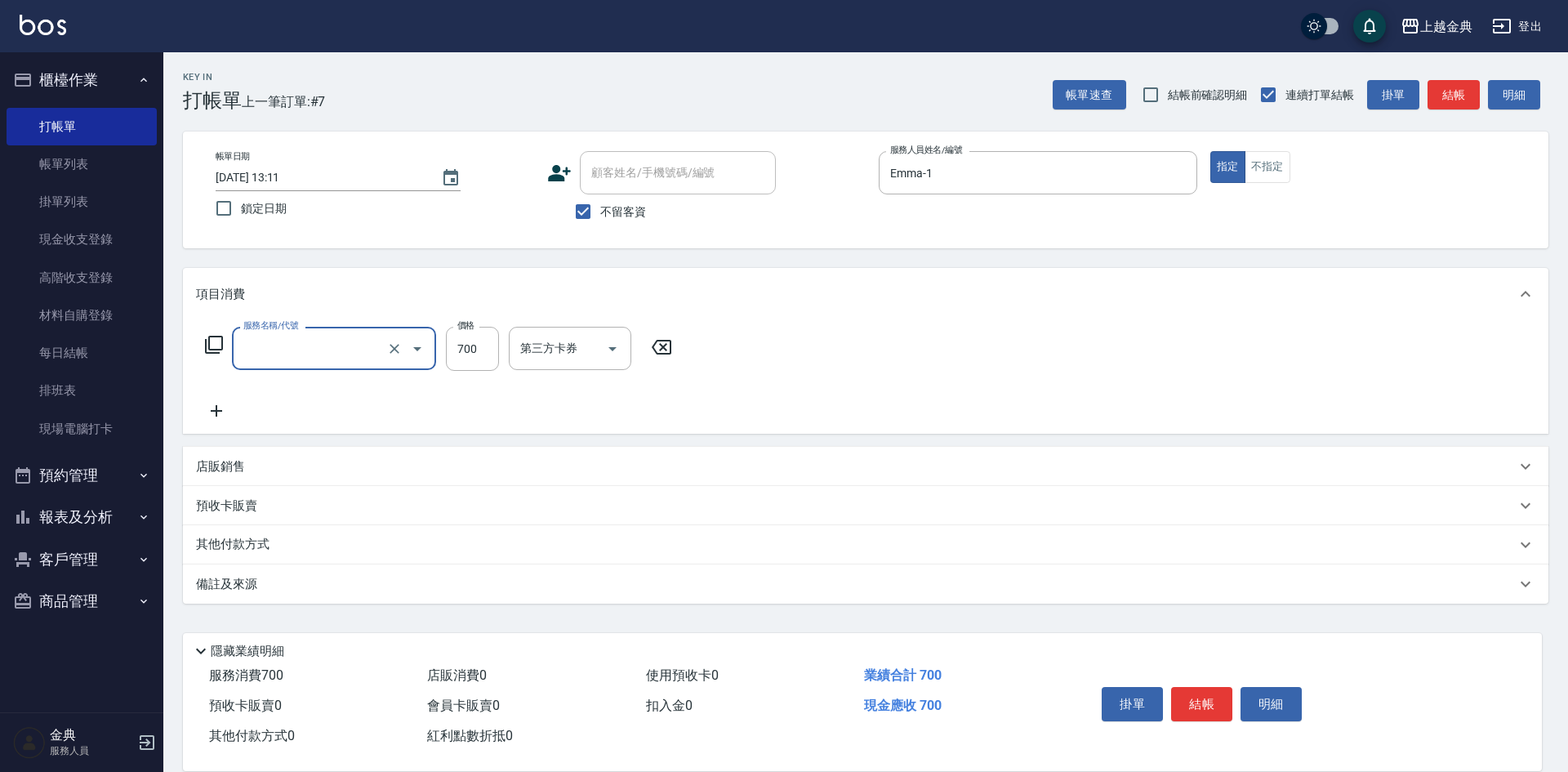
type input "指定剪髮+精油洗(207)"
click at [563, 349] on input "洗-1" at bounding box center [557, 349] width 83 height 29
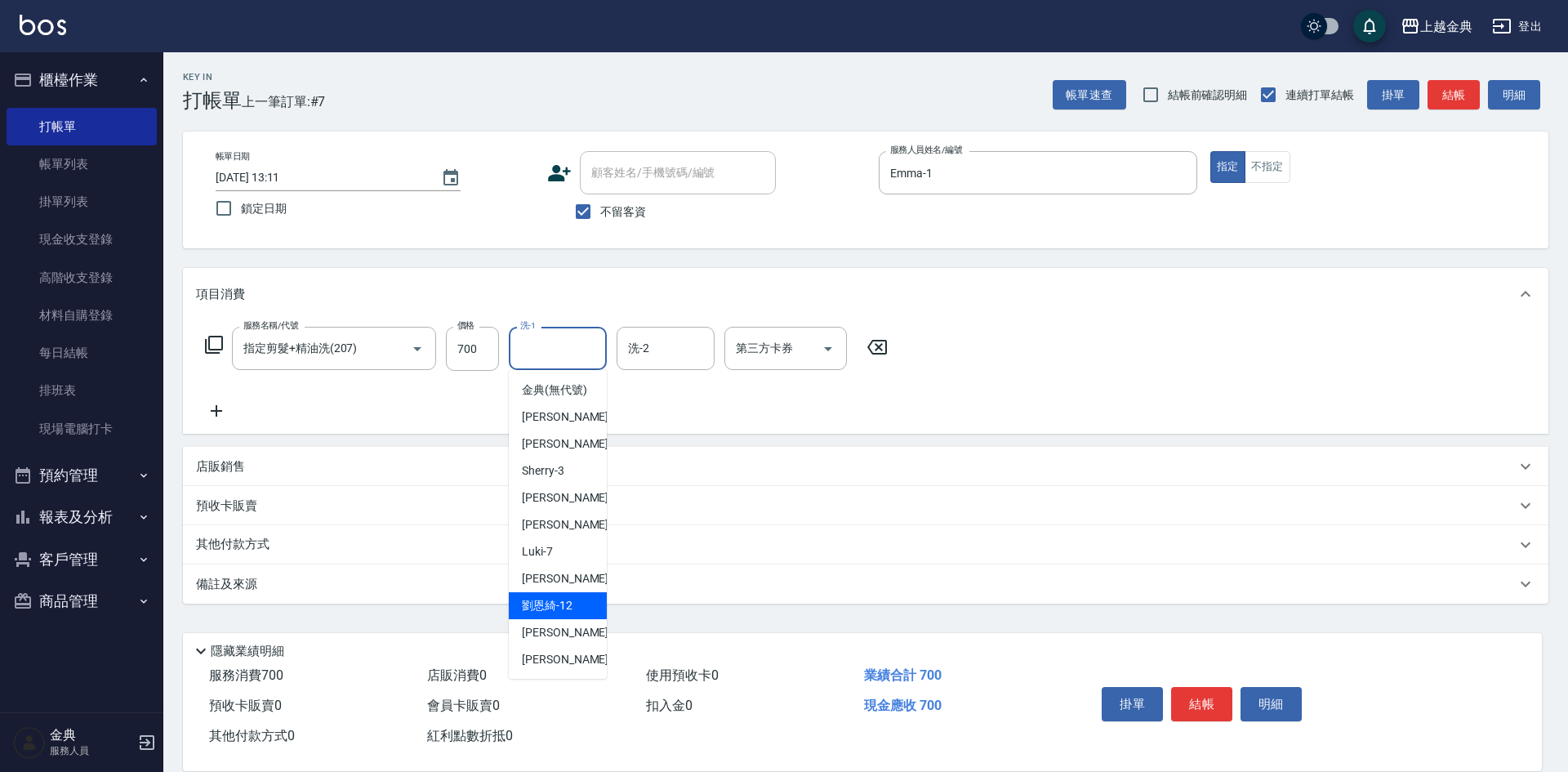
click at [577, 619] on div "[PERSON_NAME]12" at bounding box center [558, 606] width 98 height 27
type input "[PERSON_NAME]-12"
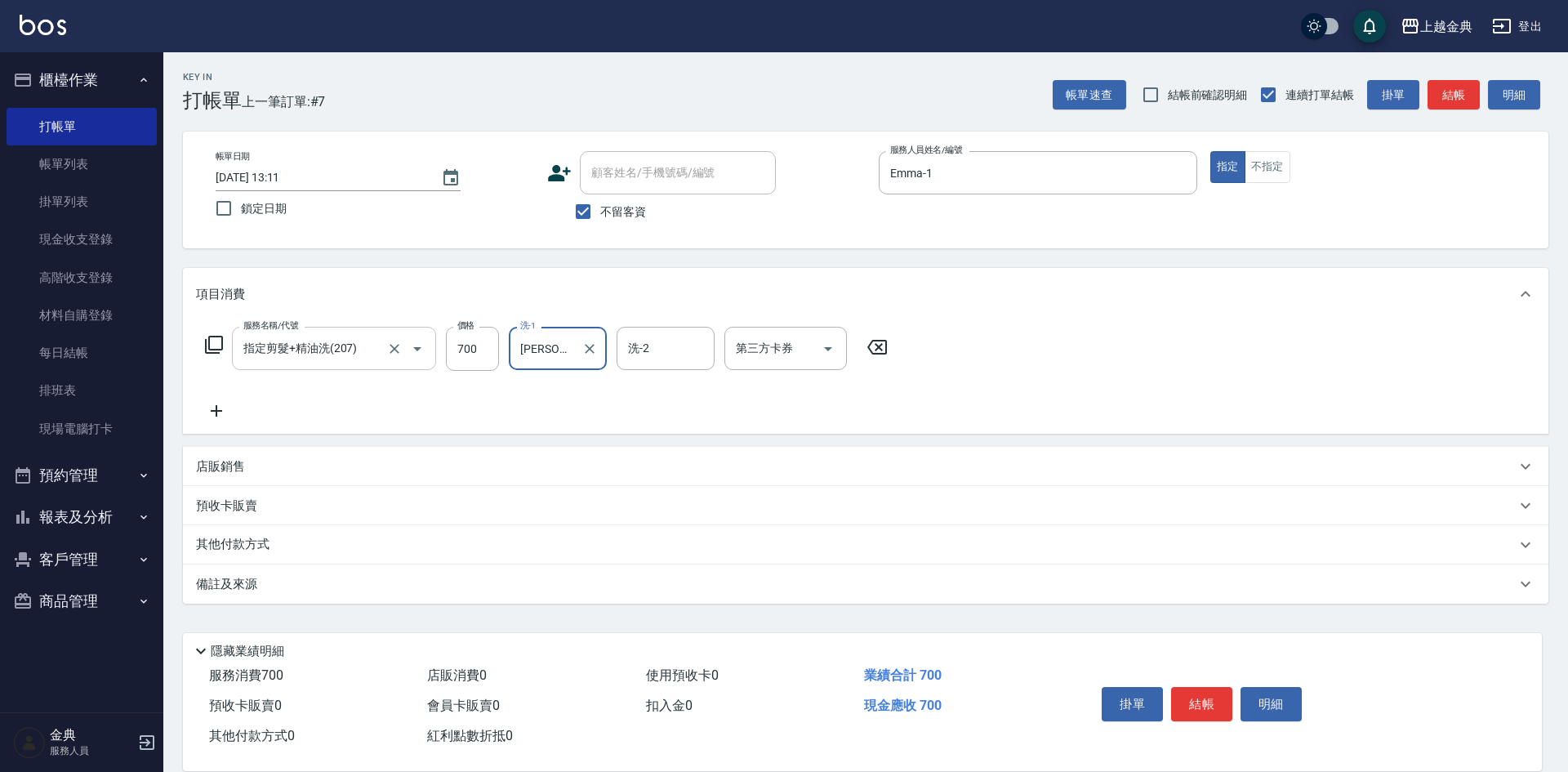
click at [417, 350] on icon "Open" at bounding box center [417, 349] width 8 height 4
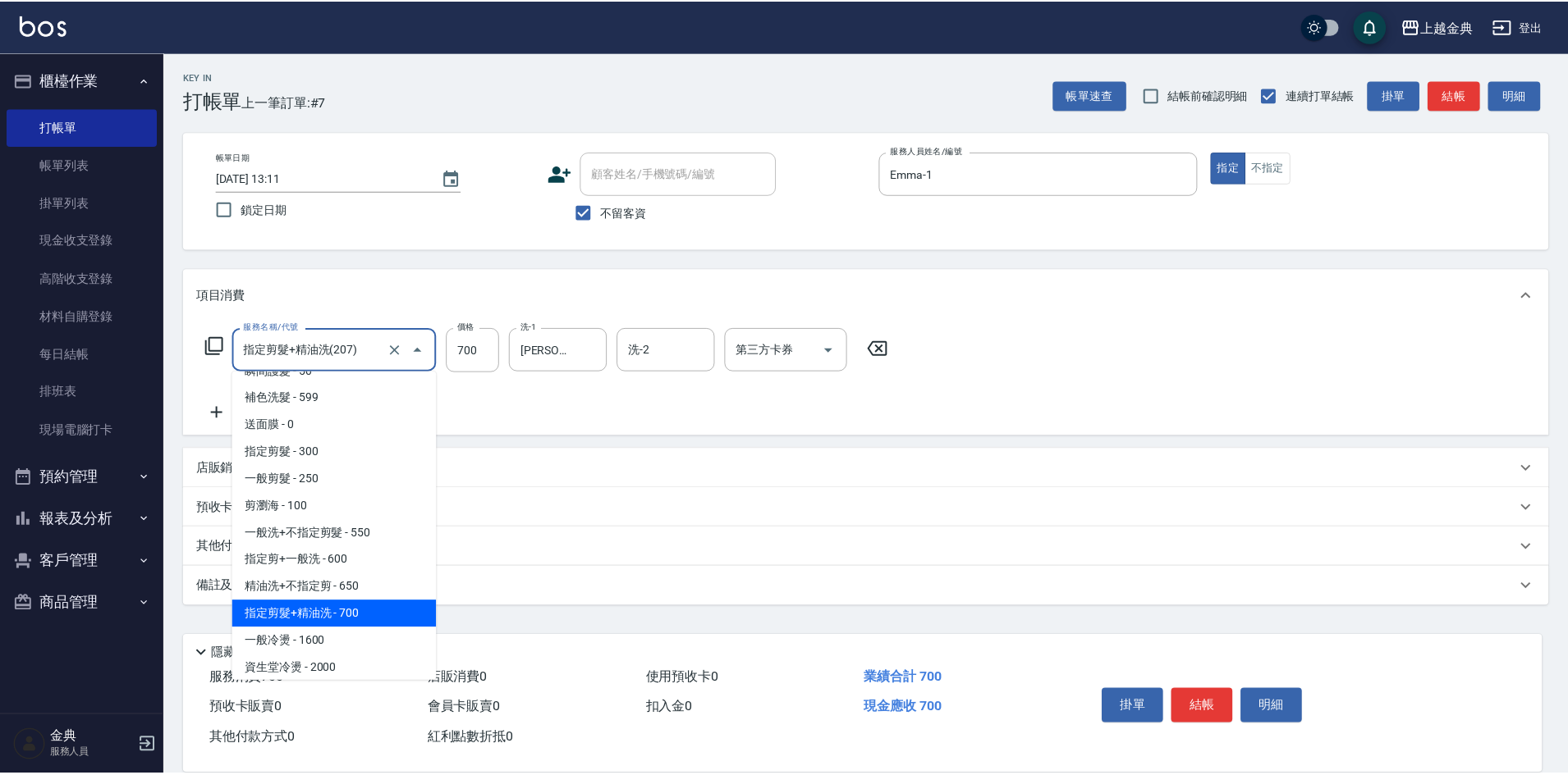
scroll to position [131, 0]
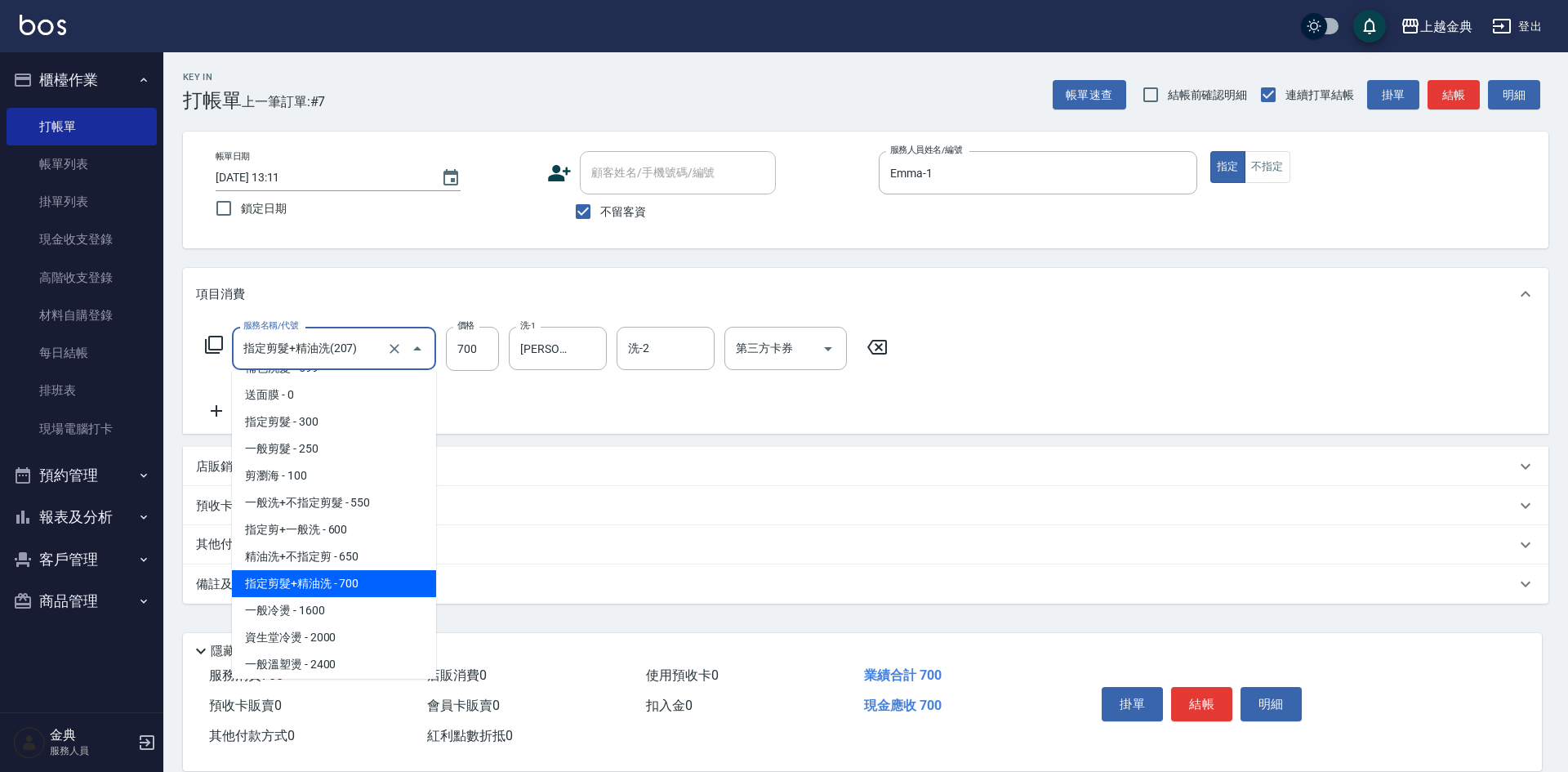
click at [378, 580] on span "指定剪髮+精油洗 - 700" at bounding box center [333, 584] width 204 height 27
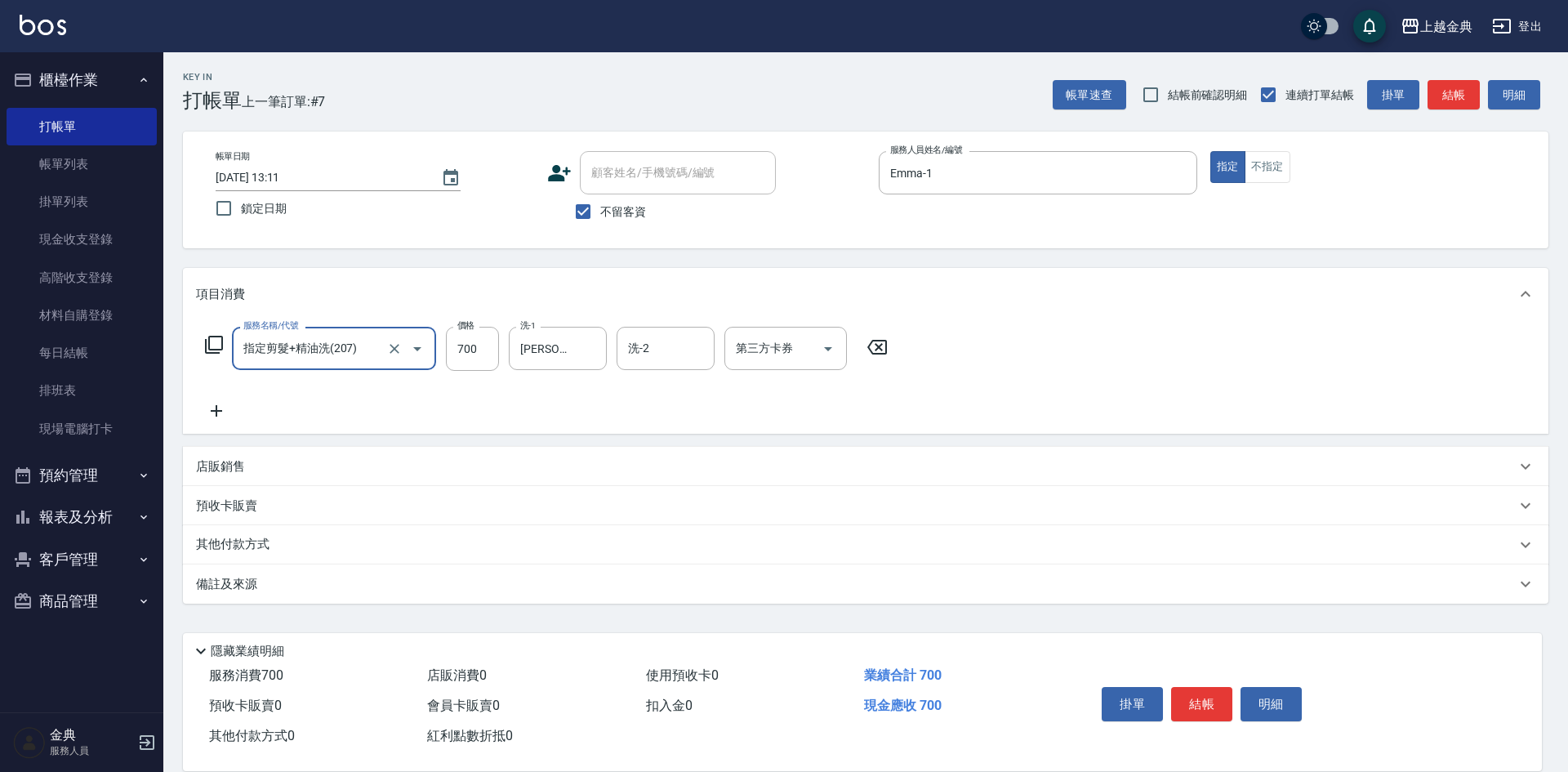
click at [216, 338] on icon at bounding box center [214, 345] width 20 height 20
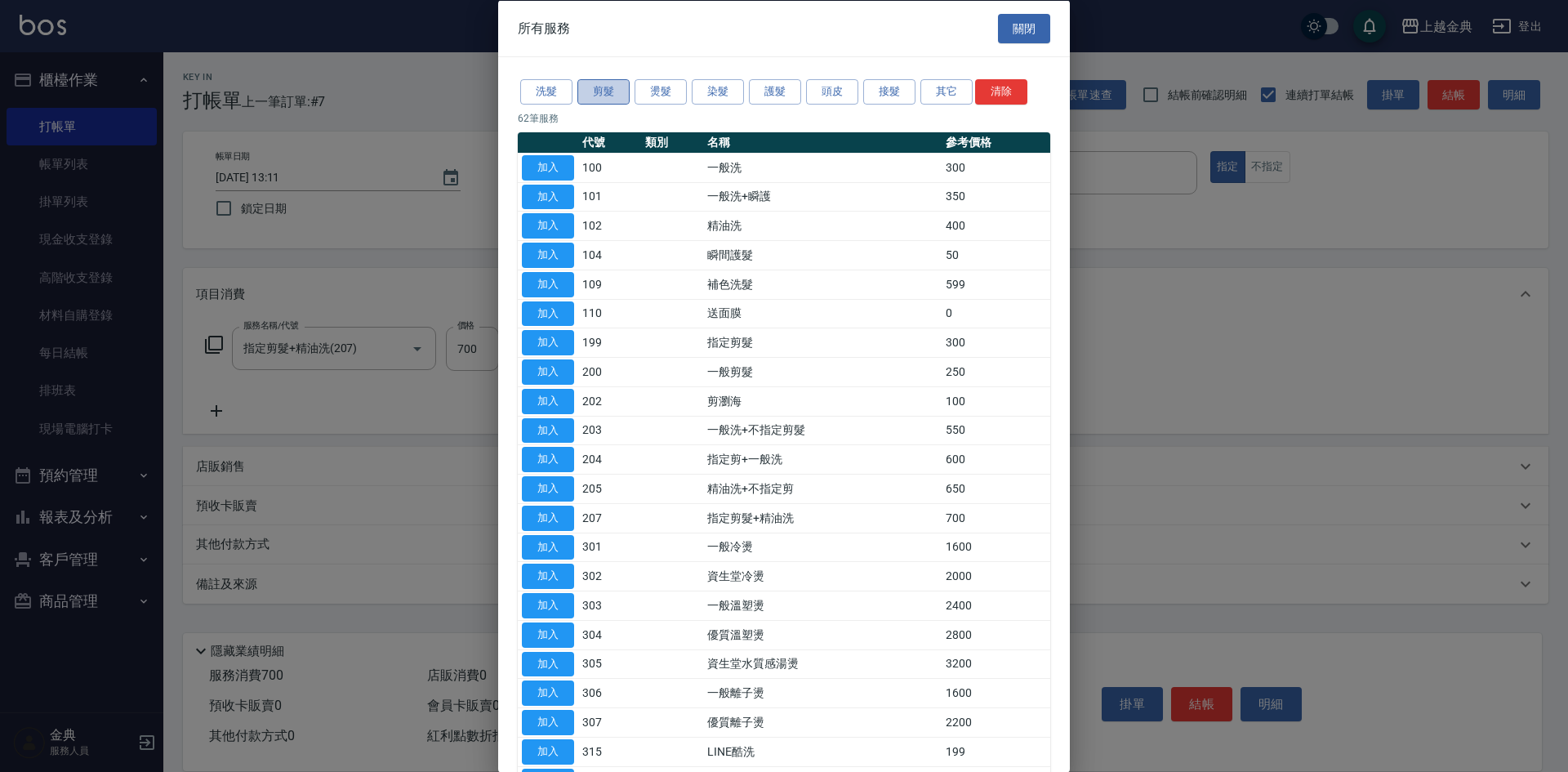
click at [599, 85] on button "剪髮" at bounding box center [603, 92] width 53 height 25
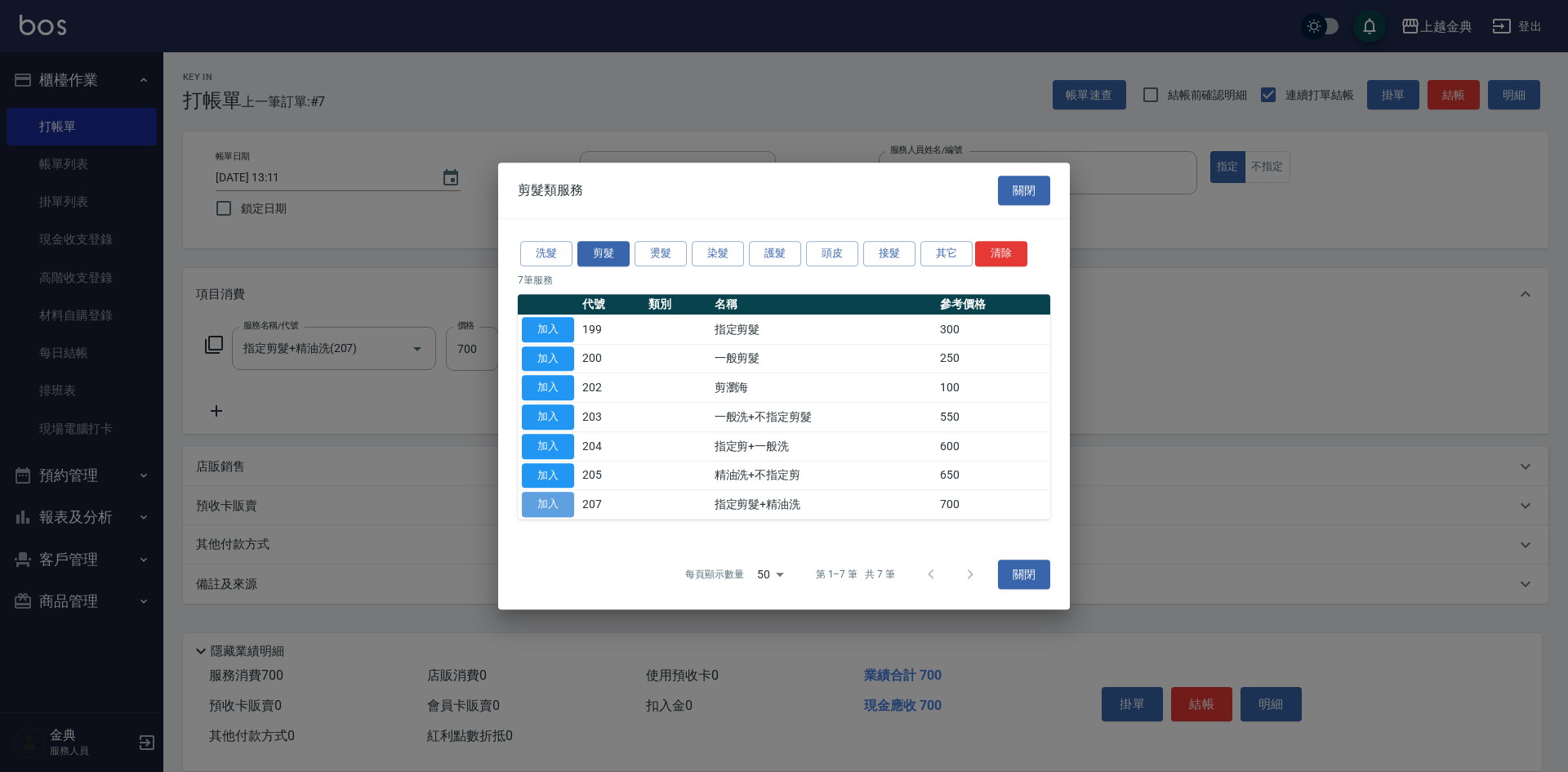
click at [543, 504] on button "加入" at bounding box center [548, 505] width 53 height 25
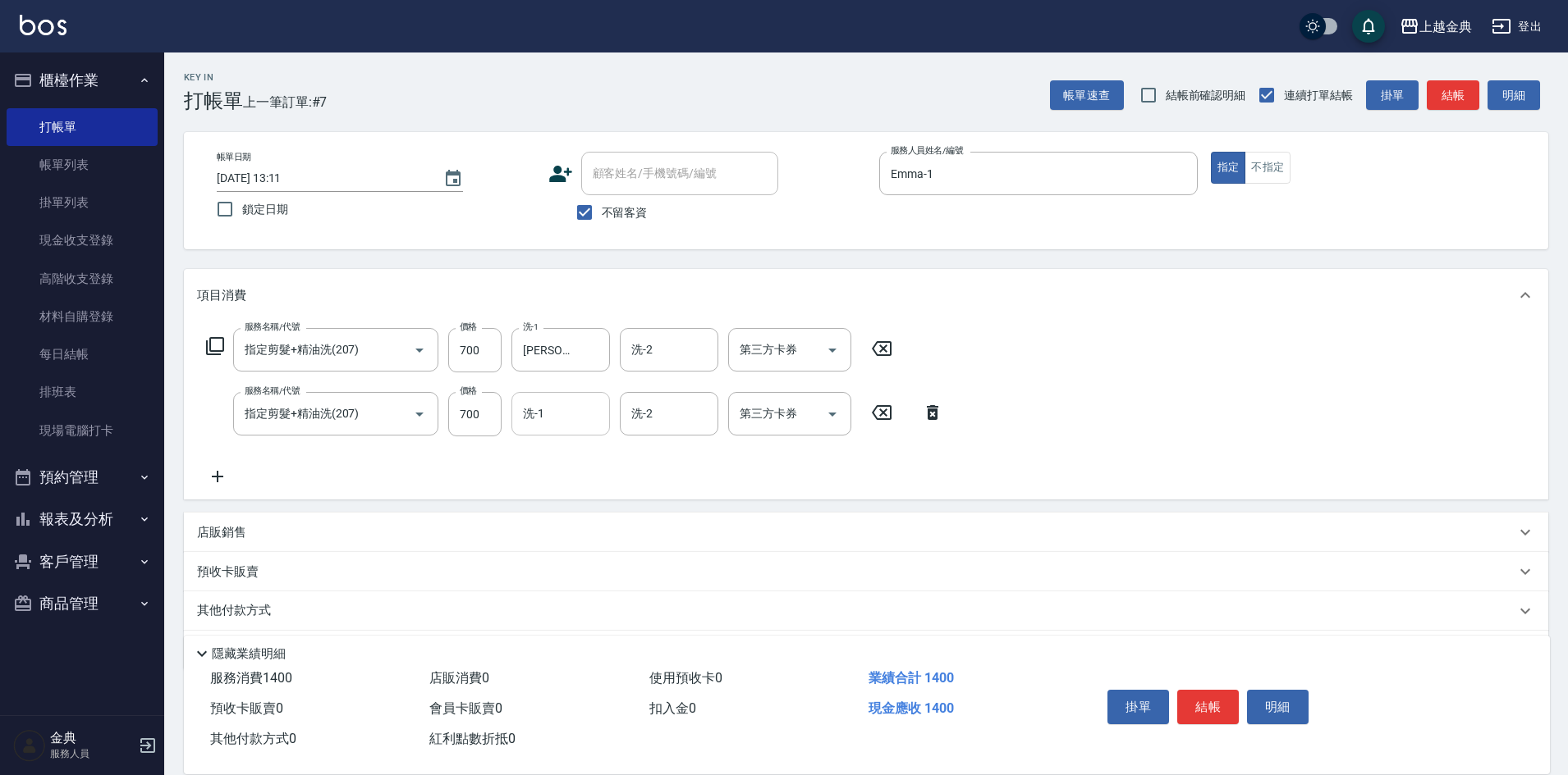
click at [545, 418] on input "洗-1" at bounding box center [560, 413] width 83 height 29
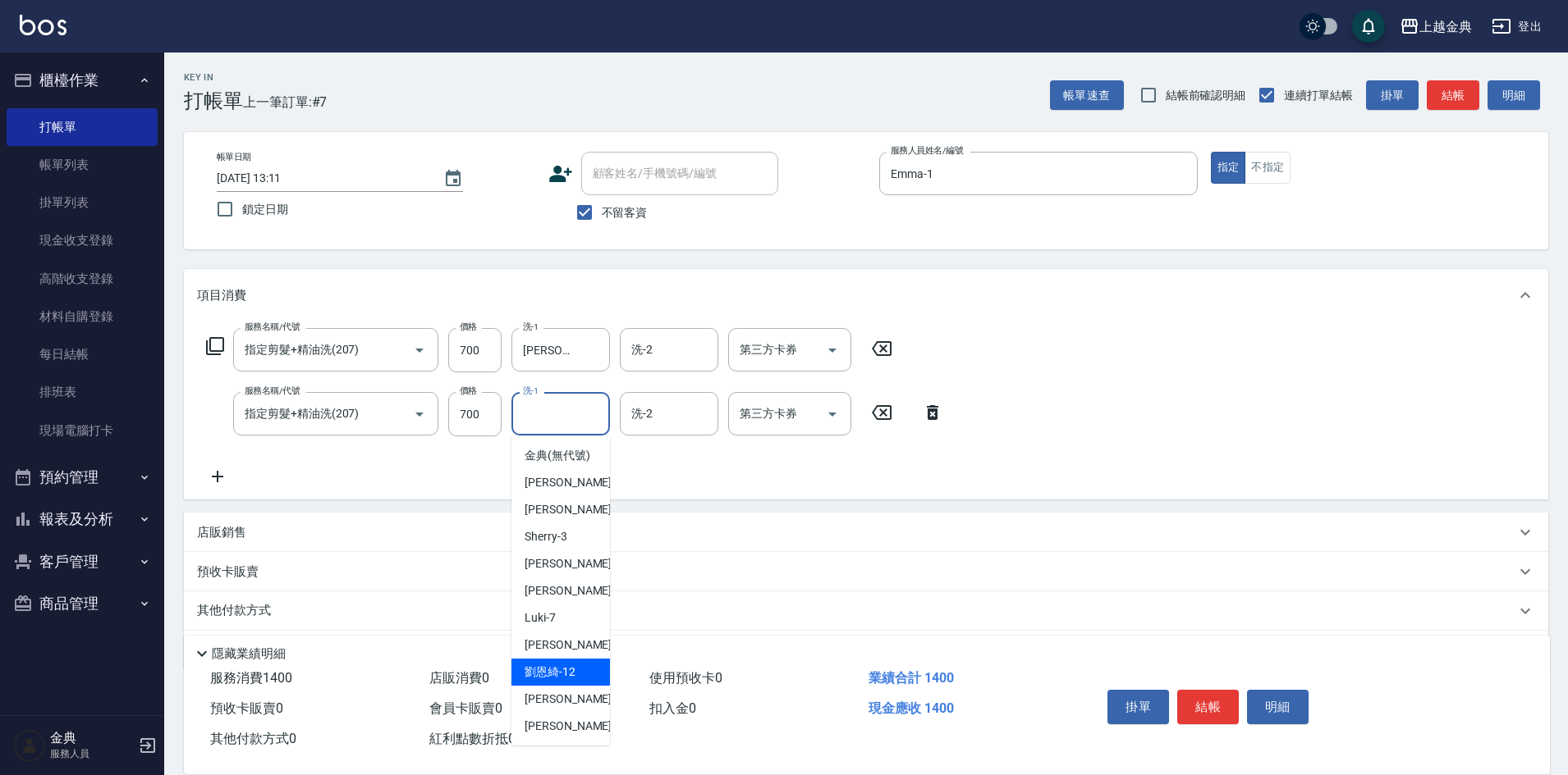
click at [573, 681] on span "[PERSON_NAME]12" at bounding box center [550, 672] width 51 height 17
type input "[PERSON_NAME]-12"
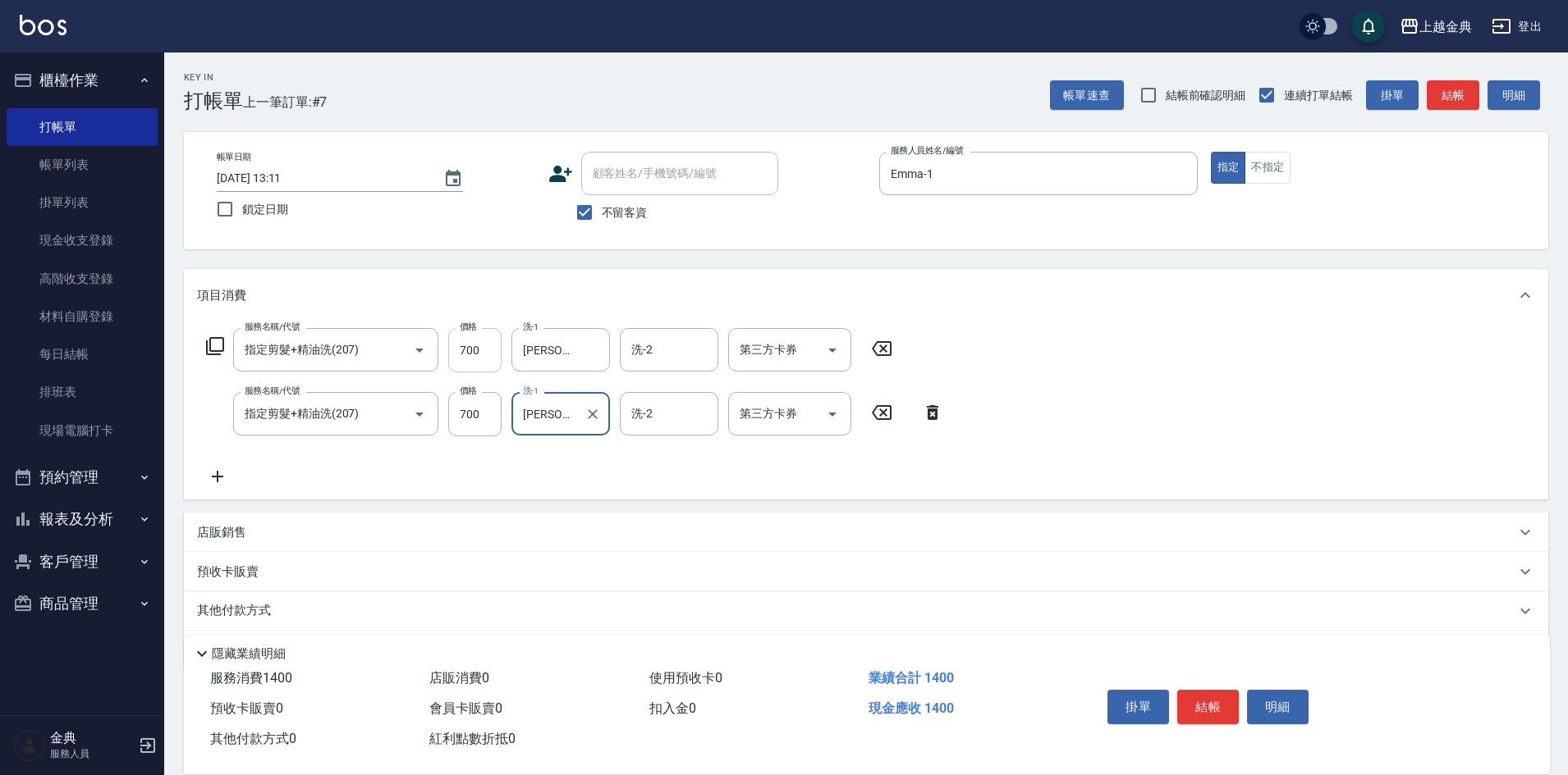
click at [486, 344] on input "700" at bounding box center [475, 350] width 54 height 44
click at [930, 406] on icon at bounding box center [932, 413] width 41 height 20
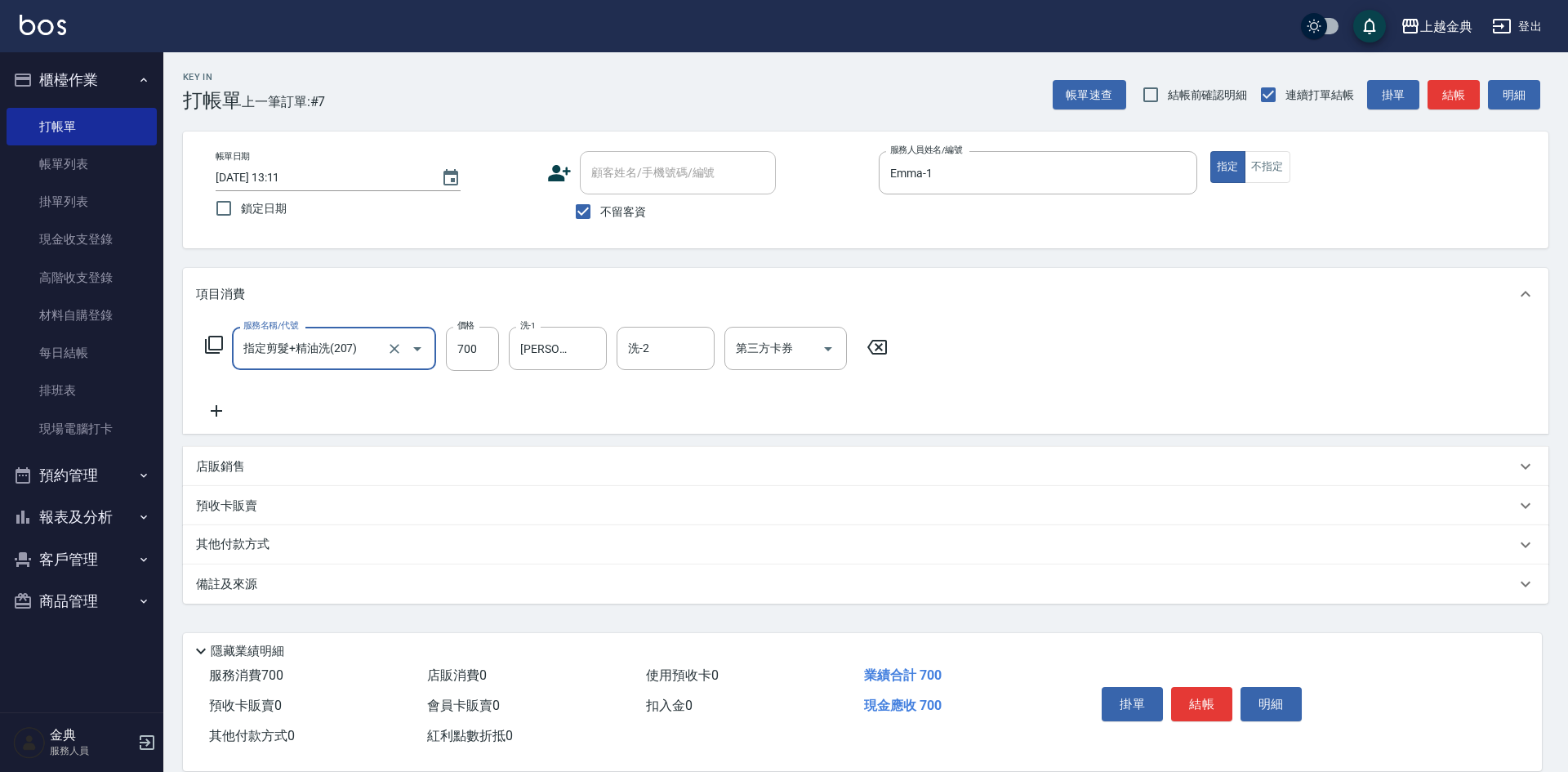
click at [217, 348] on icon at bounding box center [214, 345] width 20 height 20
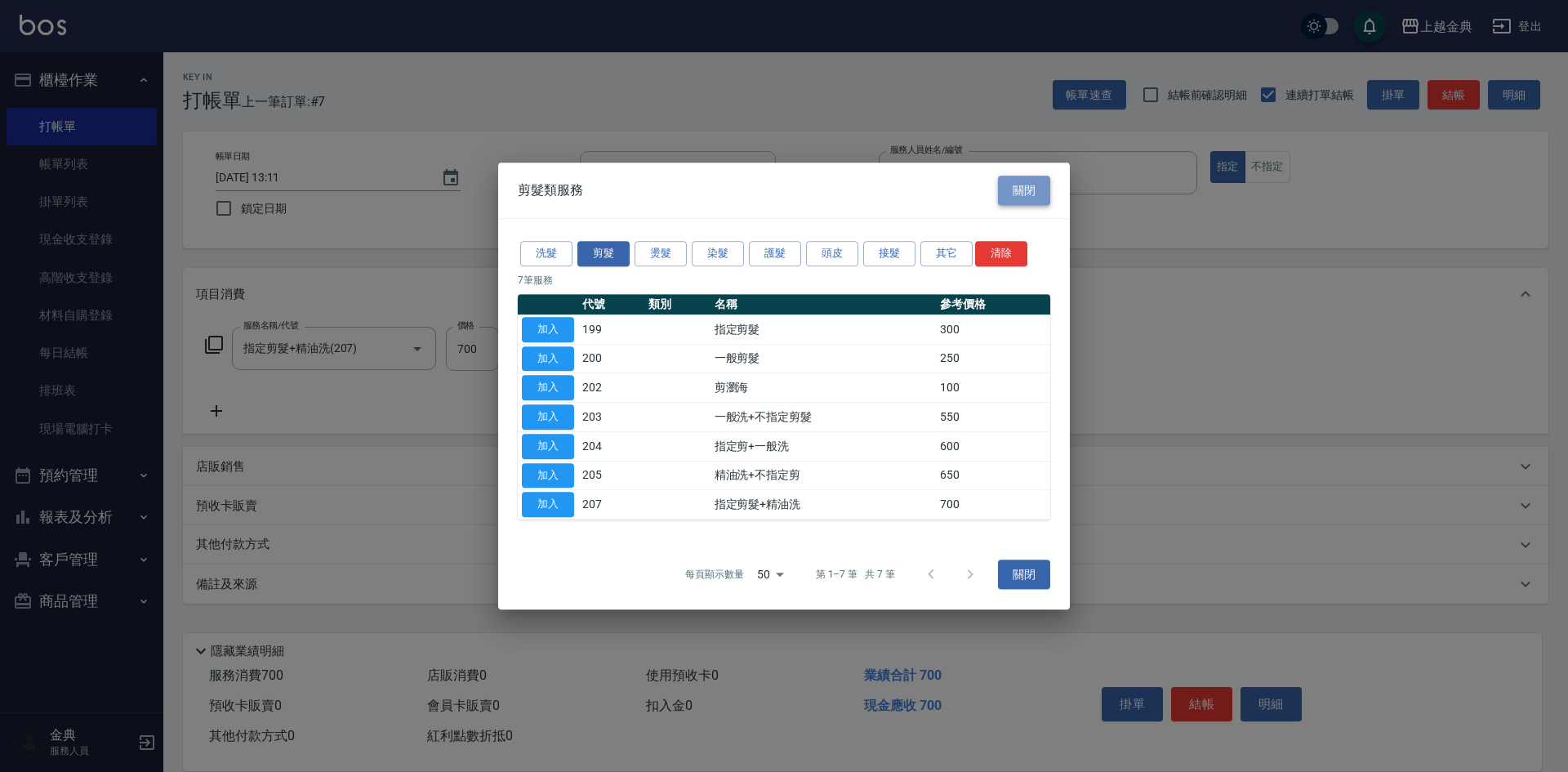
click at [1025, 194] on button "關閉" at bounding box center [1024, 191] width 53 height 30
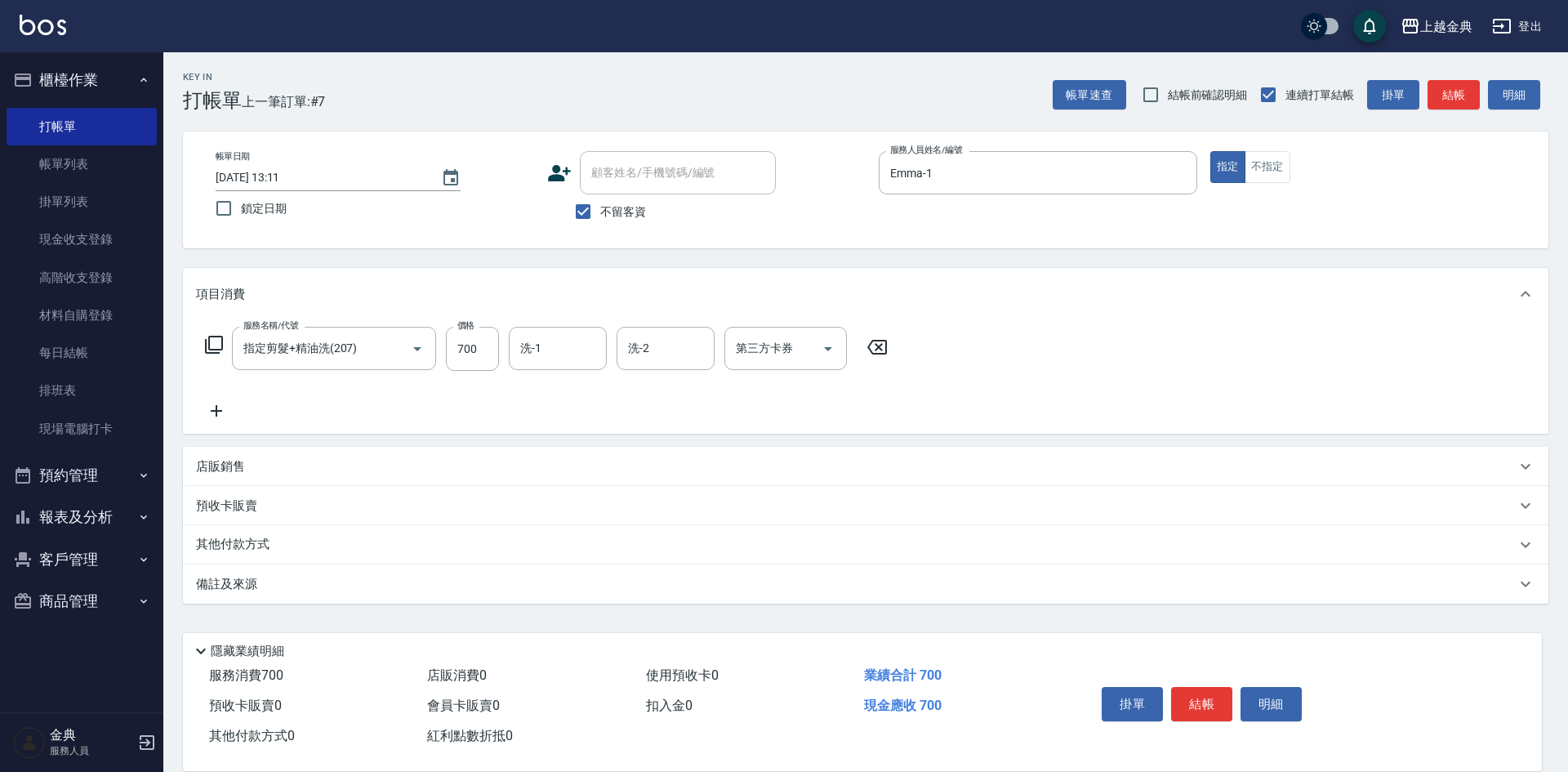
click at [214, 344] on icon at bounding box center [214, 345] width 20 height 20
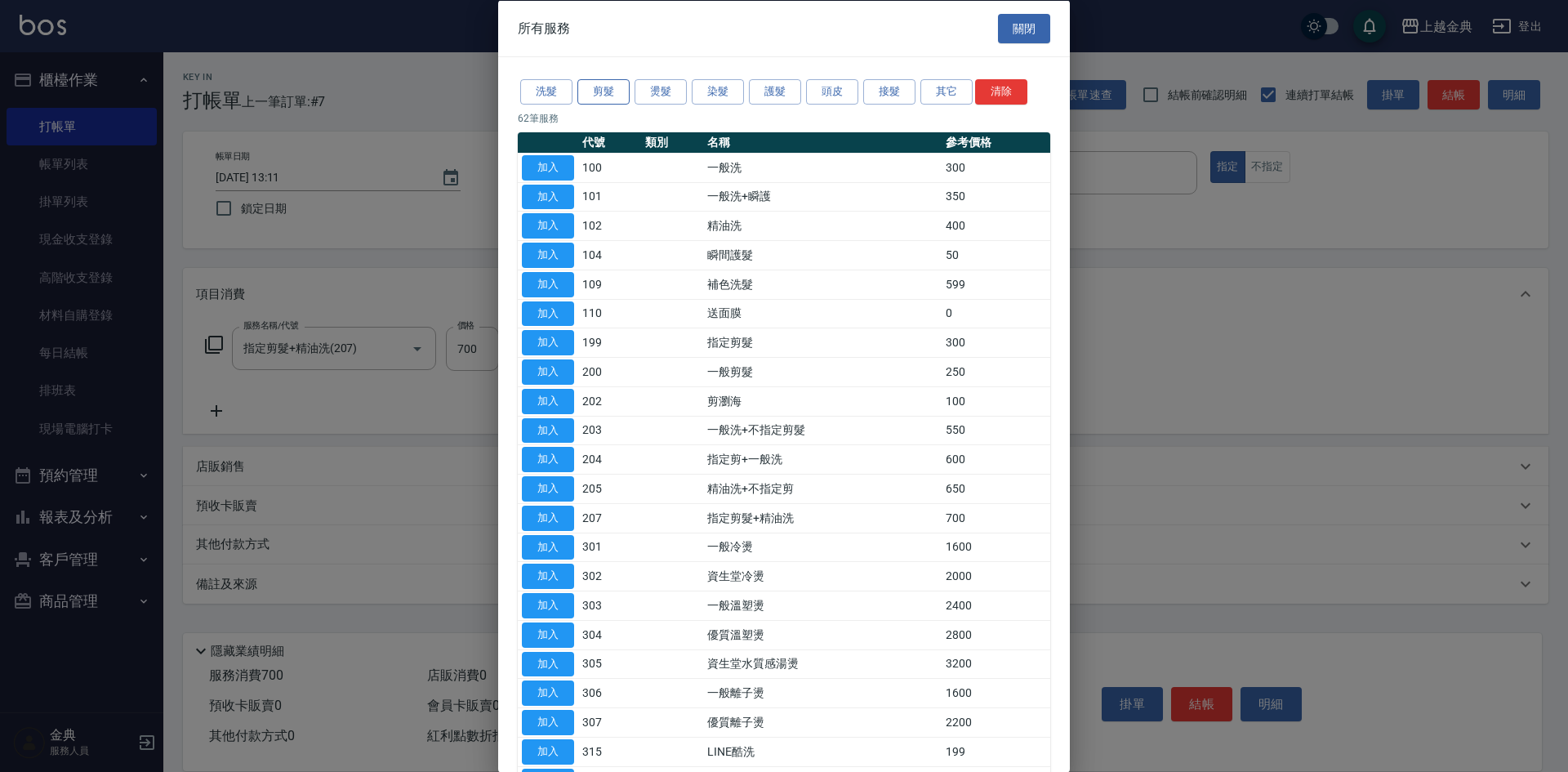
click at [602, 88] on button "剪髮" at bounding box center [603, 92] width 53 height 25
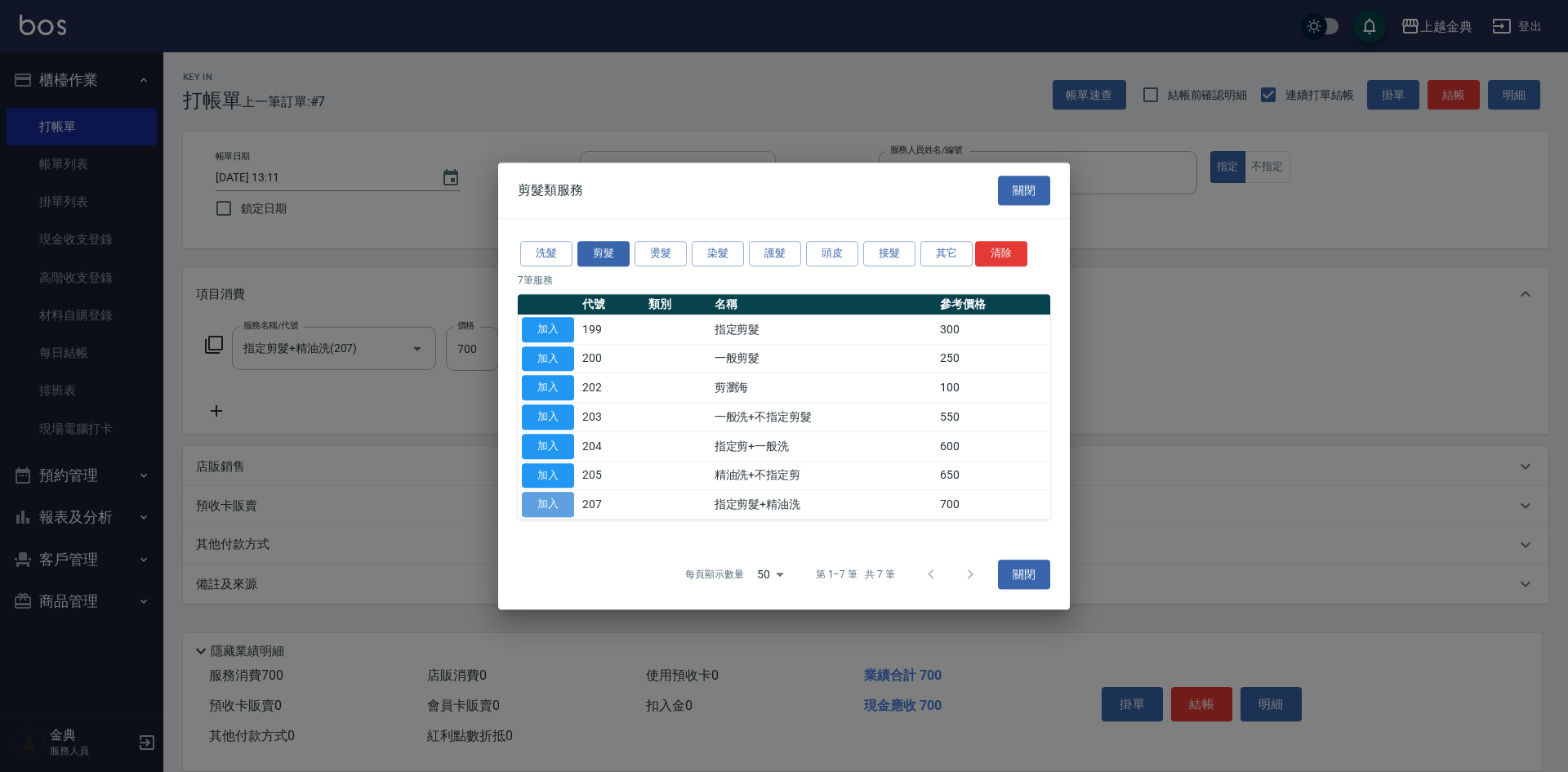
click at [540, 500] on button "加入" at bounding box center [548, 505] width 53 height 25
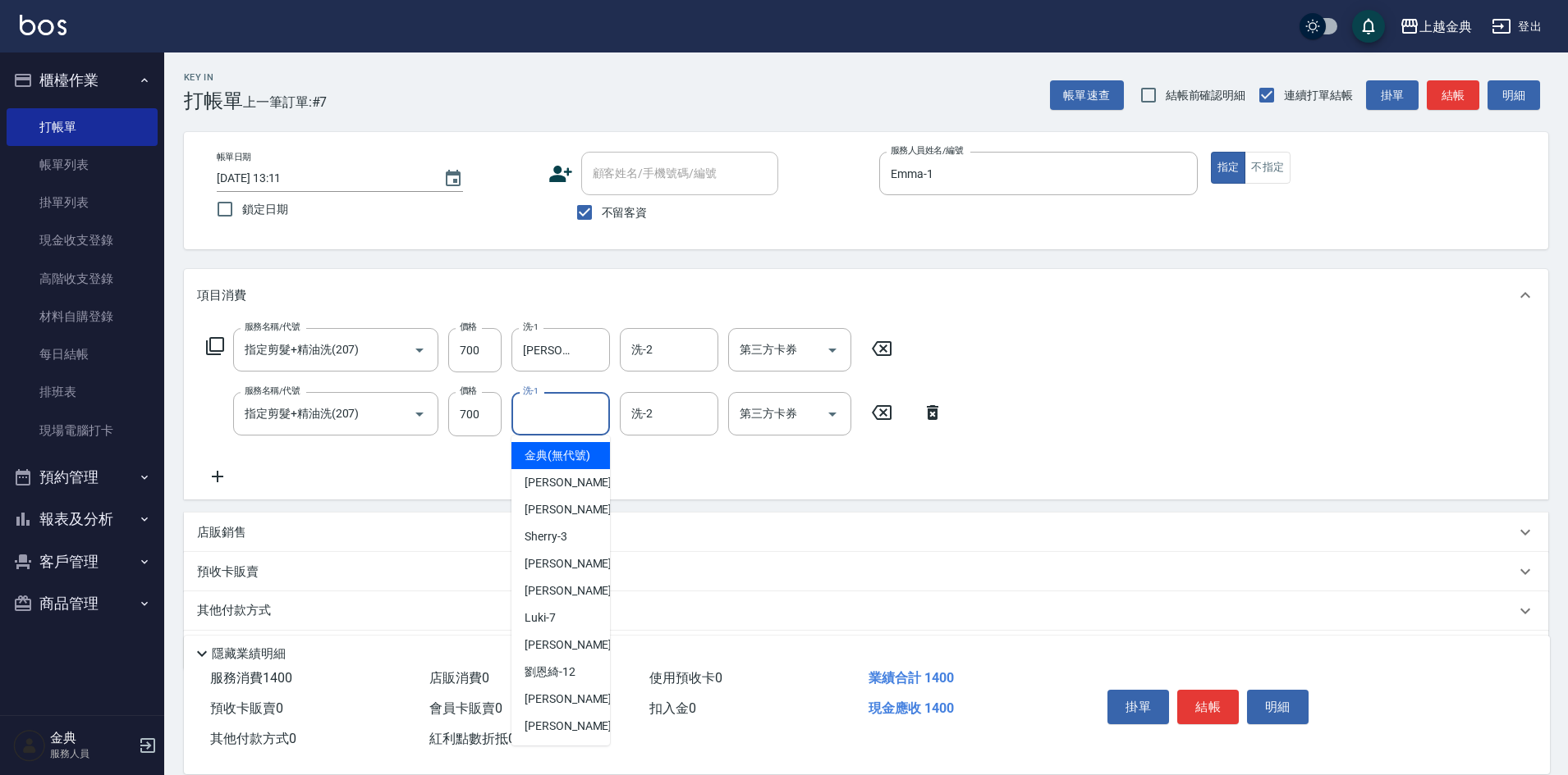
click at [568, 417] on input "洗-1" at bounding box center [560, 413] width 83 height 29
click at [566, 681] on span "[PERSON_NAME]12" at bounding box center [550, 672] width 51 height 17
type input "[PERSON_NAME]-12"
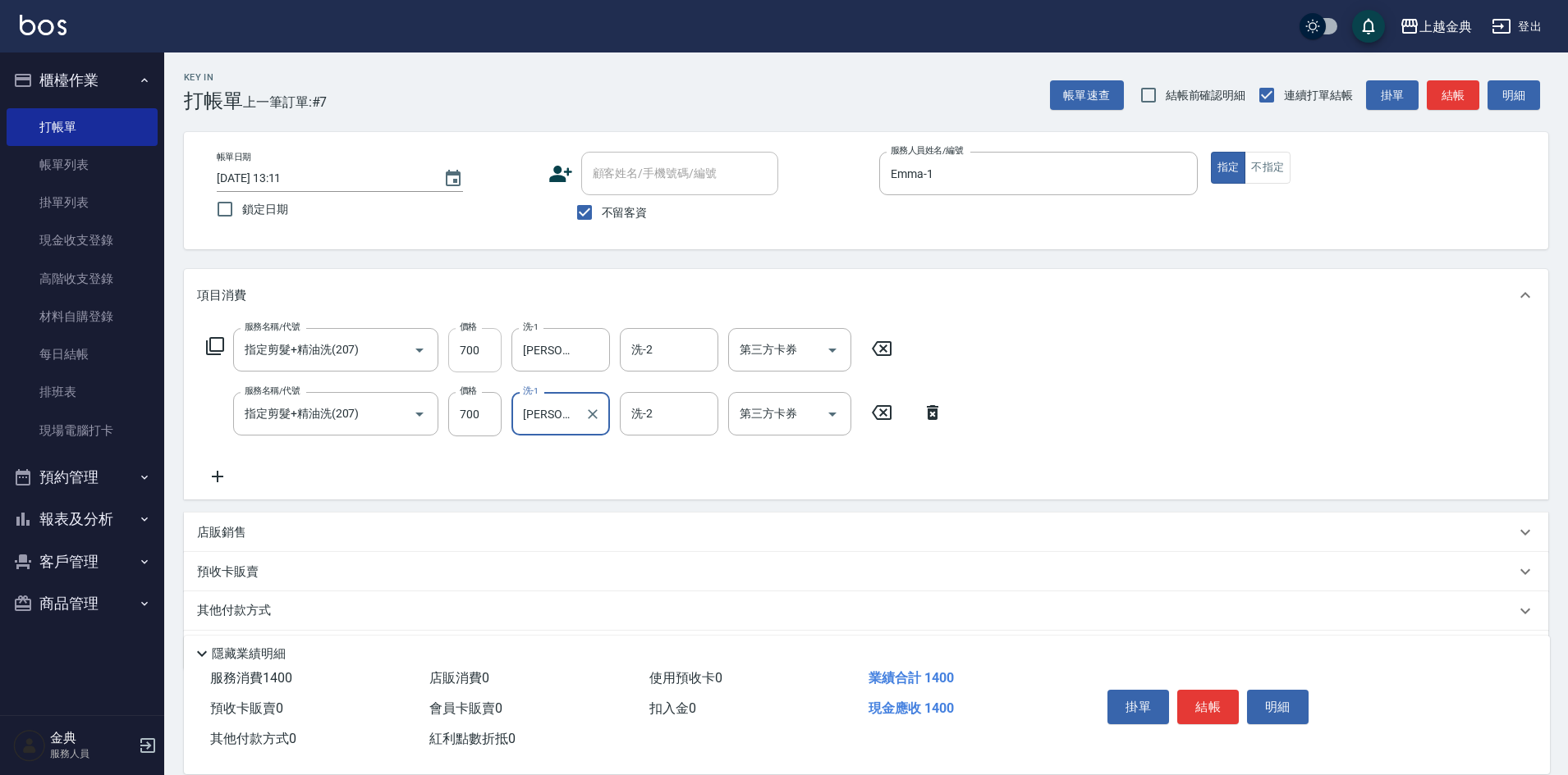
click at [485, 353] on input "700" at bounding box center [475, 350] width 54 height 44
click at [484, 346] on input "700" at bounding box center [475, 350] width 54 height 44
click at [484, 345] on input "90" at bounding box center [475, 350] width 54 height 44
click at [473, 349] on input "11100" at bounding box center [475, 350] width 54 height 44
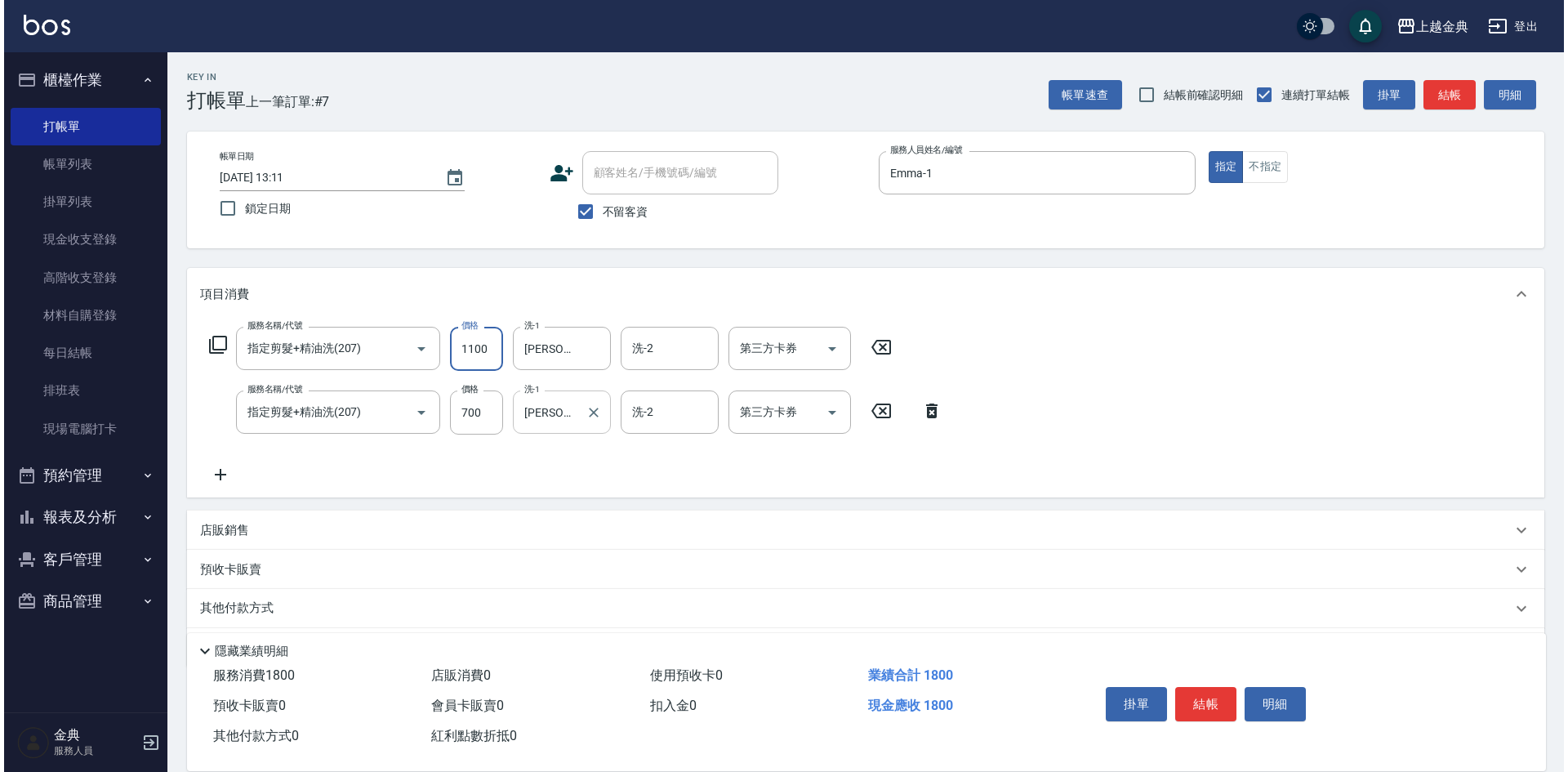
scroll to position [0, 0]
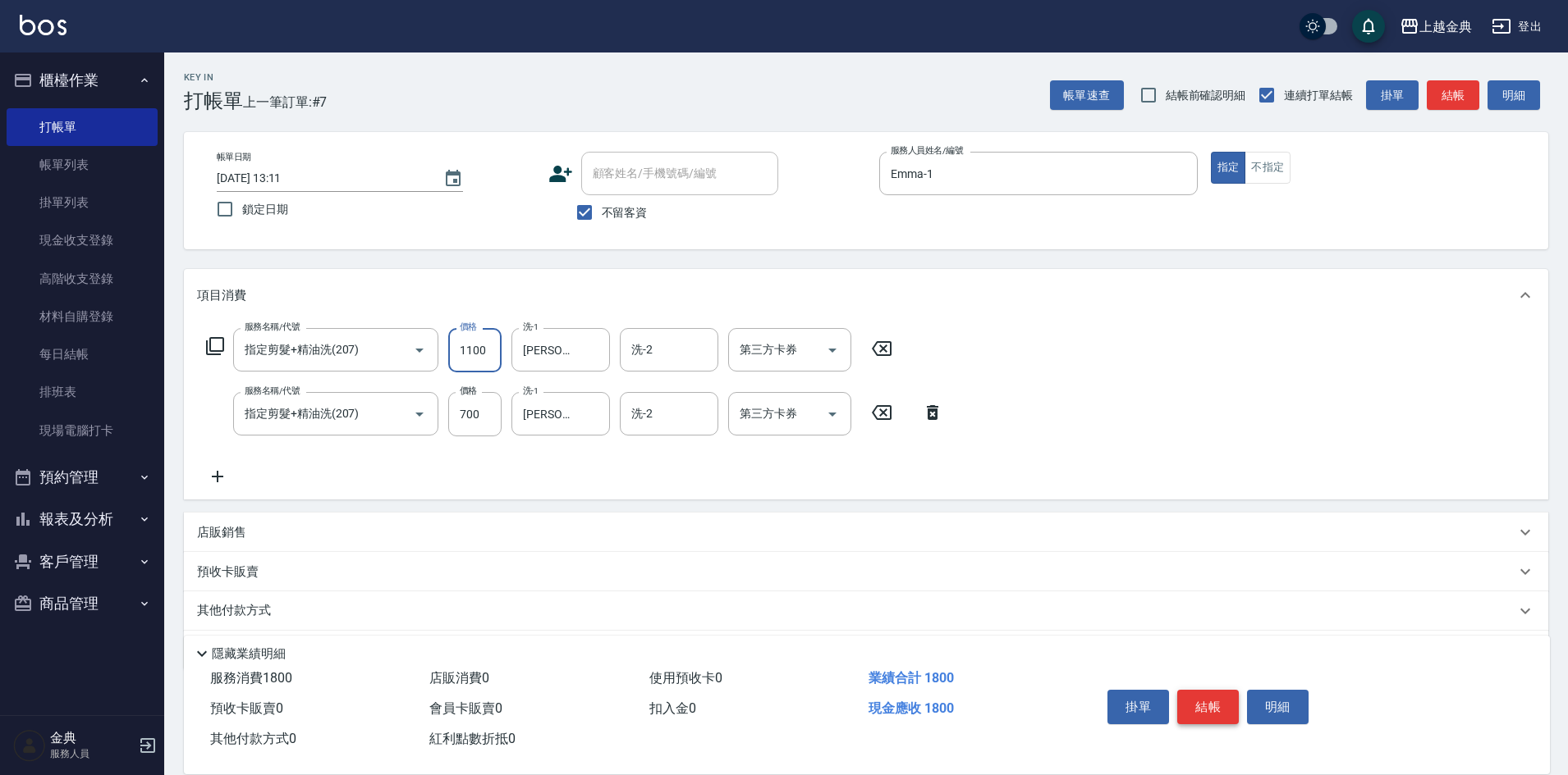
type input "1100"
click at [1208, 699] on button "結帳" at bounding box center [1207, 707] width 62 height 34
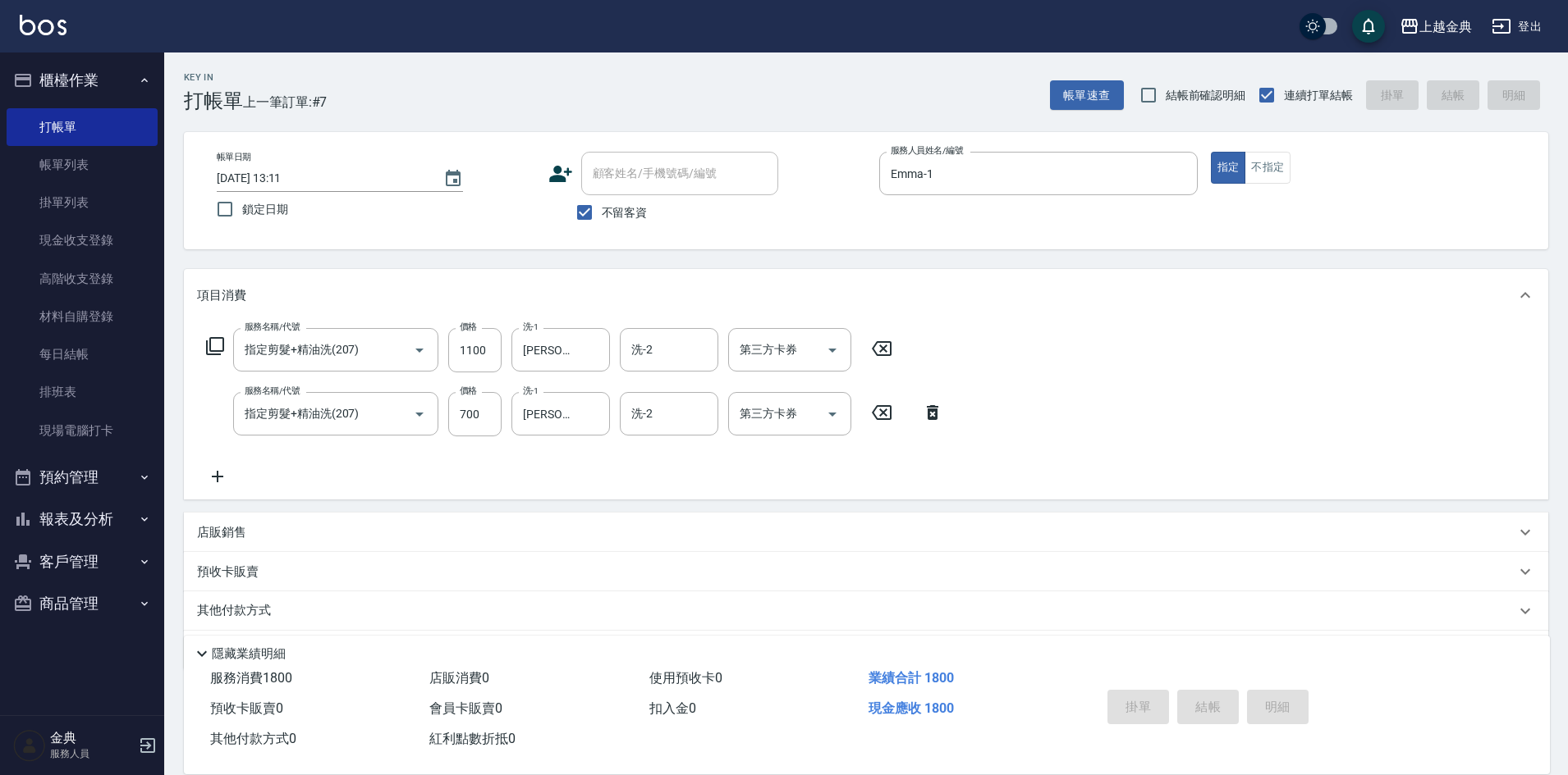
type input "[DATE] 13:12"
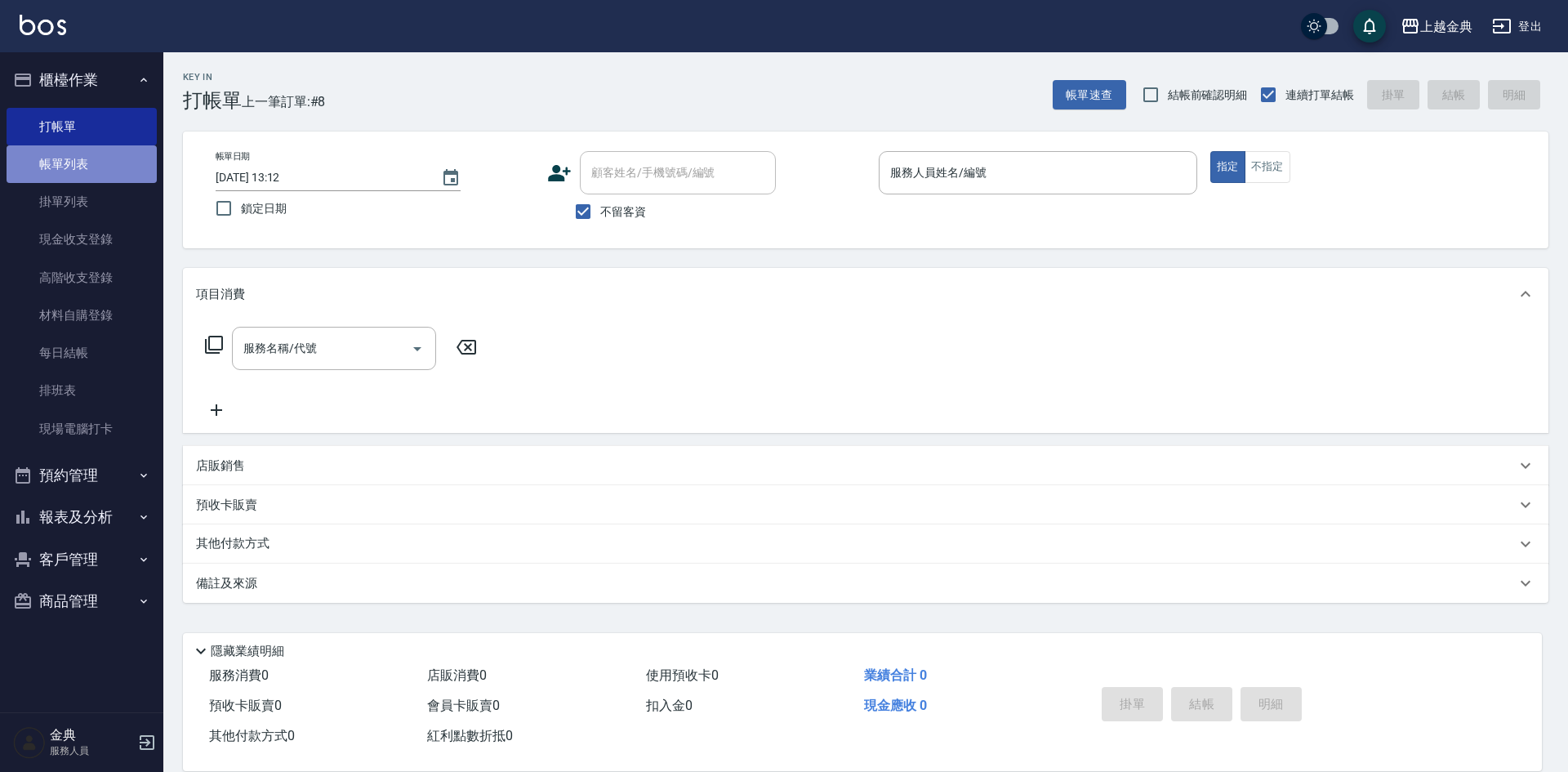
click at [73, 160] on link "帳單列表" at bounding box center [81, 164] width 151 height 37
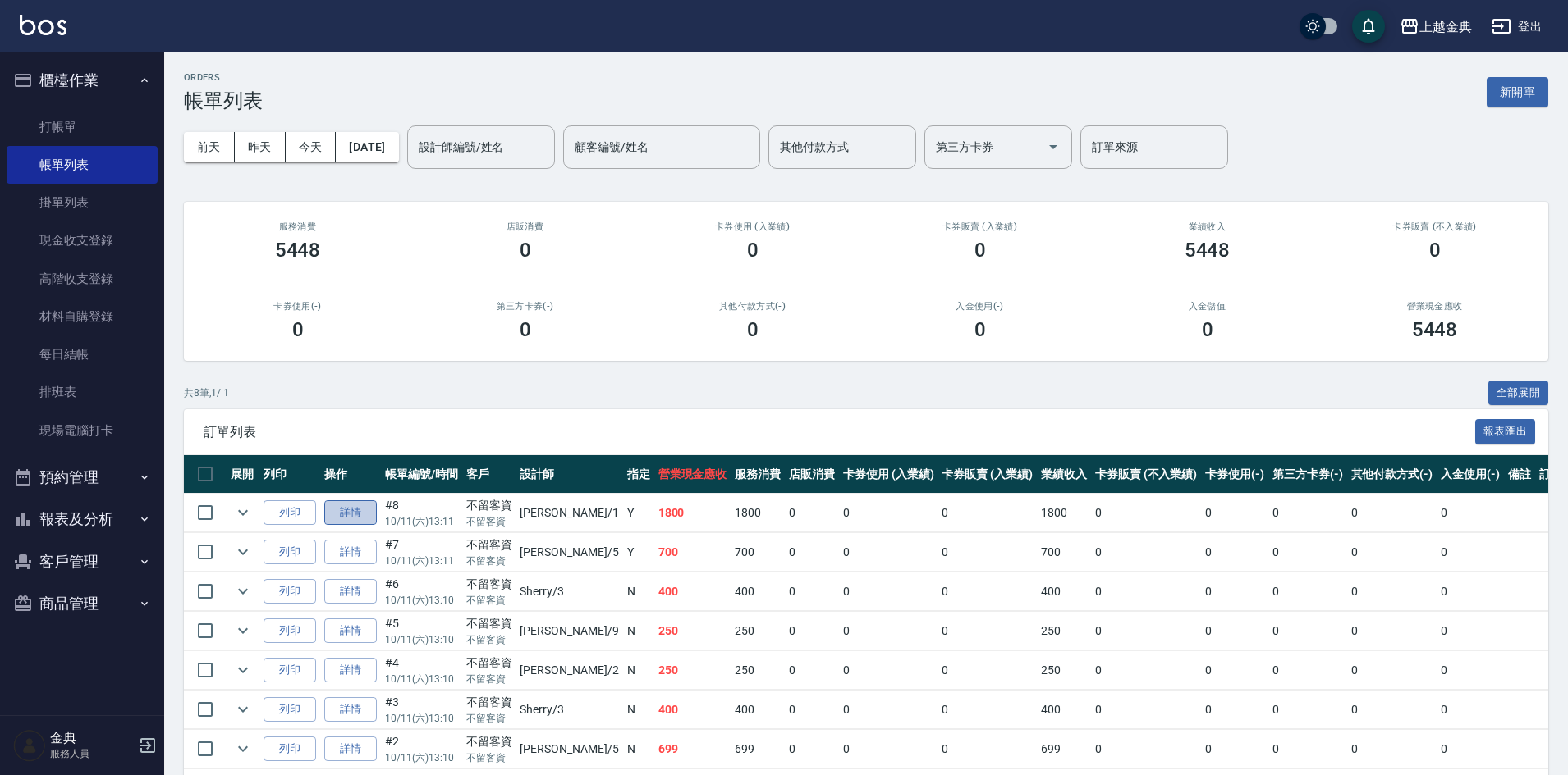
click at [350, 506] on link "詳情" at bounding box center [350, 513] width 53 height 25
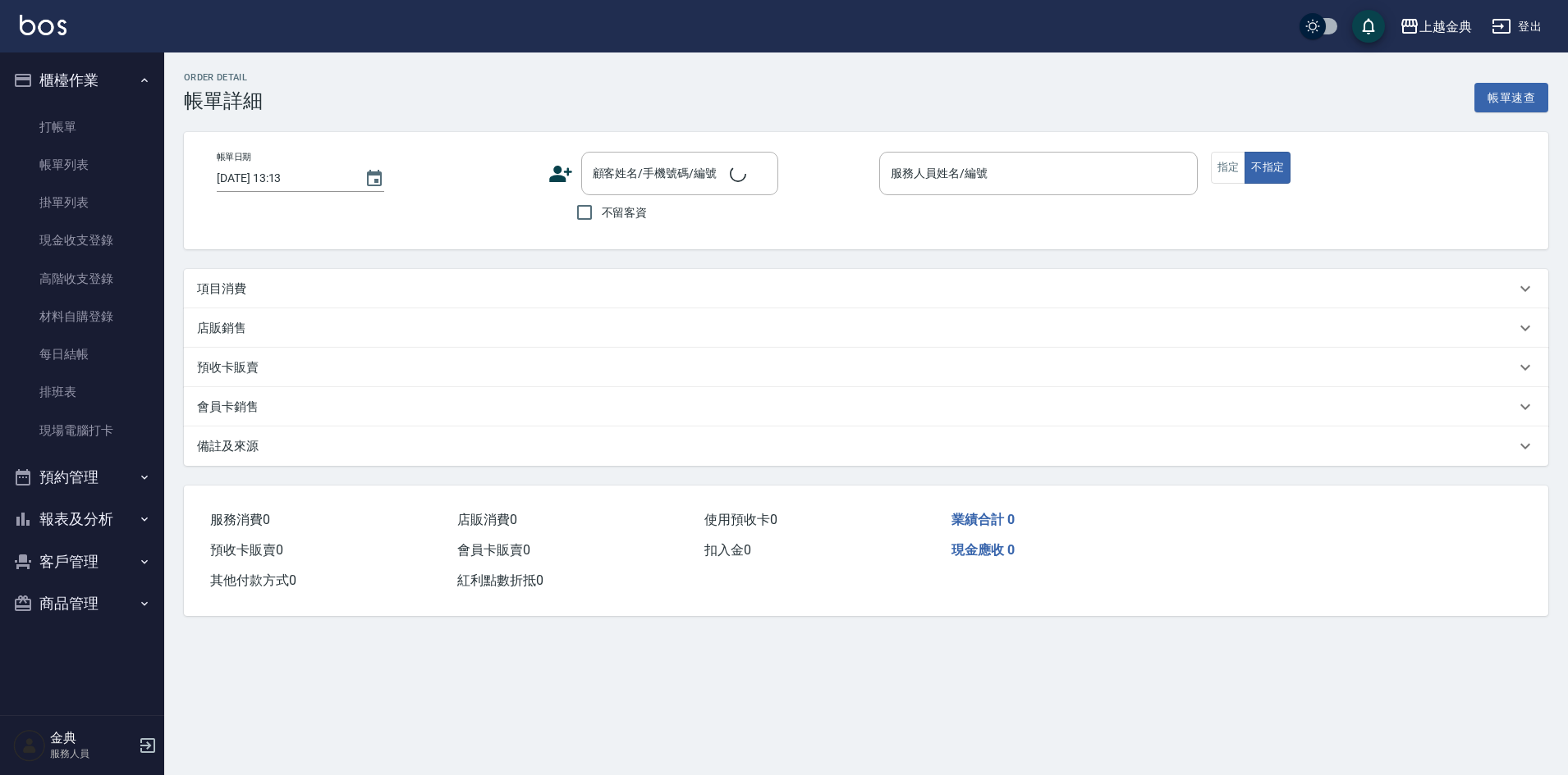
type input "[DATE] 13:11"
checkbox input "true"
type input "Emma-1"
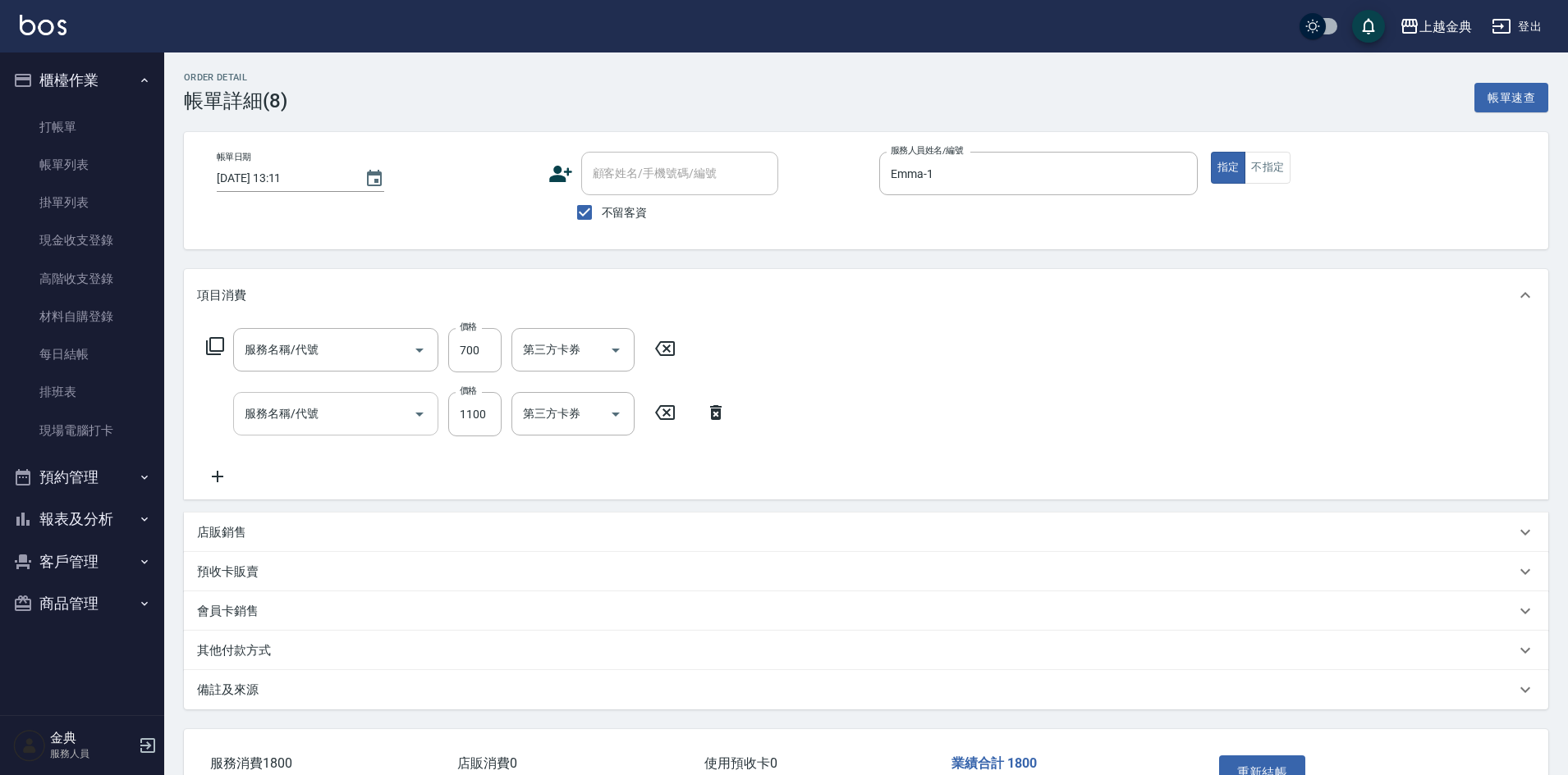
type input "指定剪髮+精油洗(207)"
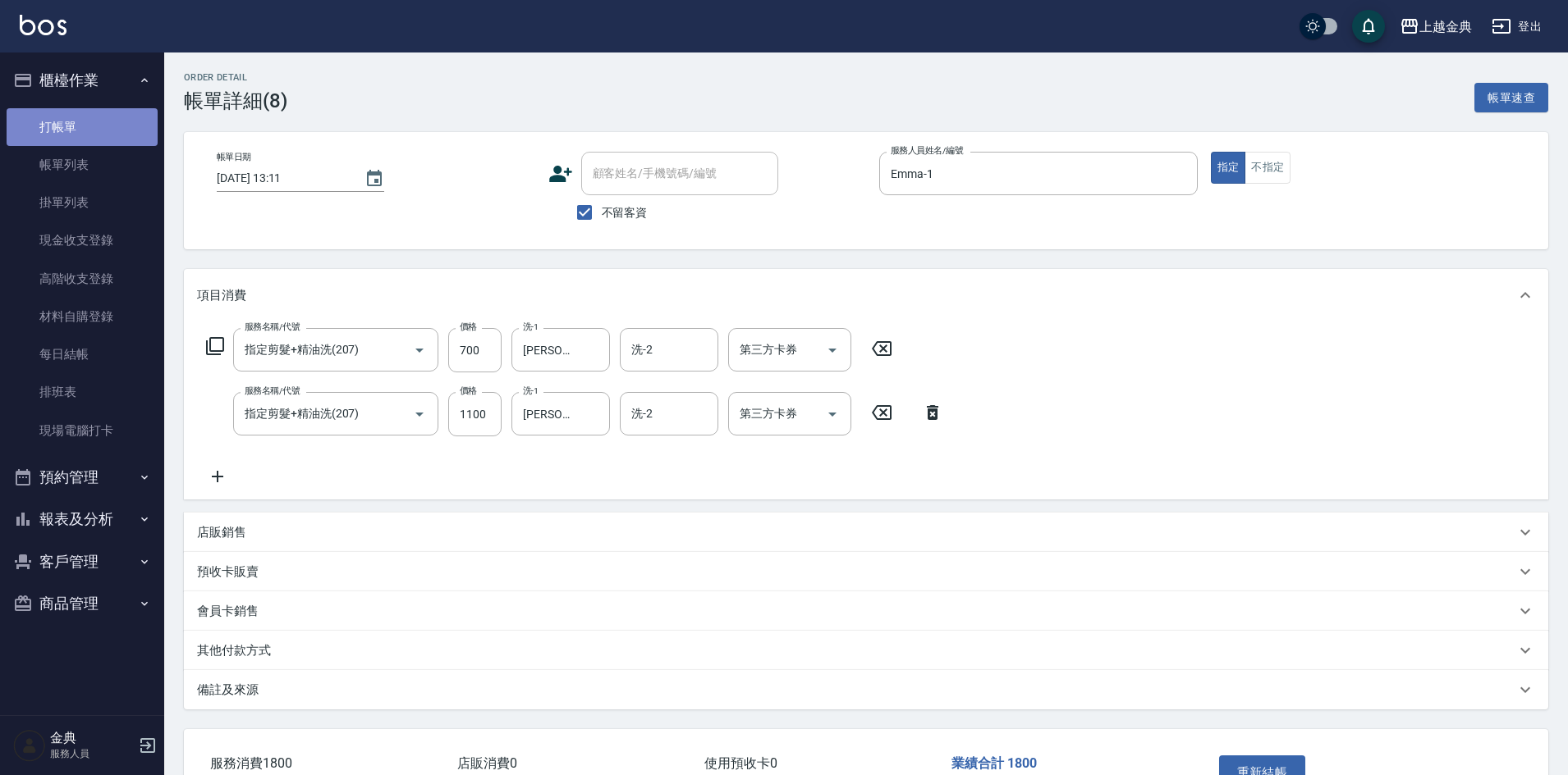
drag, startPoint x: 60, startPoint y: 126, endPoint x: 94, endPoint y: 117, distance: 35.2
click at [60, 127] on link "打帳單" at bounding box center [81, 127] width 151 height 38
